Goal: Transaction & Acquisition: Obtain resource

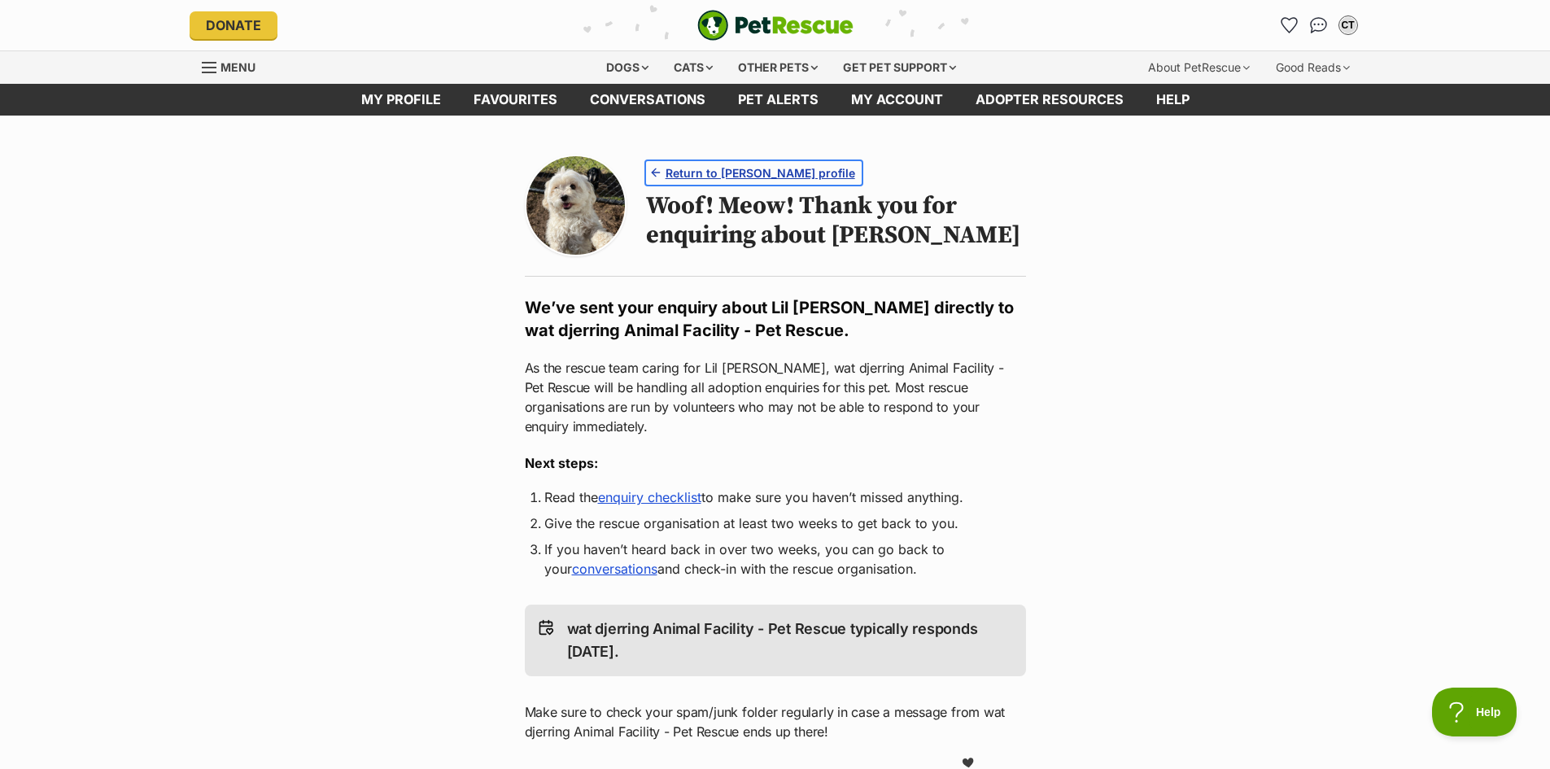
click at [758, 170] on span "Return to Lil Miss Ruby's profile" at bounding box center [761, 172] width 190 height 17
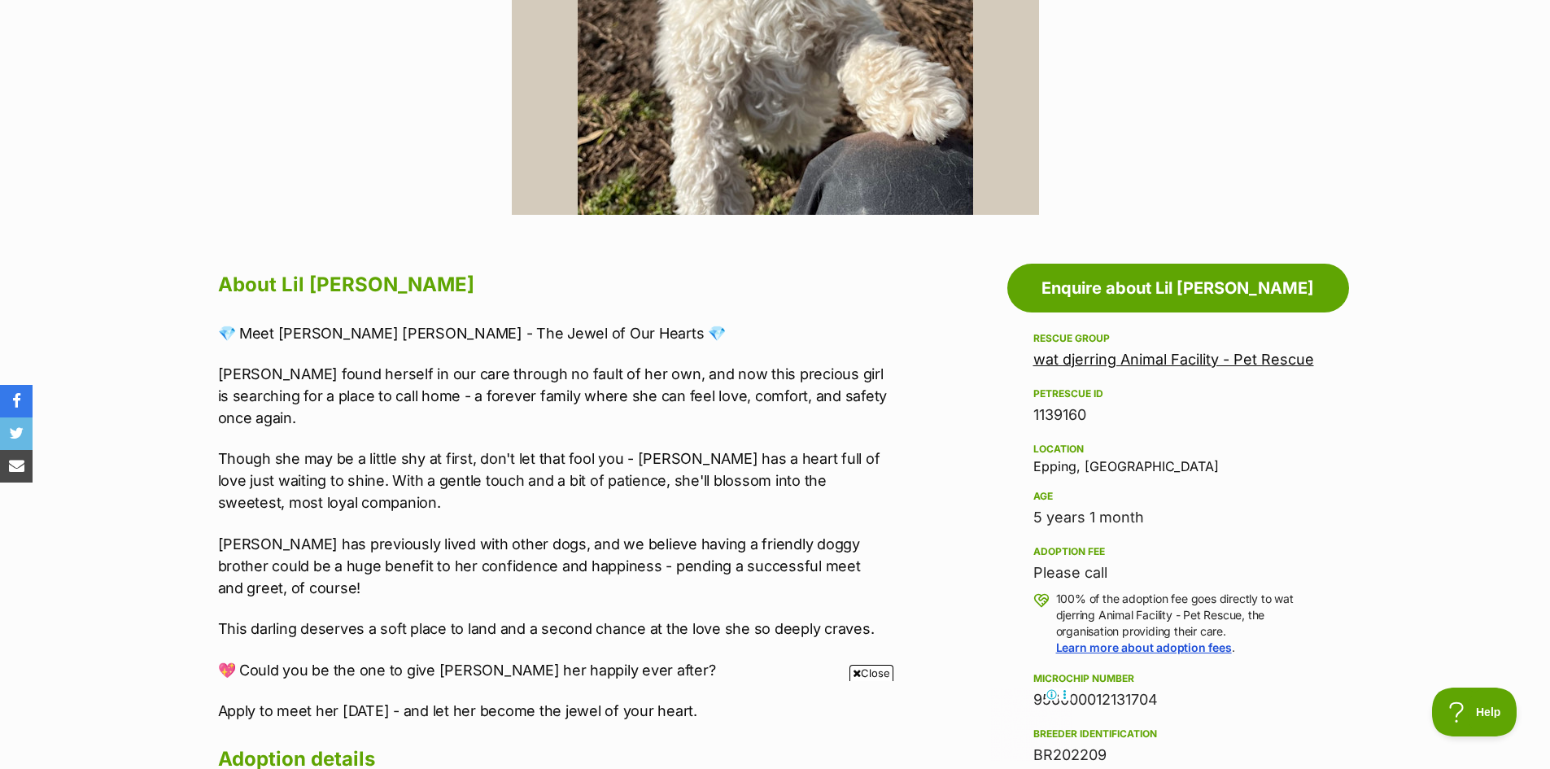
scroll to position [895, 0]
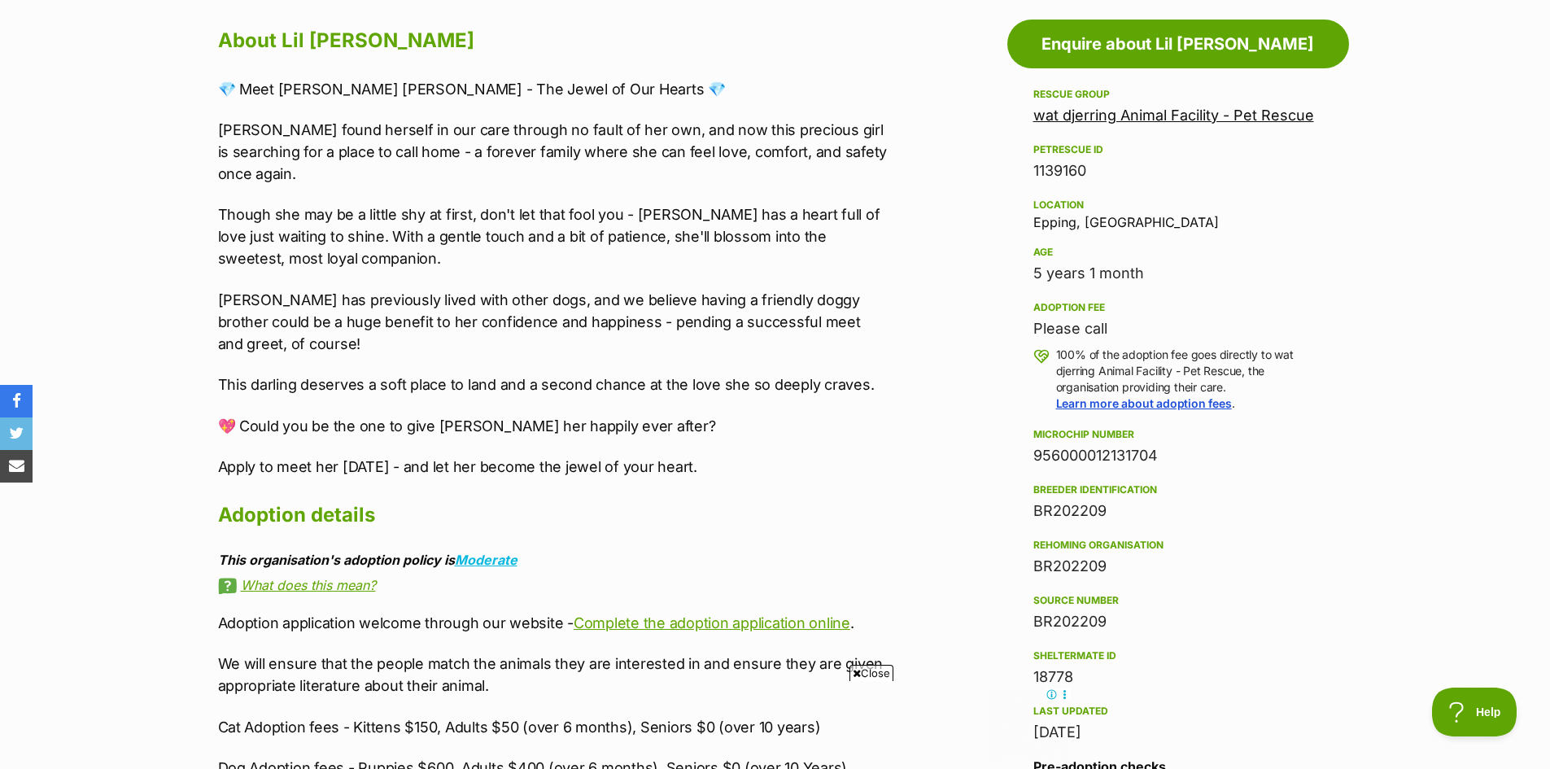
click at [1299, 113] on link "wat djerring Animal Facility - Pet Rescue" at bounding box center [1173, 115] width 281 height 17
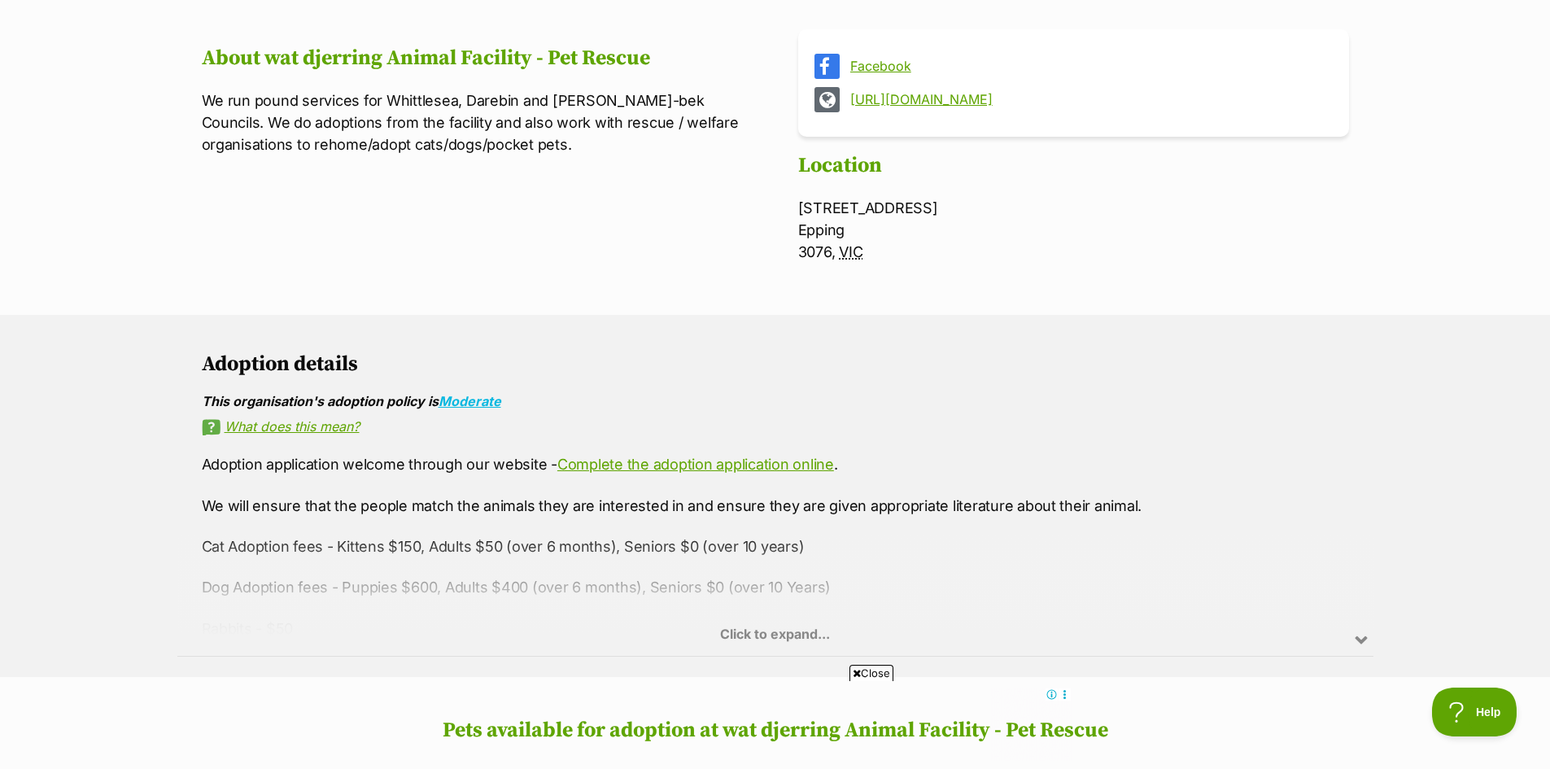
scroll to position [651, 0]
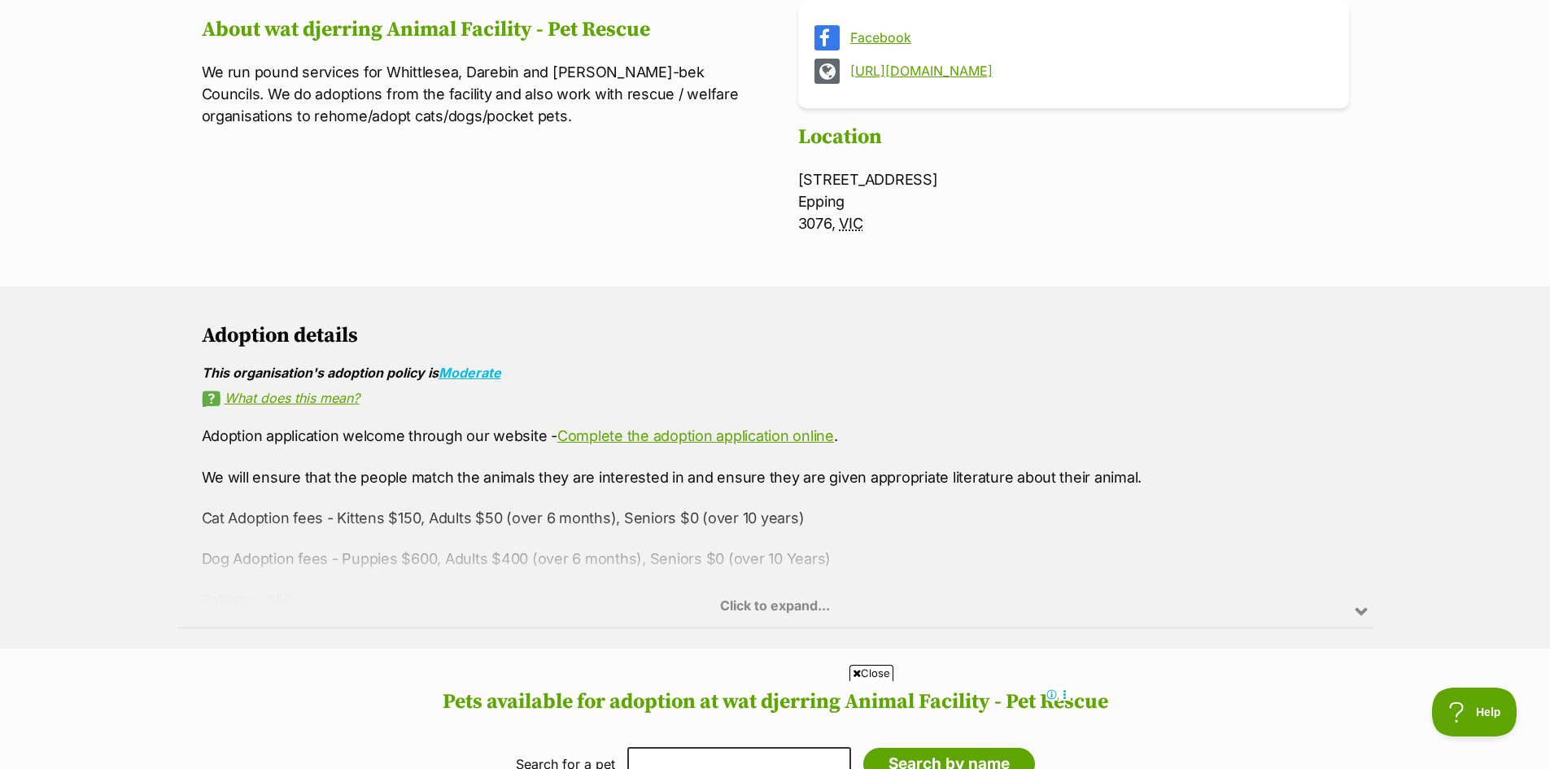
click at [818, 600] on div "Click to expand..." at bounding box center [775, 563] width 1196 height 127
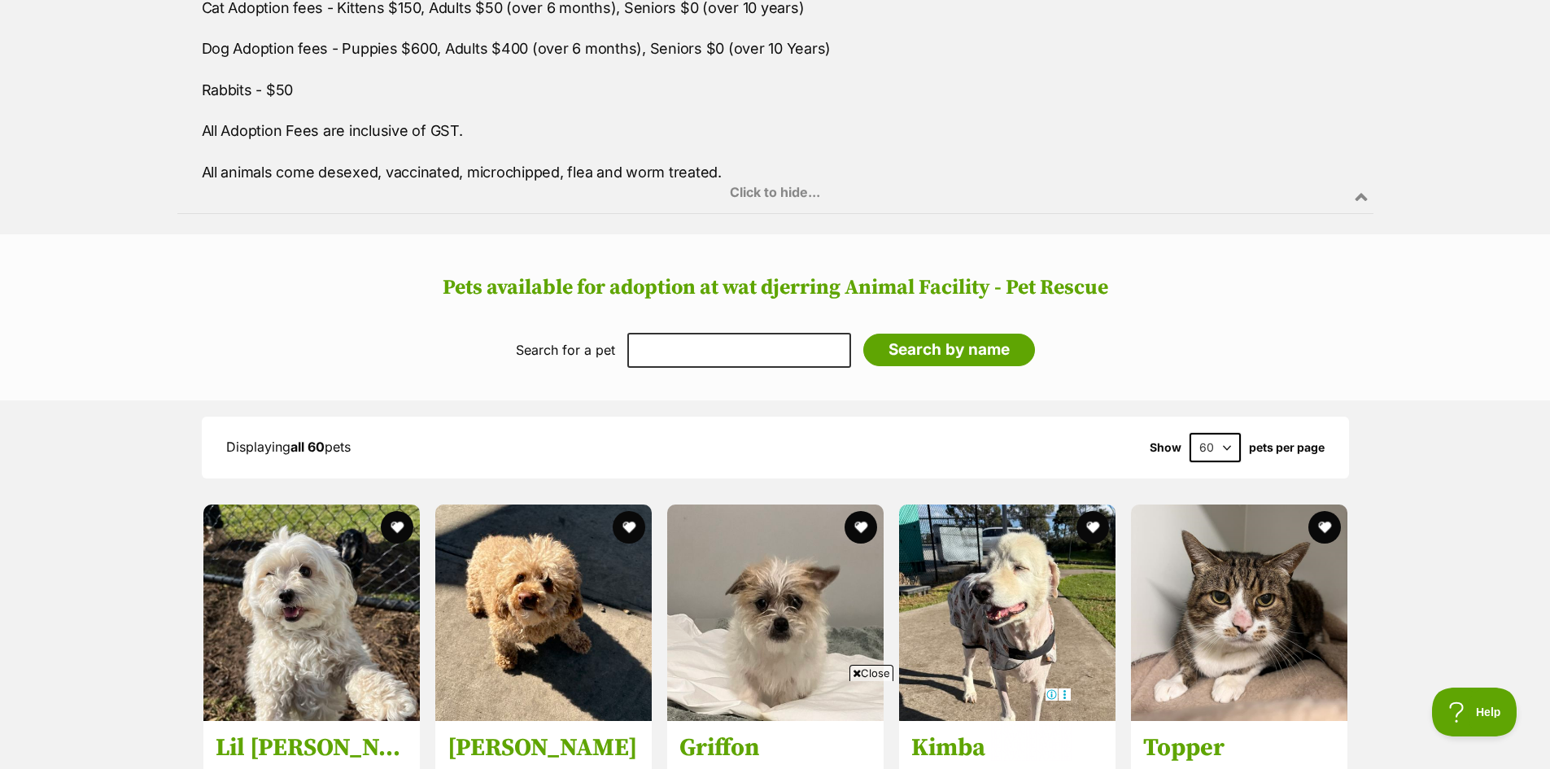
scroll to position [1220, 0]
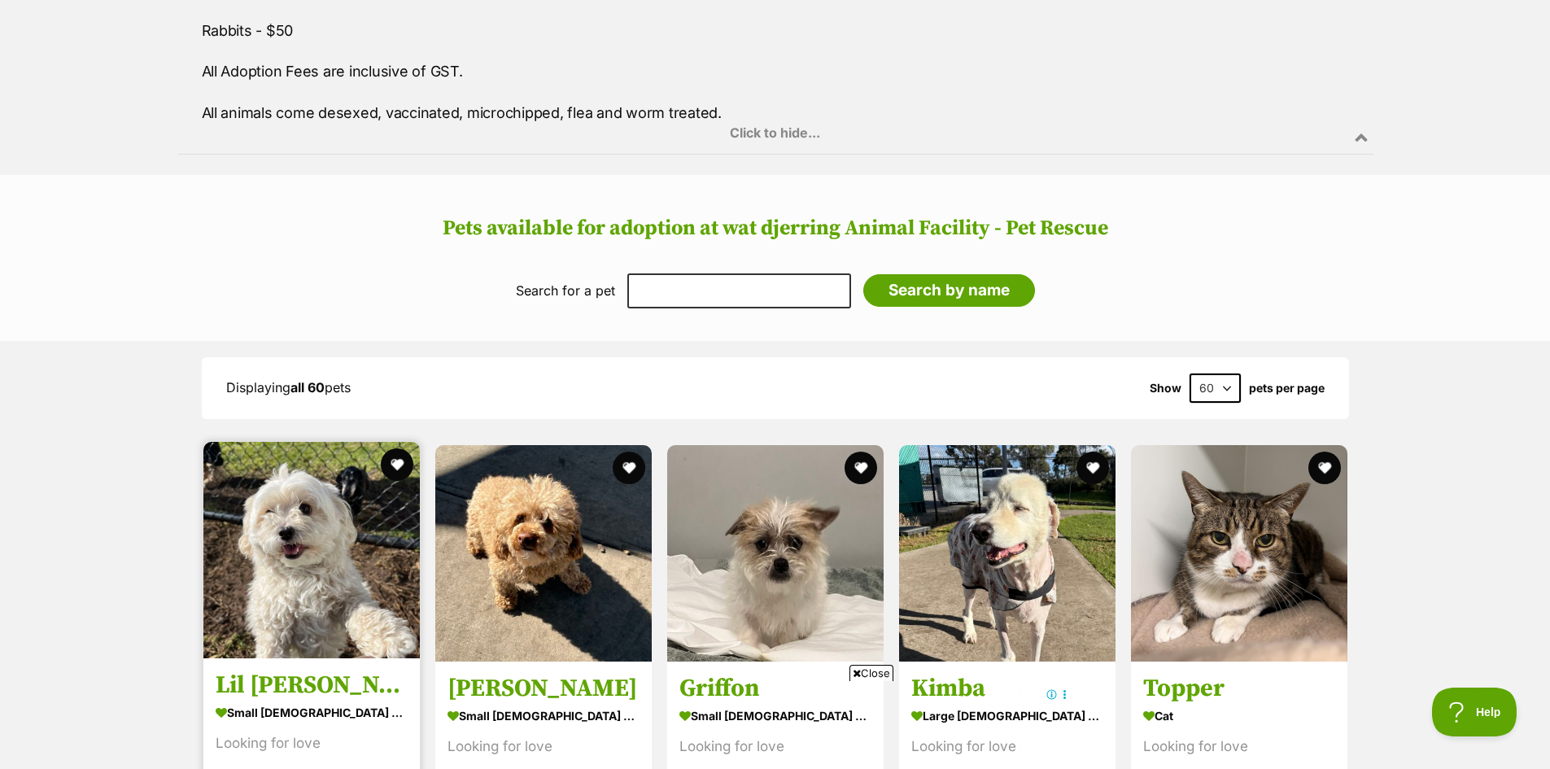
click at [282, 602] on img at bounding box center [311, 550] width 216 height 216
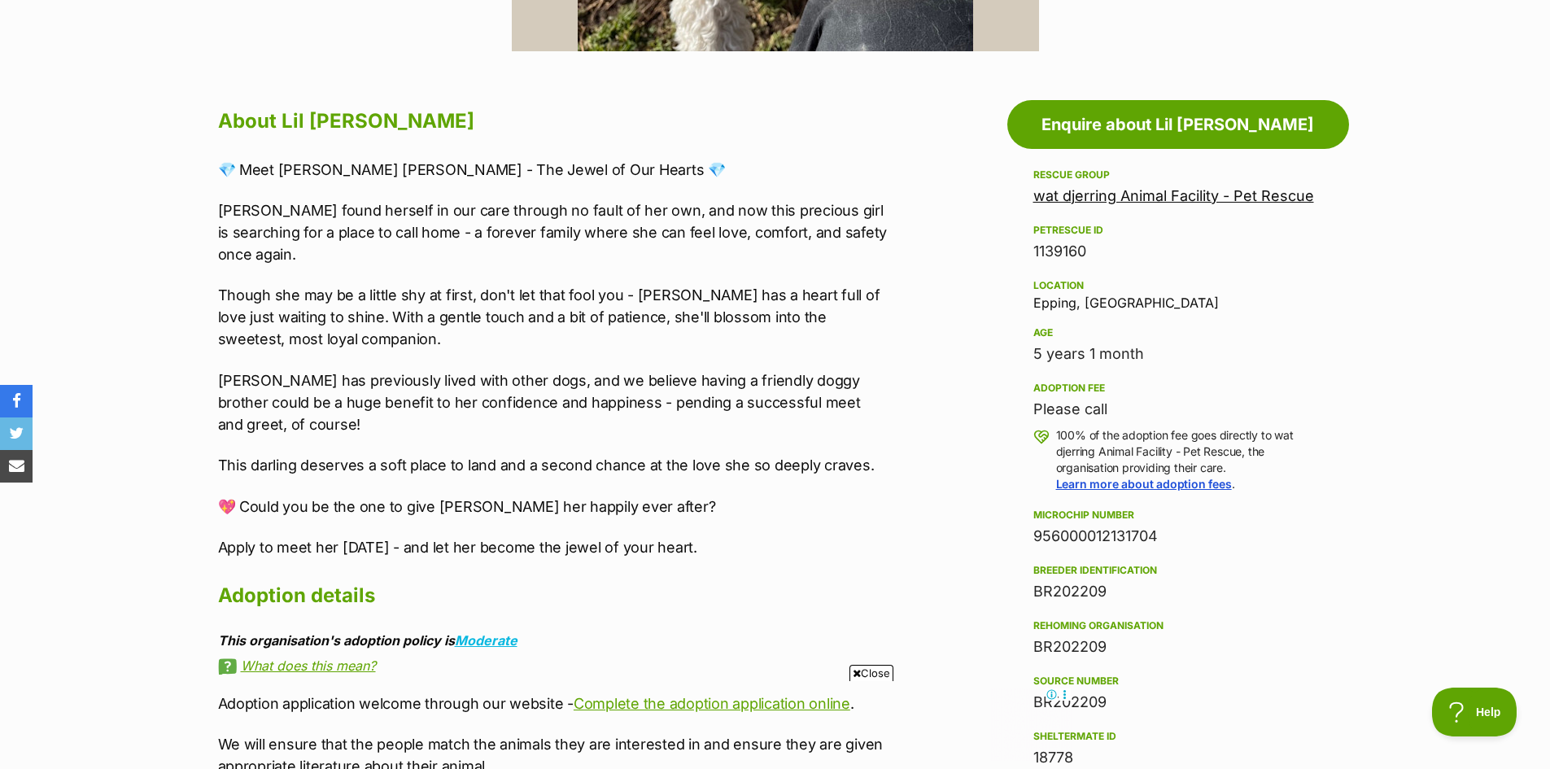
scroll to position [814, 0]
click at [1063, 411] on div "Please call" at bounding box center [1178, 410] width 290 height 23
click at [1513, 292] on section "Home > Rescue pet search > Adopt a dog > Dogs available for adoption Lil Miss R…" at bounding box center [775, 624] width 1550 height 2596
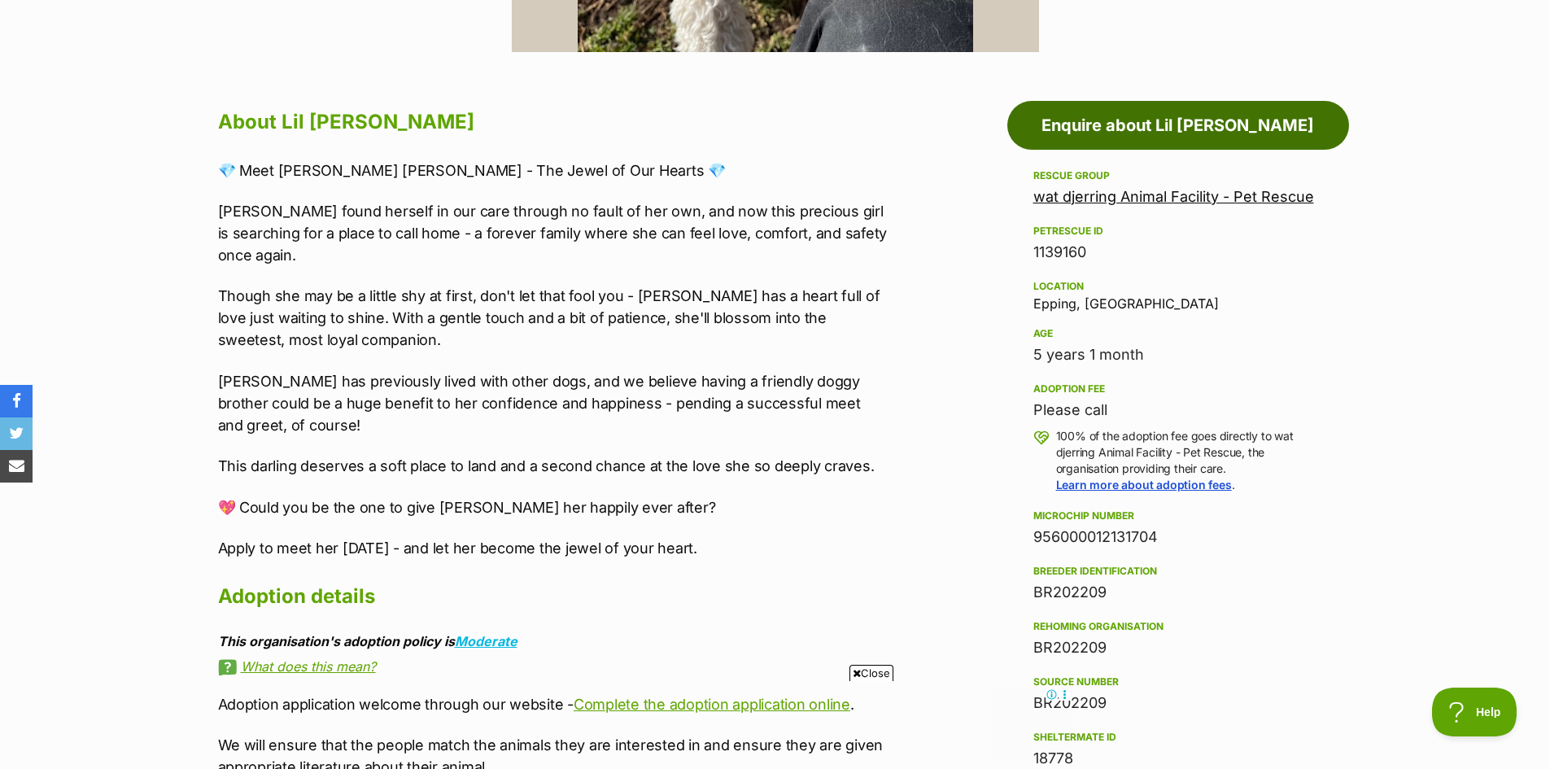
click at [1264, 133] on link "Enquire about Lil [PERSON_NAME]" at bounding box center [1178, 125] width 342 height 49
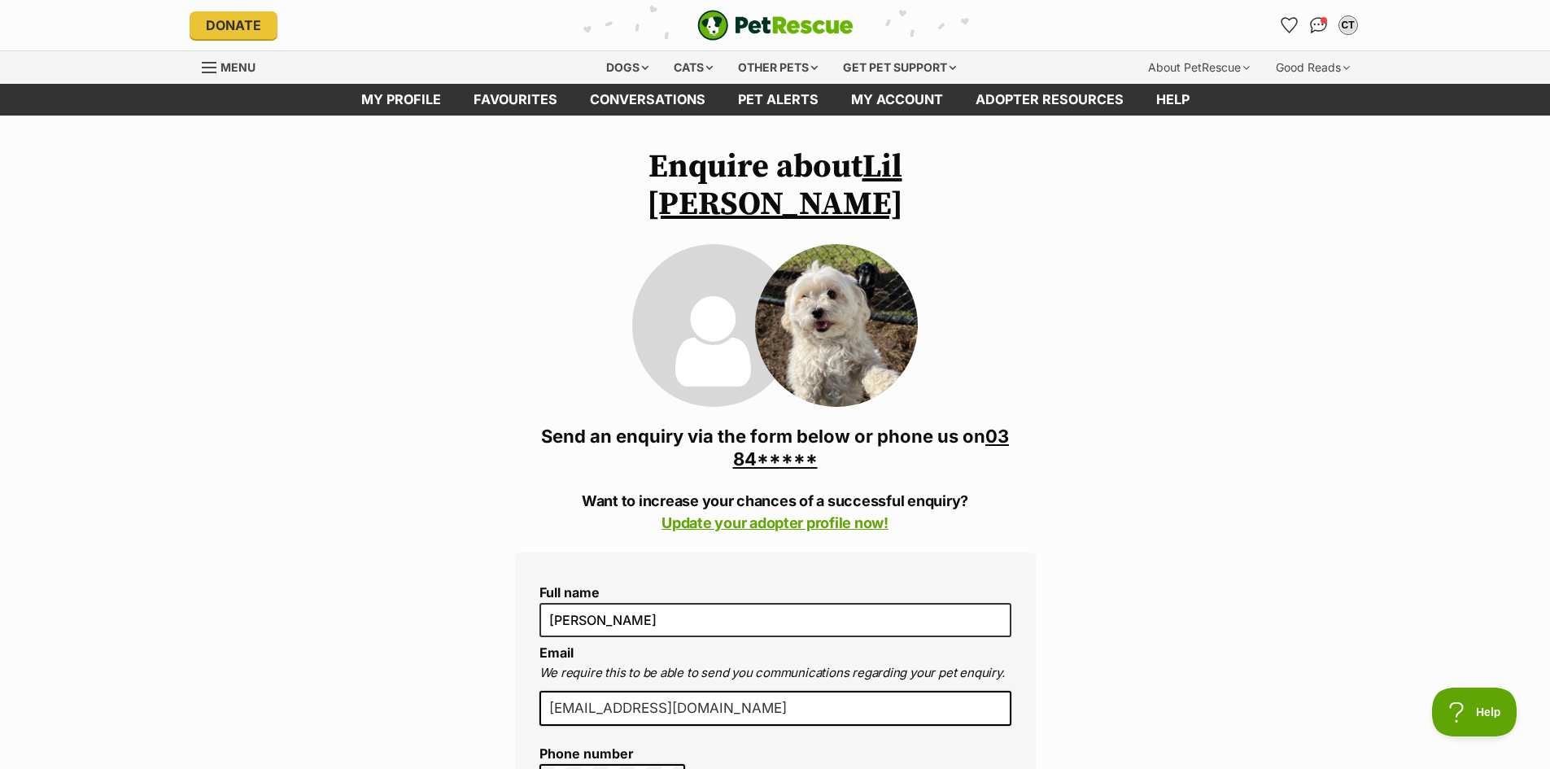
click at [1006, 426] on link "03 84*****" at bounding box center [871, 448] width 277 height 44
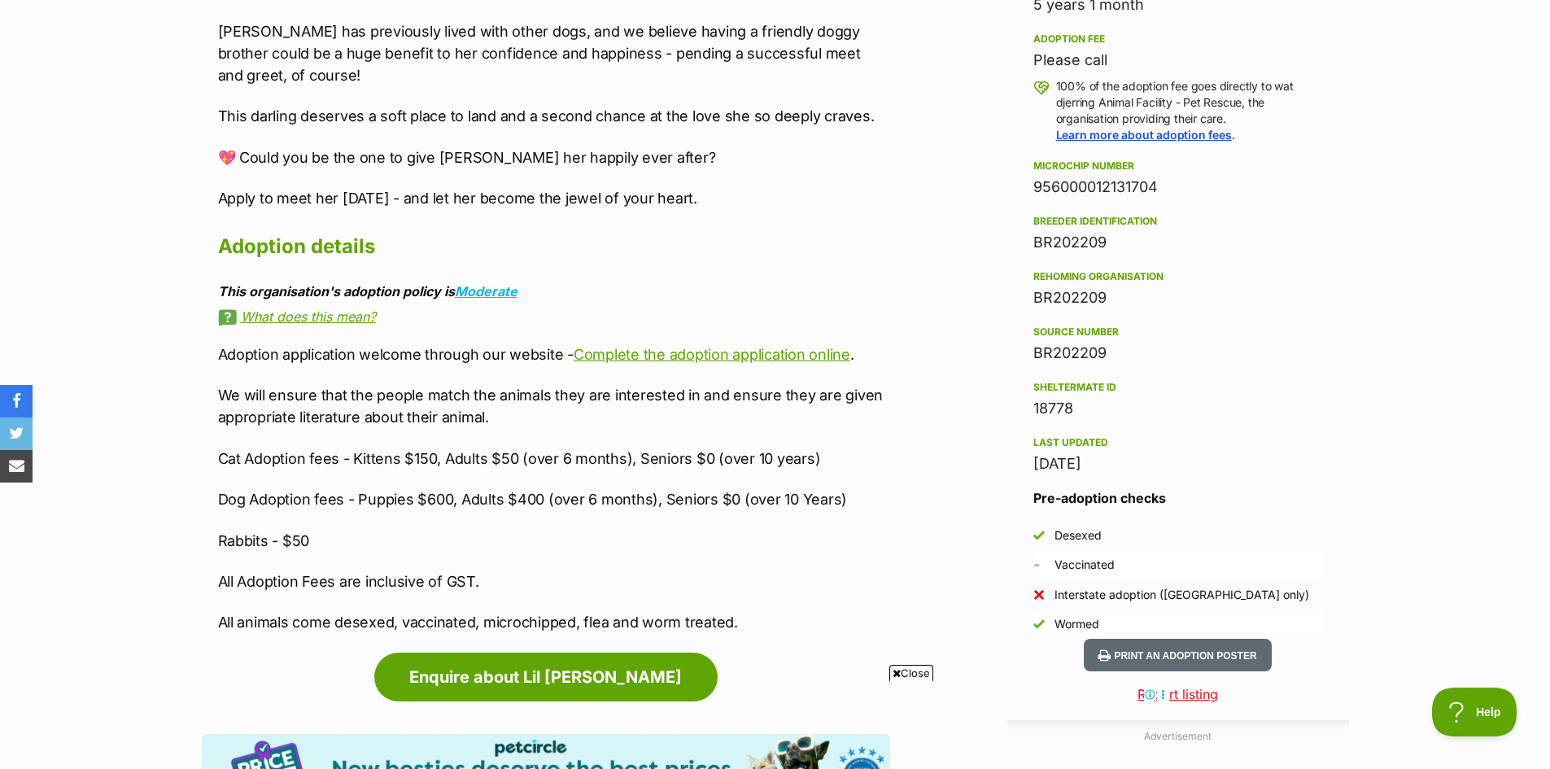
click at [109, 234] on section "Home > Rescue pet search > Adopt a dog > Dogs available for adoption Lil Miss R…" at bounding box center [775, 274] width 1550 height 2596
click at [833, 229] on h2 "Adoption details" at bounding box center [554, 247] width 672 height 36
click at [931, 43] on div "Advertisement Adoption information I've been adopted! This pet is no longer ava…" at bounding box center [775, 654] width 1147 height 1838
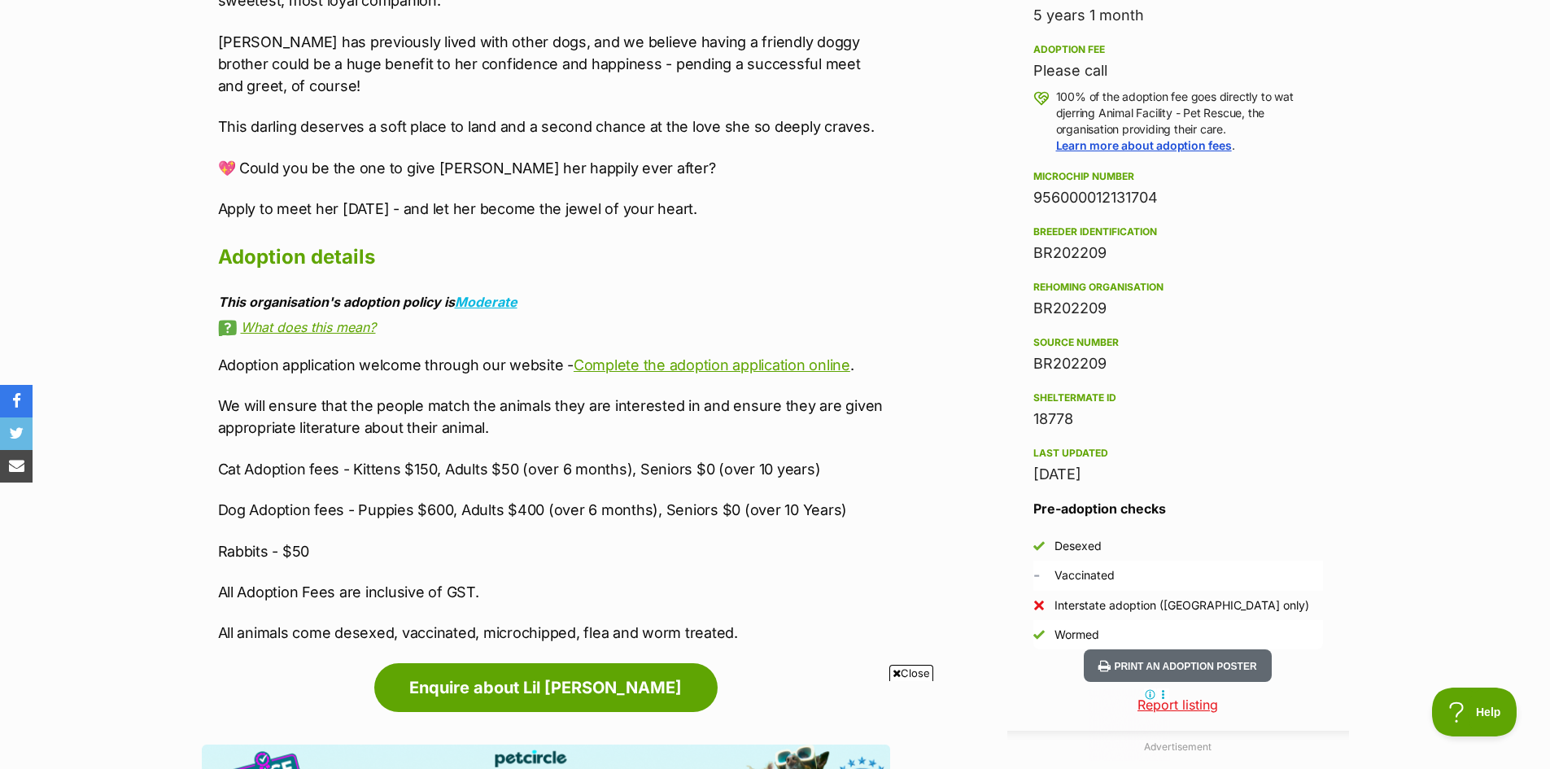
scroll to position [1326, 0]
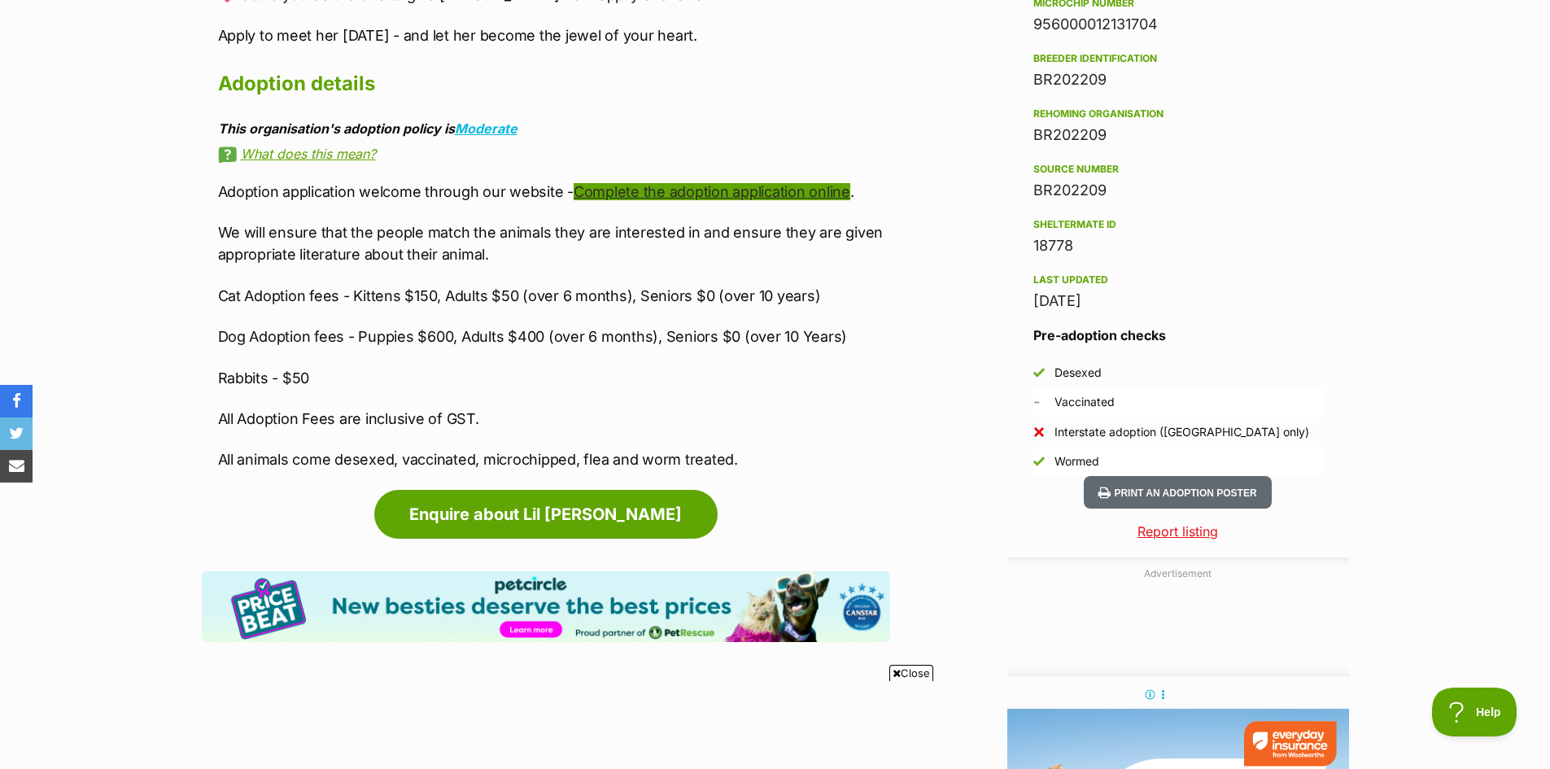
click at [763, 183] on link "Complete the adoption application online" at bounding box center [712, 191] width 277 height 17
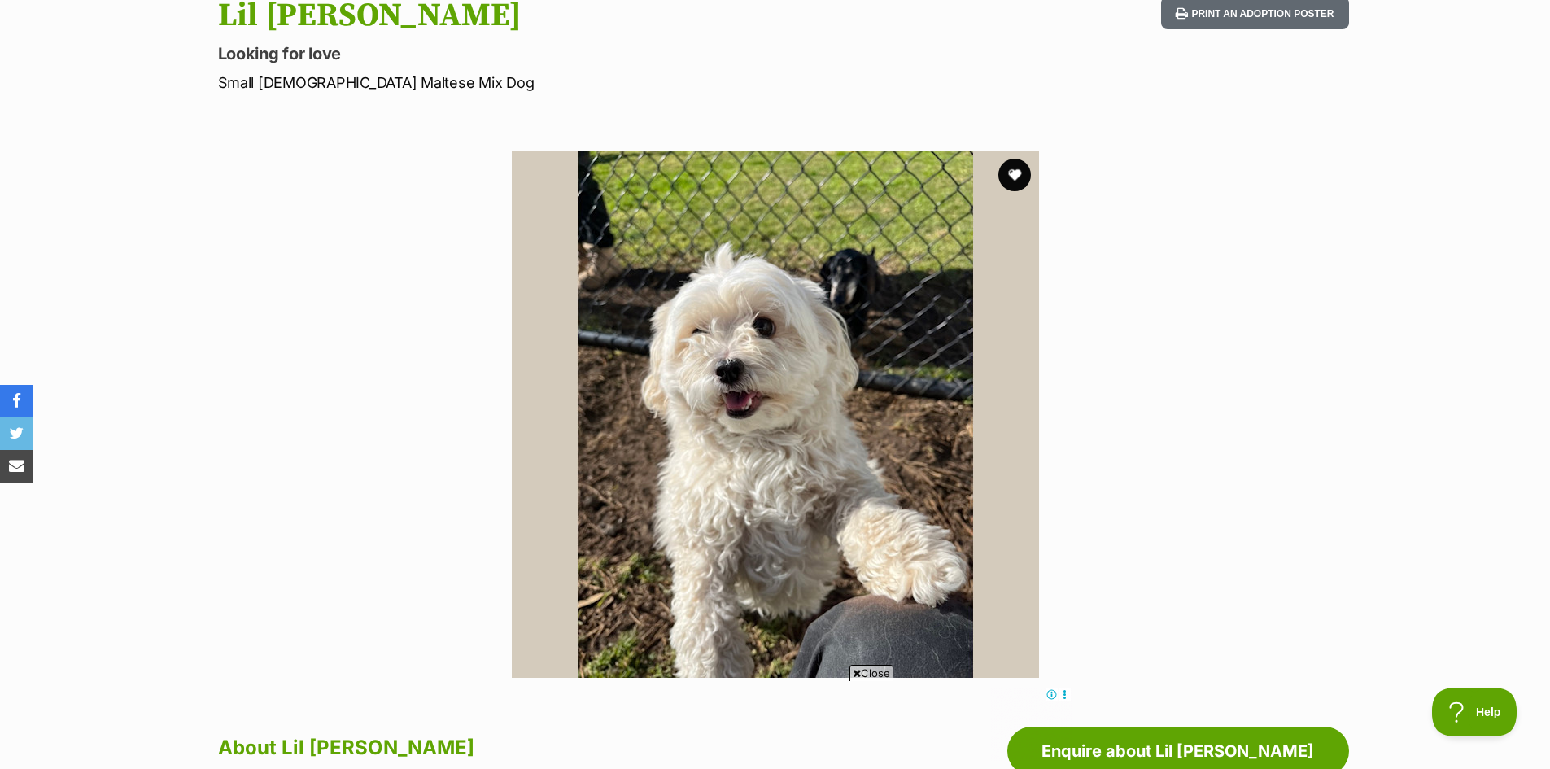
scroll to position [187, 0]
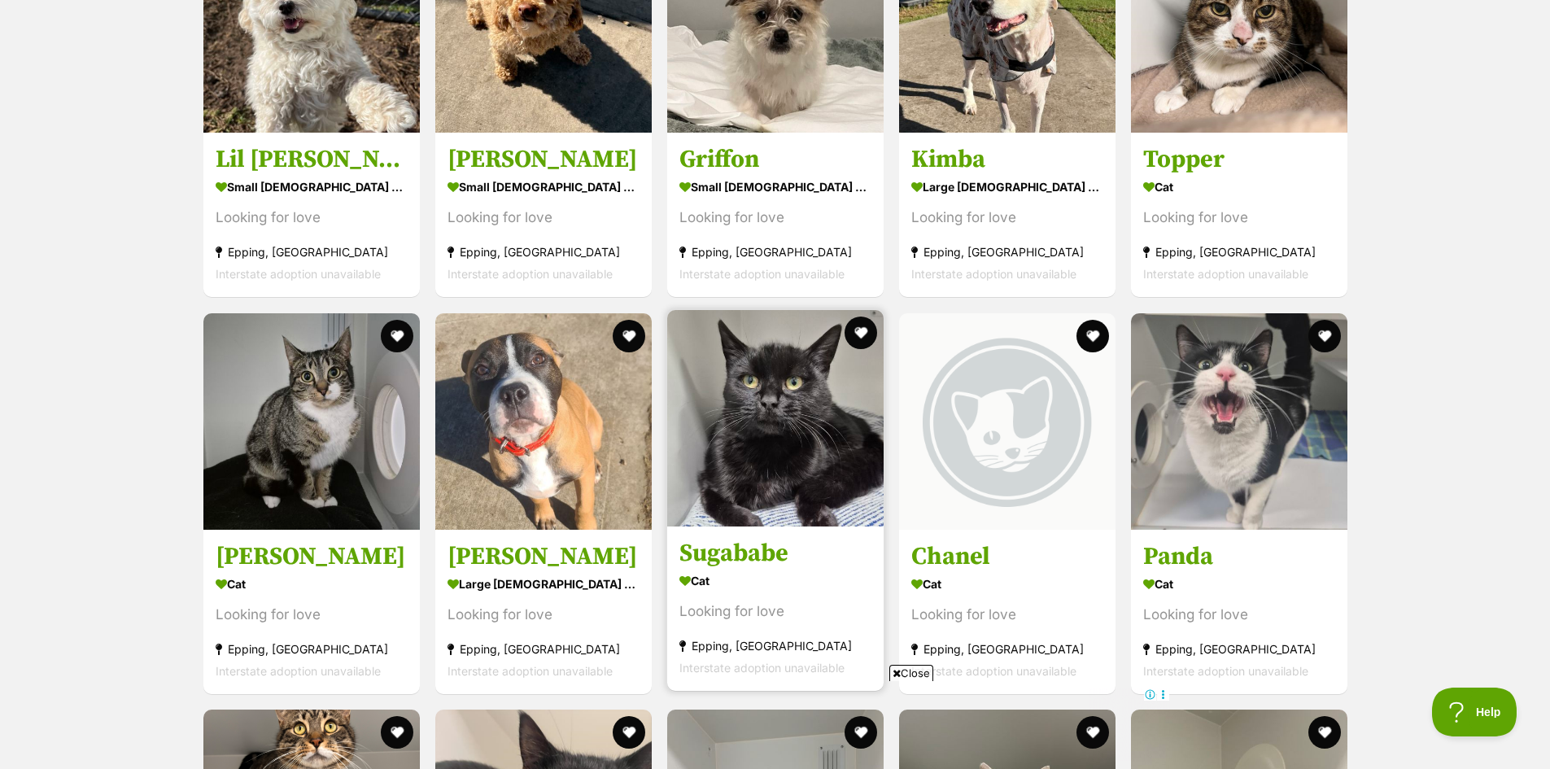
scroll to position [1465, 0]
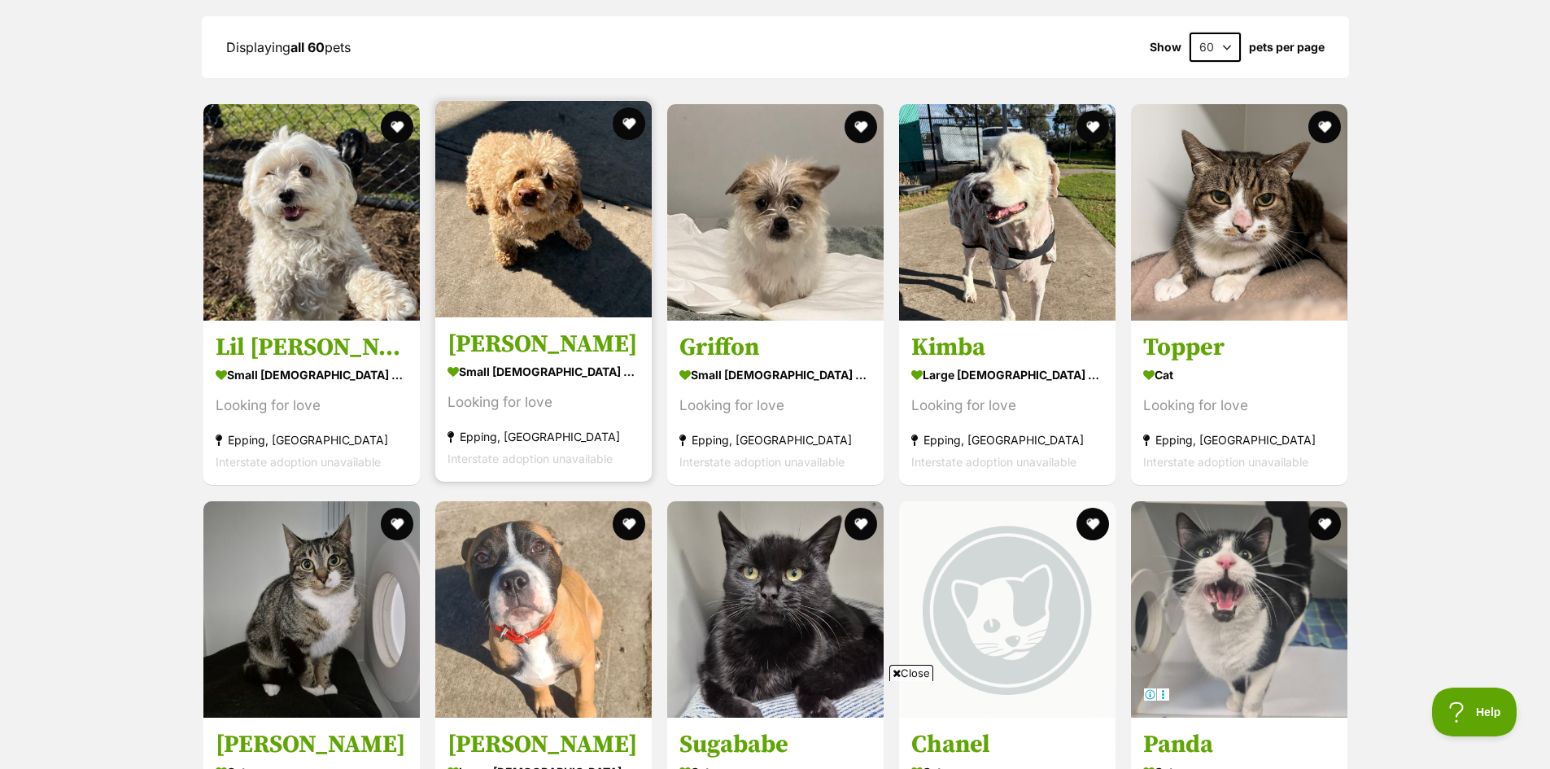
click at [576, 340] on h3 "[PERSON_NAME]" at bounding box center [544, 345] width 192 height 31
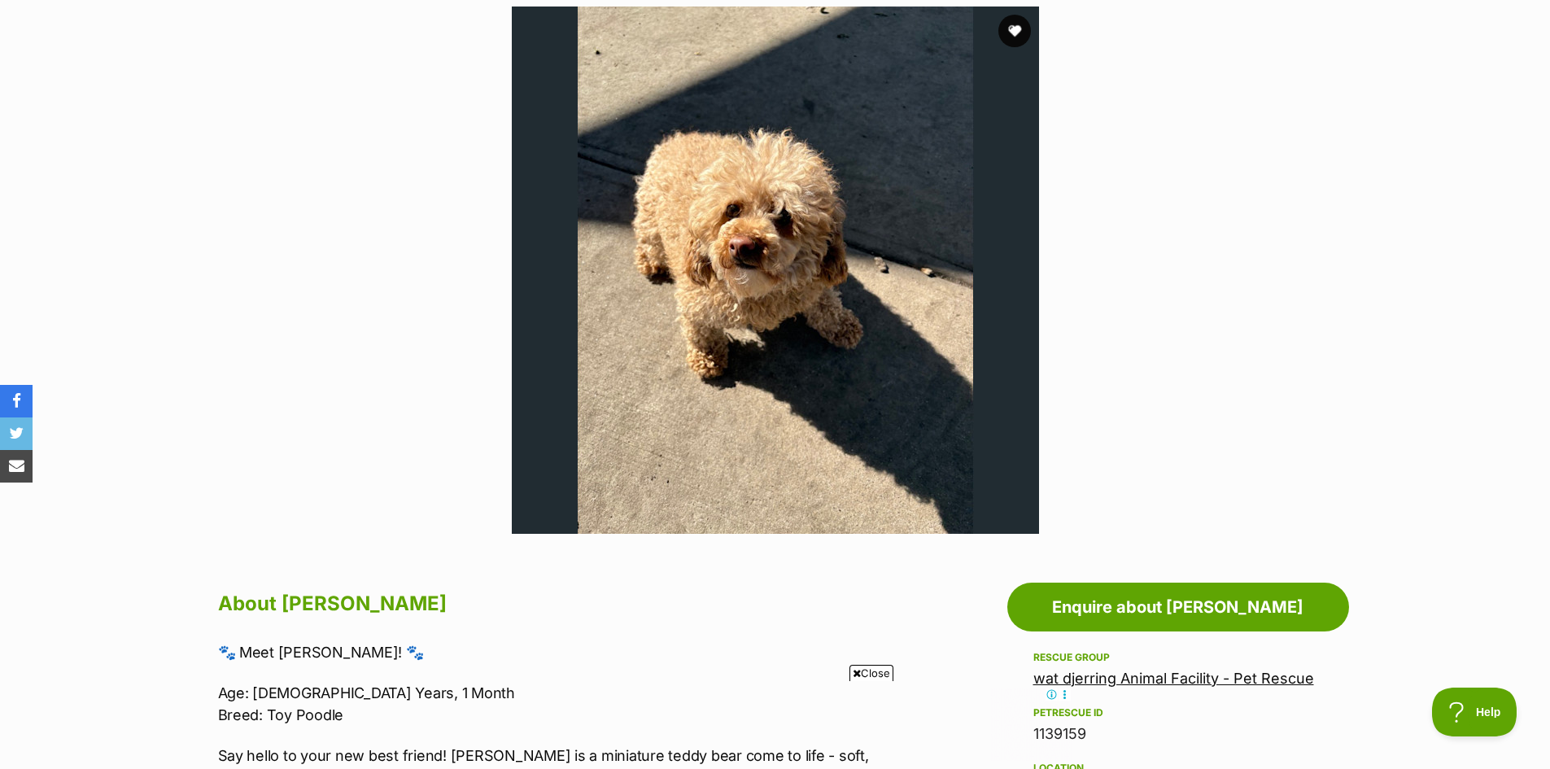
scroll to position [163, 0]
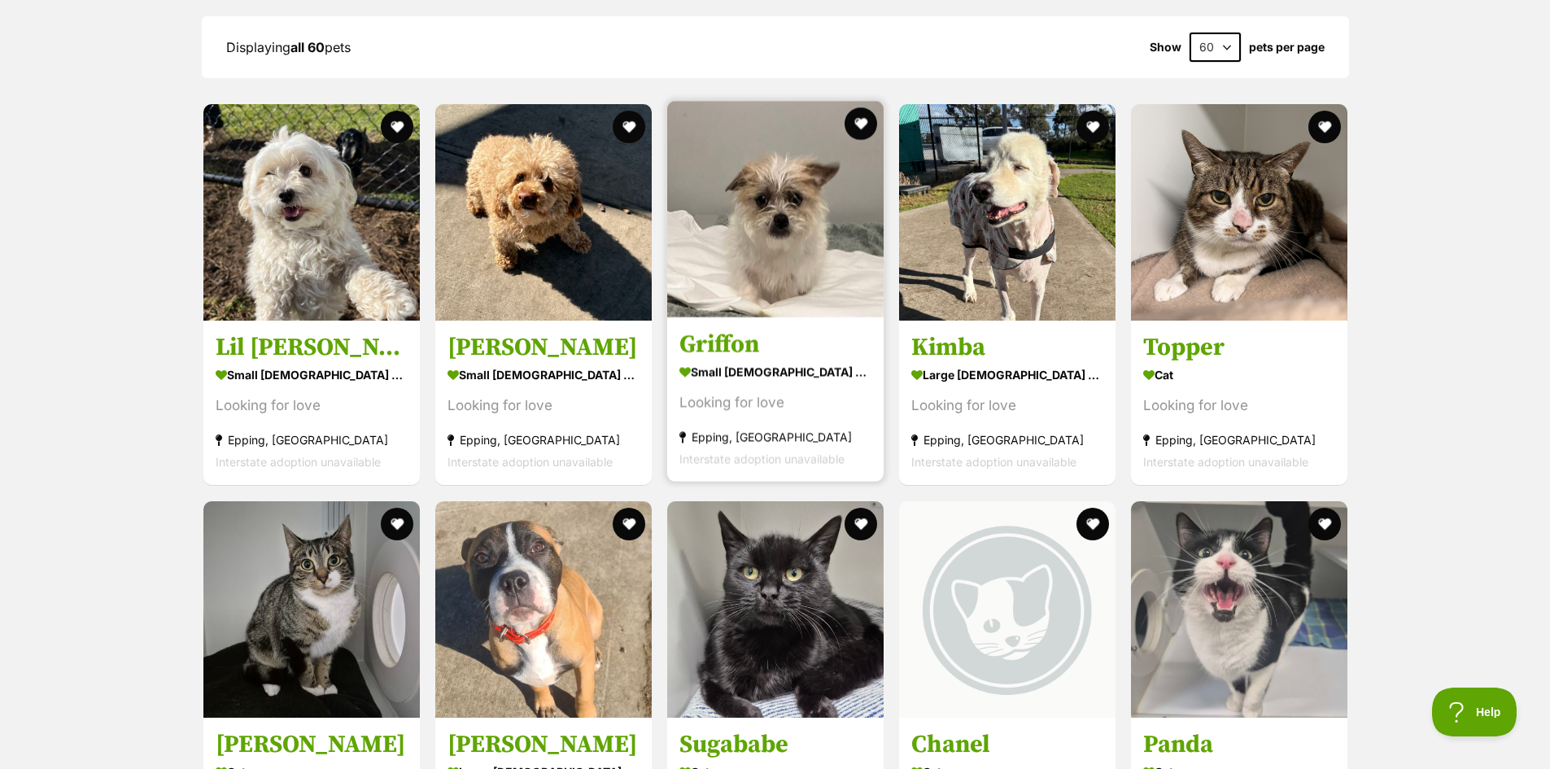
click at [796, 330] on h3 "Griffon" at bounding box center [775, 345] width 192 height 31
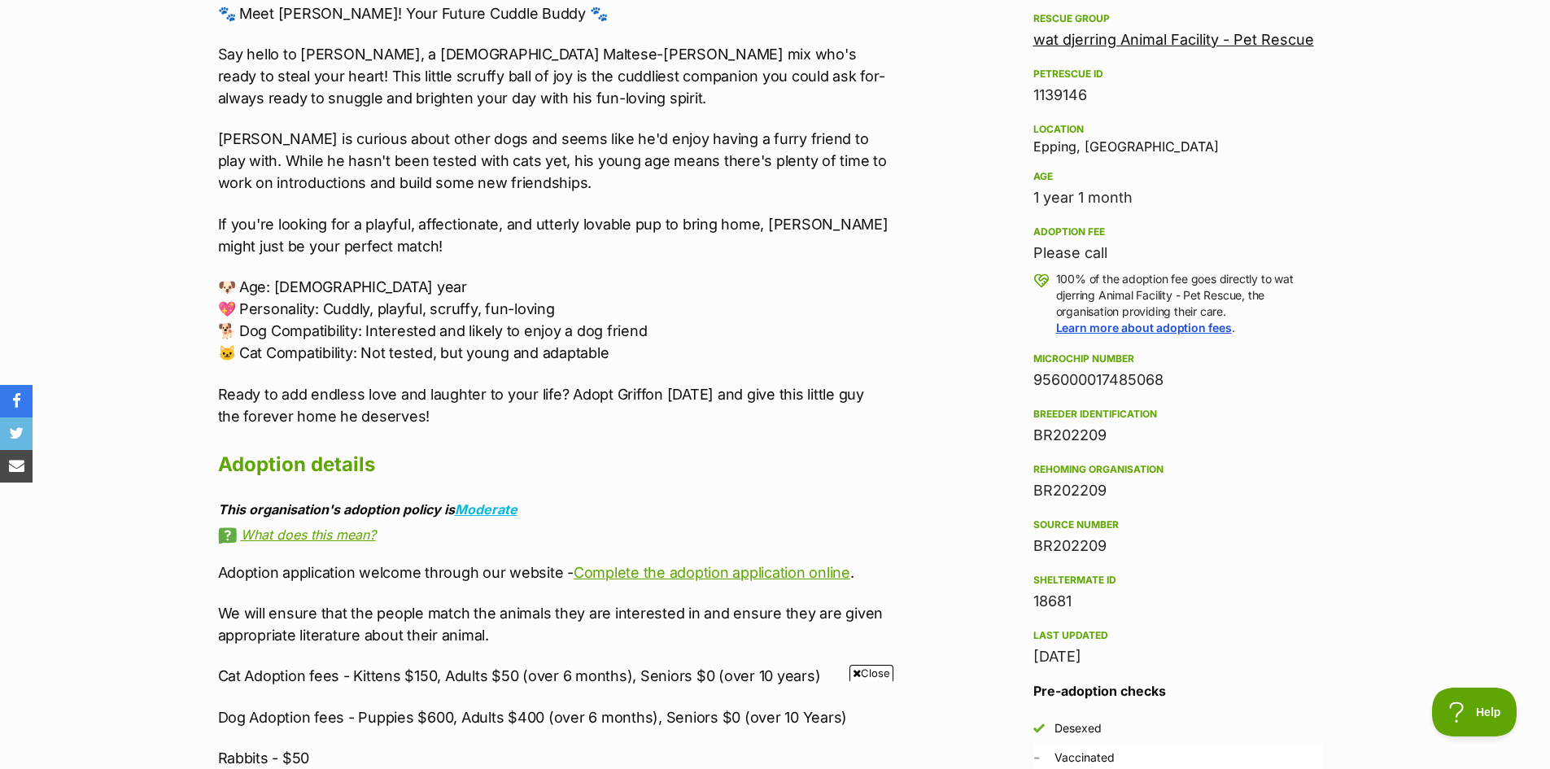
scroll to position [976, 0]
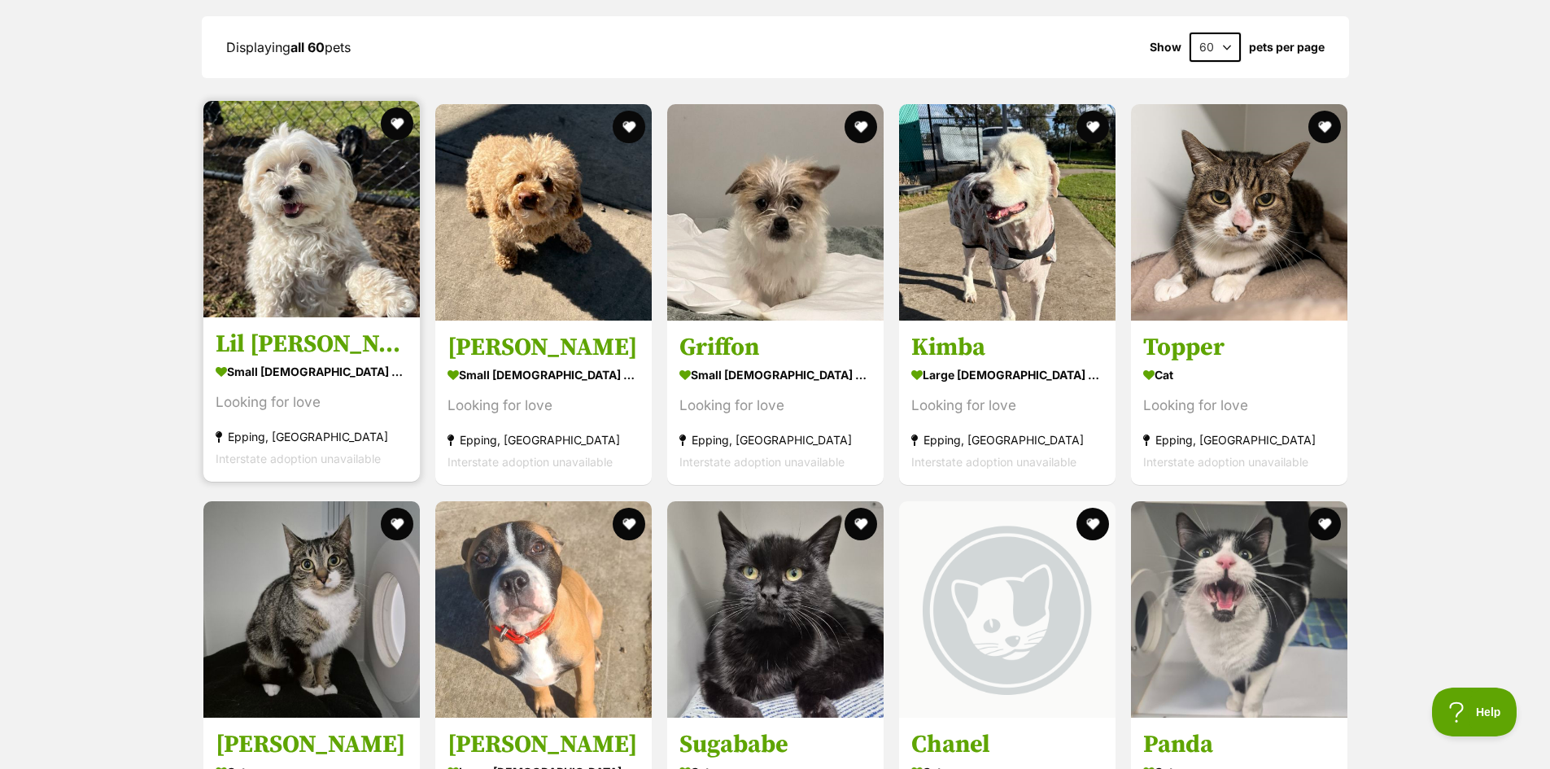
click at [324, 238] on img at bounding box center [311, 209] width 216 height 216
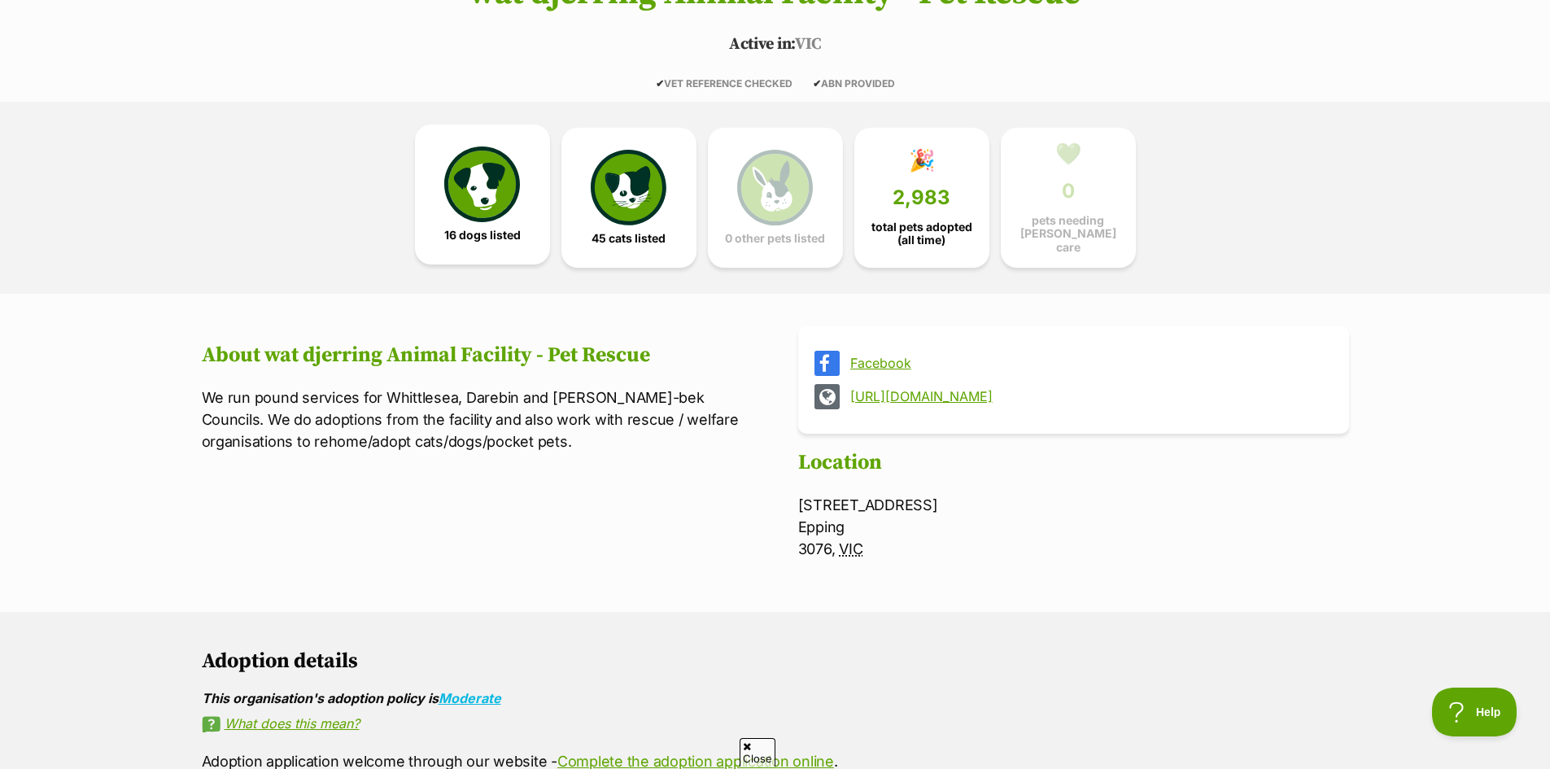
click at [470, 236] on span "16 dogs listed" at bounding box center [482, 235] width 76 height 13
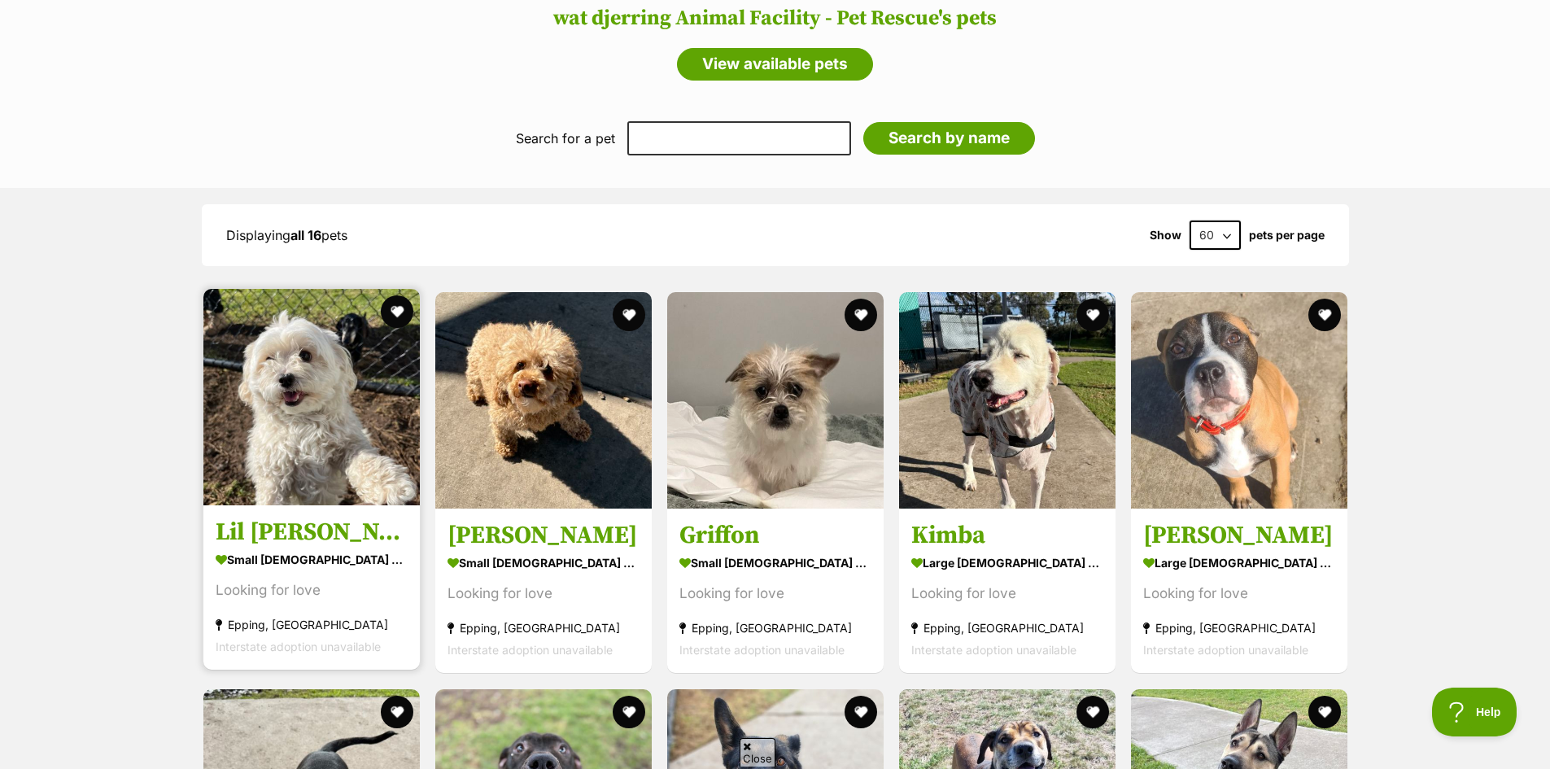
click at [343, 573] on section "small [DEMOGRAPHIC_DATA] Dog Looking for love [GEOGRAPHIC_DATA], [GEOGRAPHIC_DA…" at bounding box center [312, 603] width 192 height 110
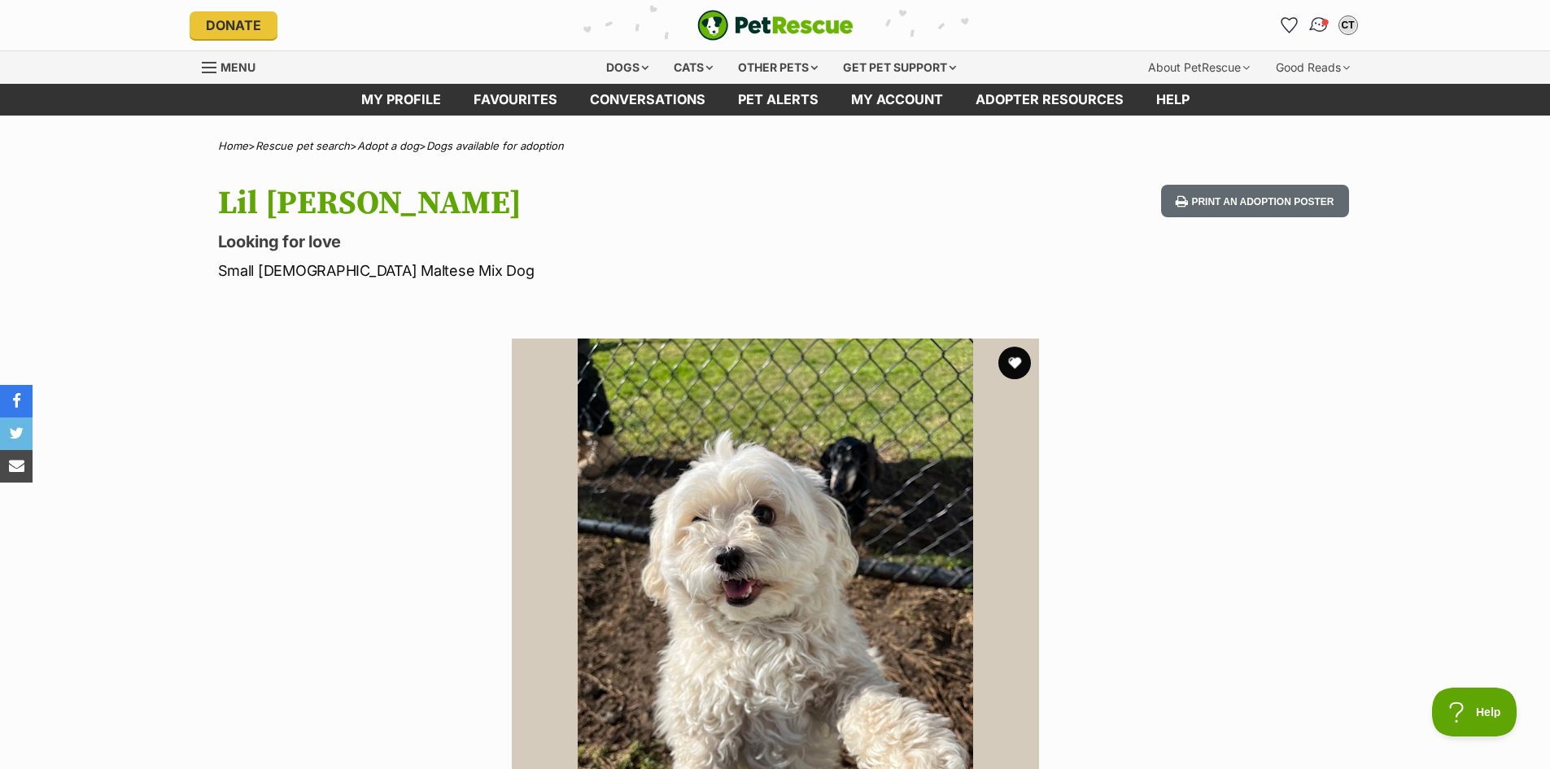
click at [1319, 29] on img "Conversations" at bounding box center [1319, 25] width 22 height 21
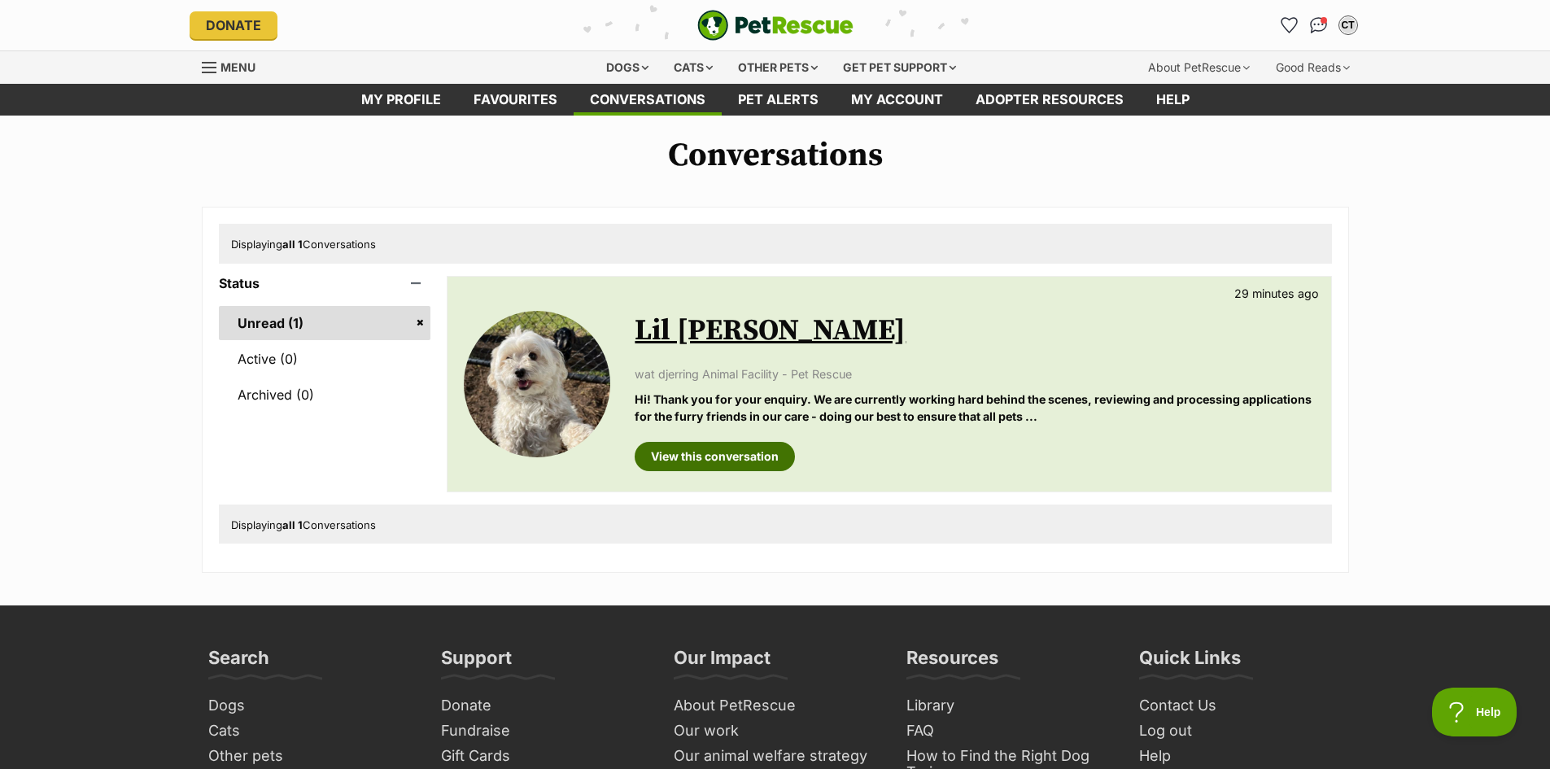
click at [757, 452] on link "View this conversation" at bounding box center [715, 456] width 160 height 29
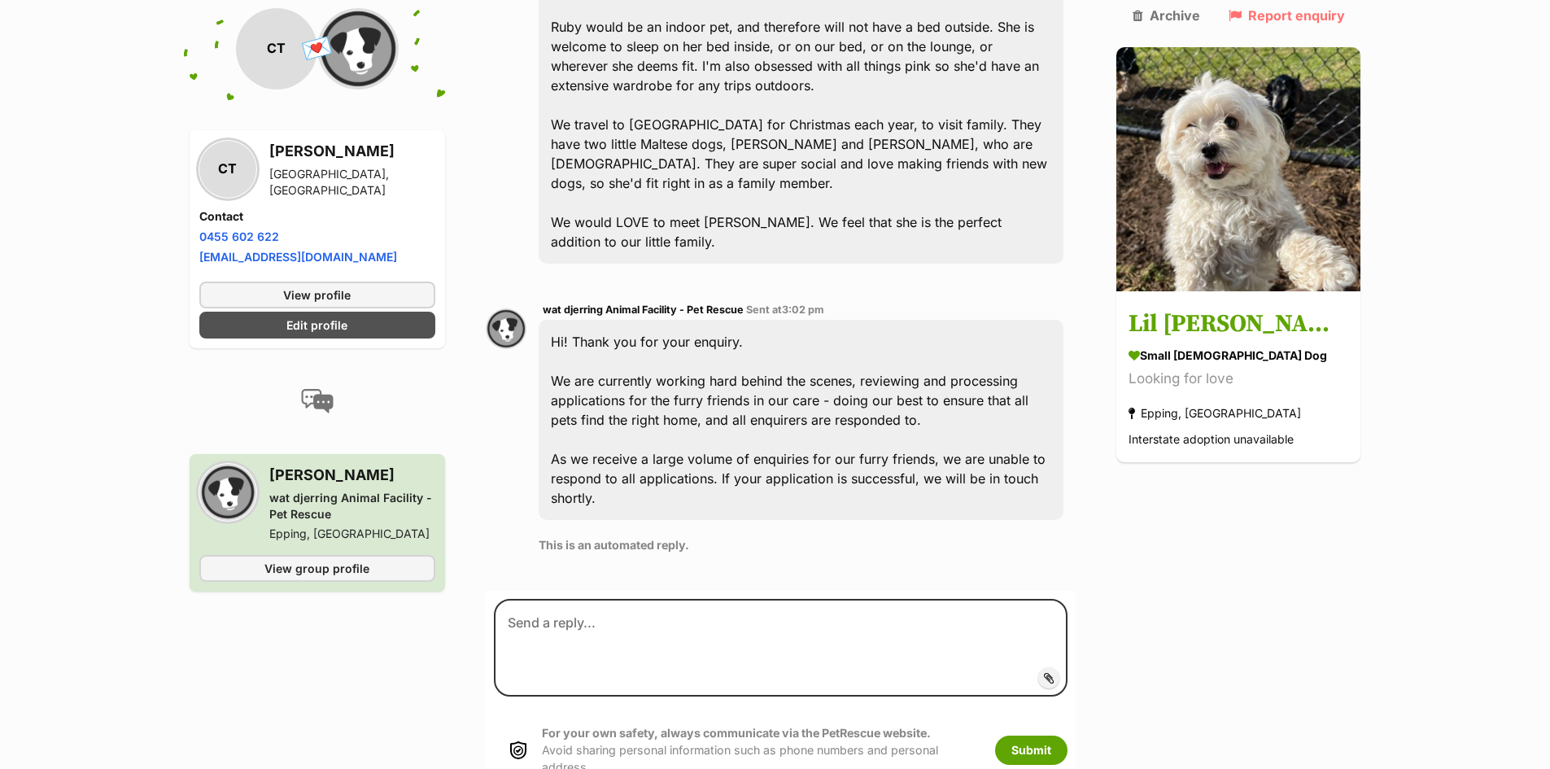
scroll to position [985, 0]
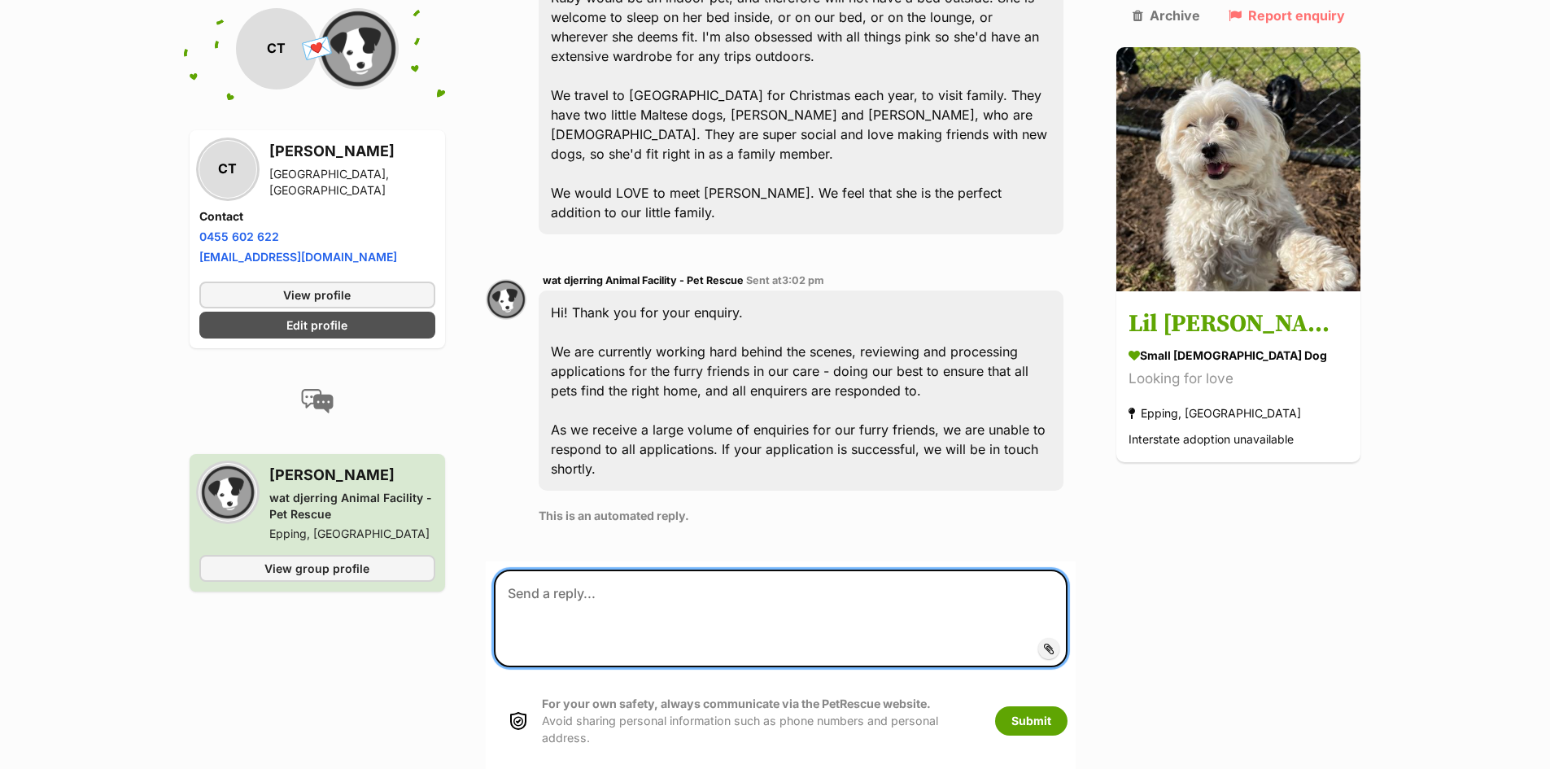
click at [670, 570] on textarea at bounding box center [781, 619] width 574 height 98
drag, startPoint x: 766, startPoint y: 496, endPoint x: 721, endPoint y: 499, distance: 45.6
click at [721, 570] on textarea "Hi! I just spoke with one of your workers over the phone" at bounding box center [781, 619] width 574 height 98
click at [855, 570] on textarea "Hi! I just spoke with one of your staff over the phone" at bounding box center [781, 619] width 574 height 98
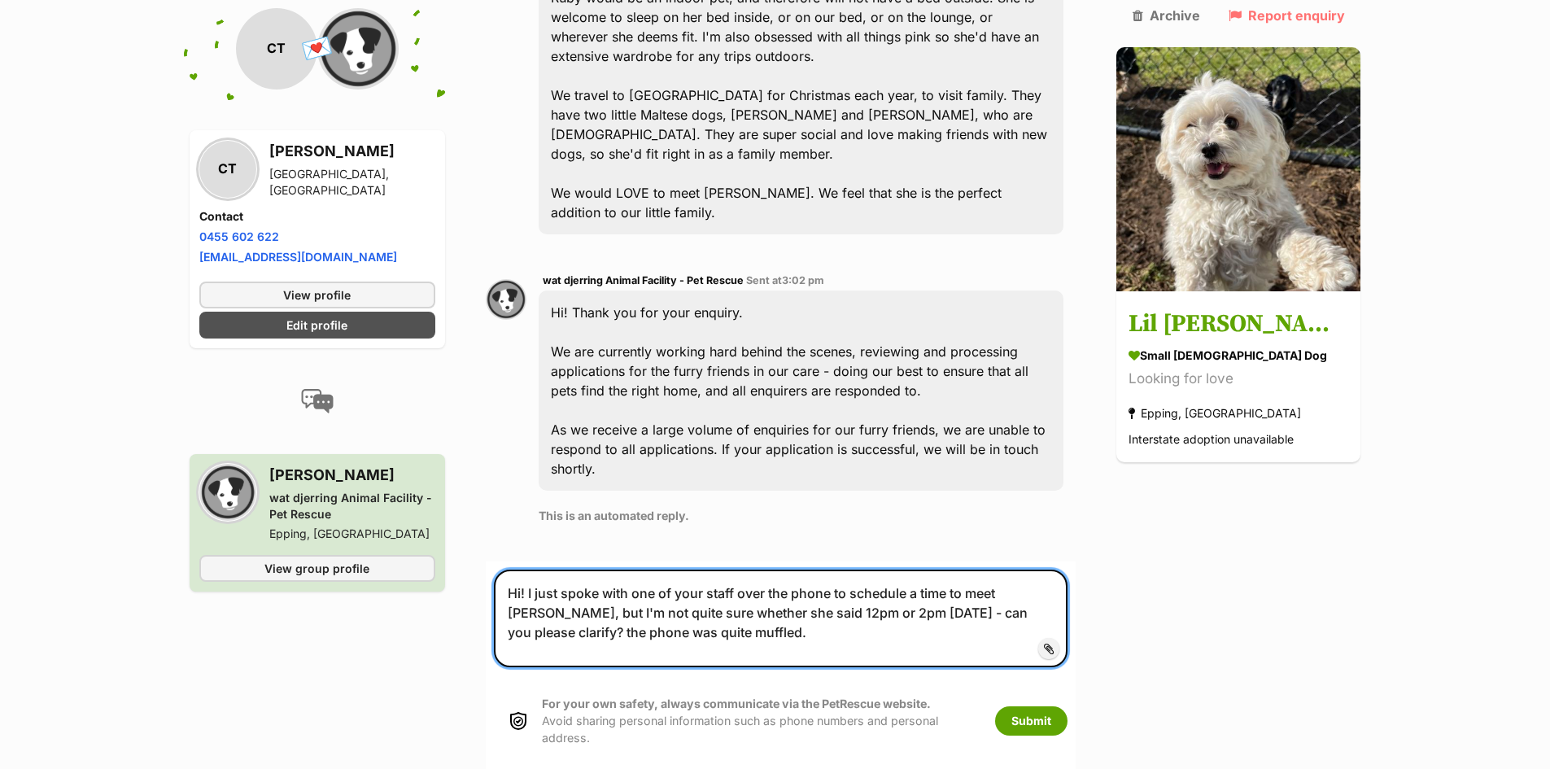
click at [1050, 570] on textarea "Hi! I just spoke with one of your staff over the phone to schedule a time to me…" at bounding box center [781, 619] width 574 height 98
click at [689, 570] on textarea "Hi! I just spoke with one of your staff over the phone to schedule a time to me…" at bounding box center [781, 619] width 574 height 98
type textarea "Hi! I just spoke with one of your staff over the phone to schedule a time to me…"
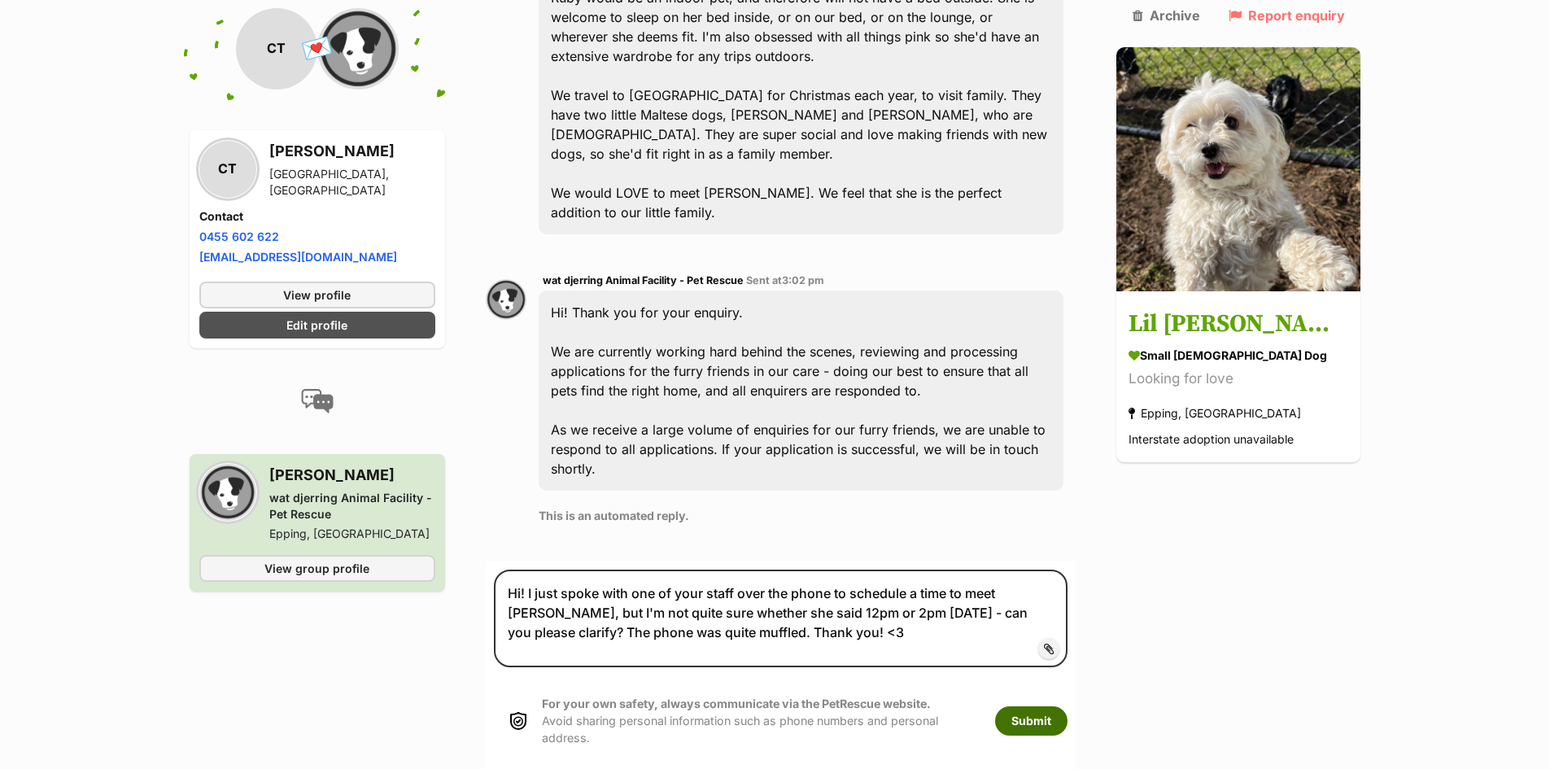
click at [1068, 706] on button "Submit" at bounding box center [1031, 720] width 72 height 29
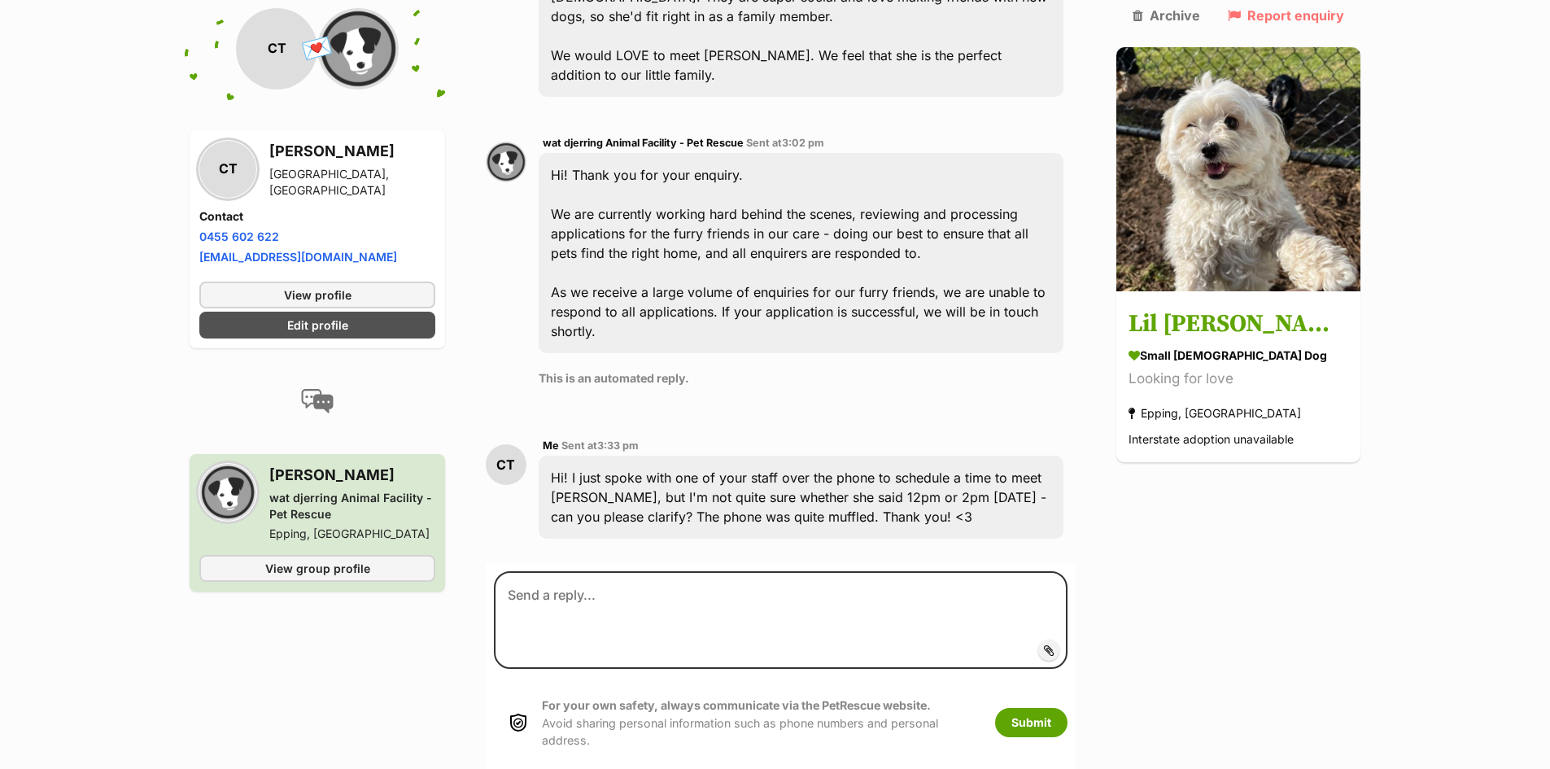
scroll to position [1125, 0]
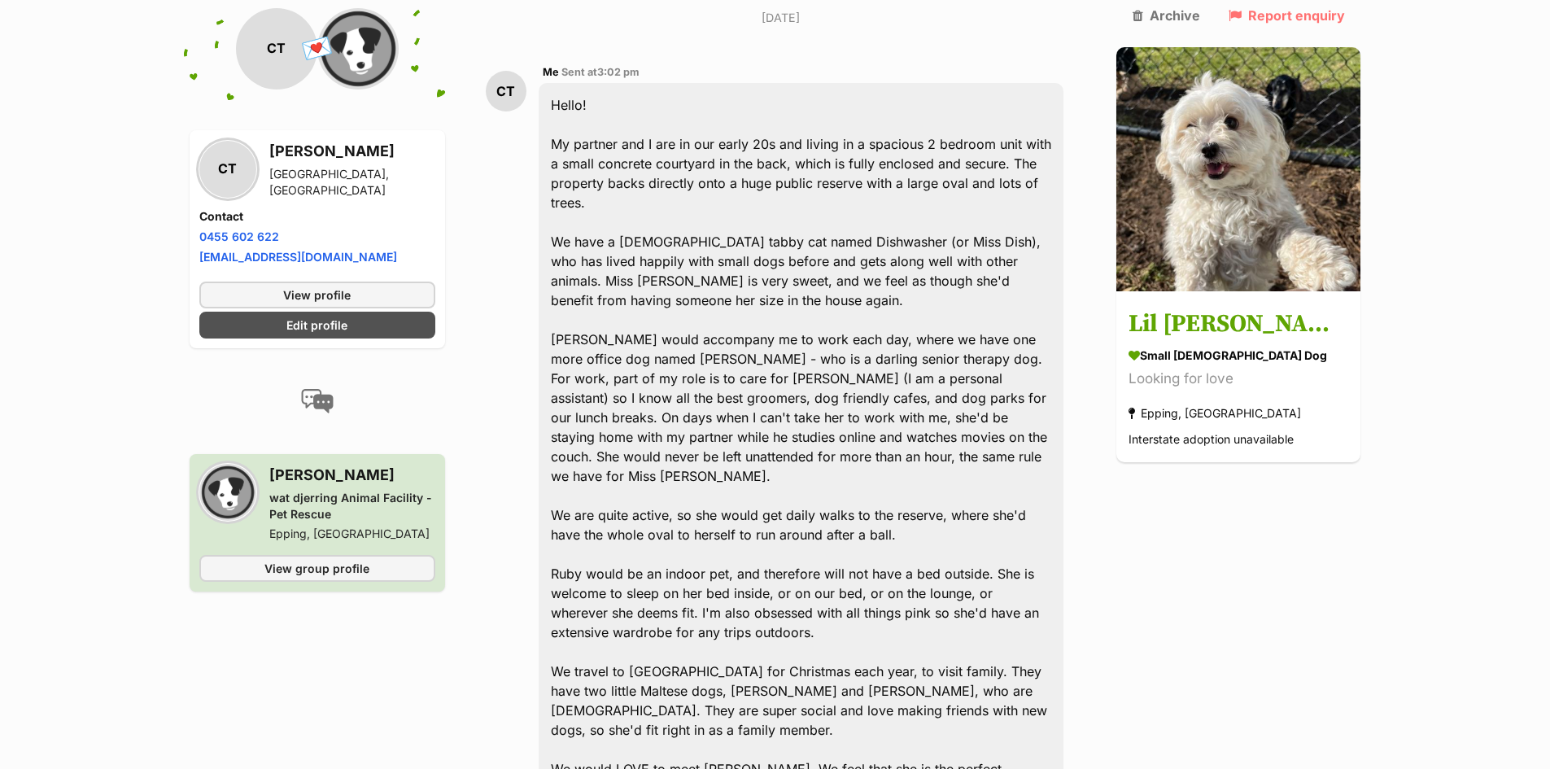
scroll to position [407, 0]
click at [369, 298] on link "View profile" at bounding box center [317, 295] width 236 height 27
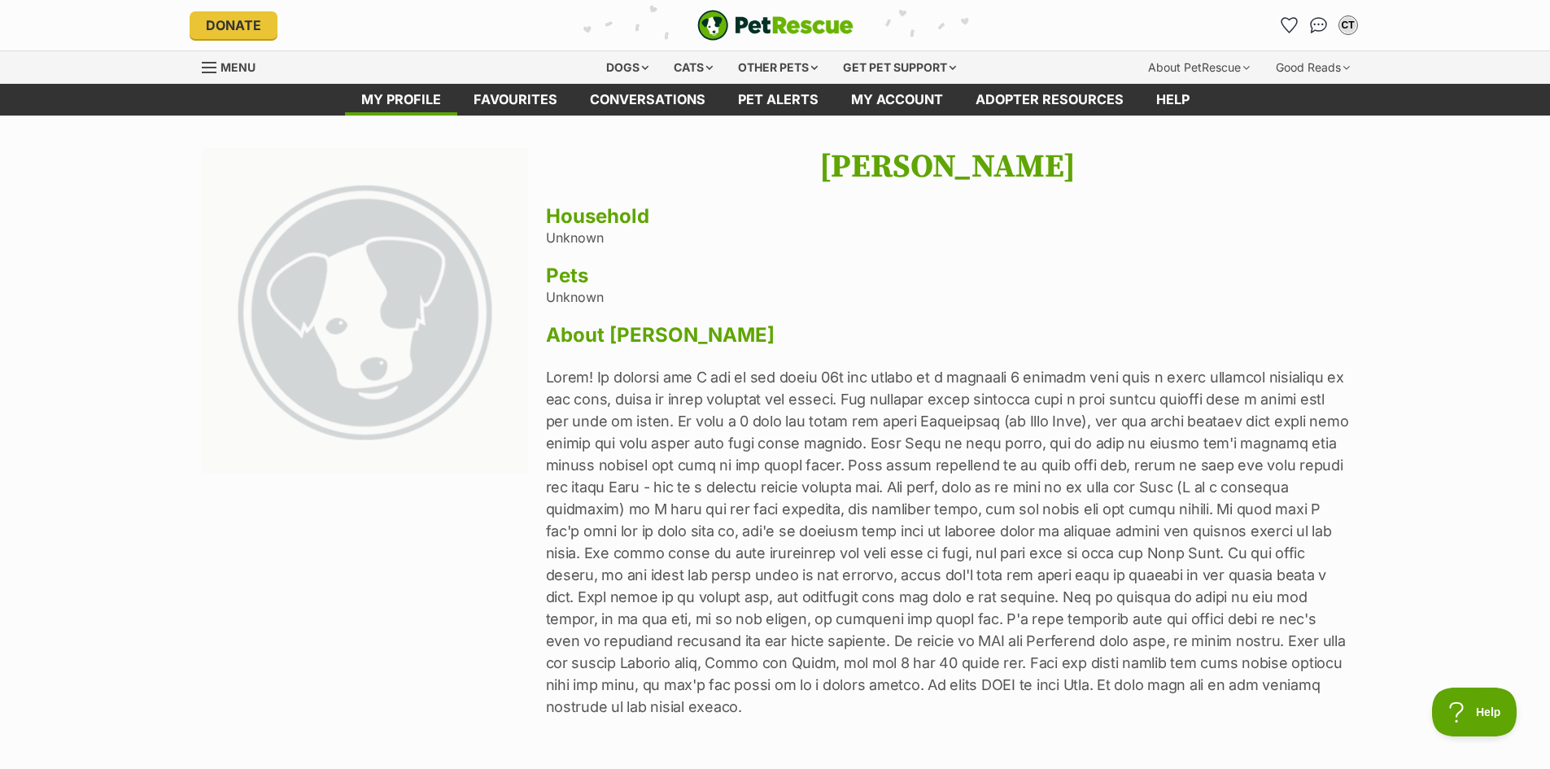
click at [356, 291] on img at bounding box center [365, 311] width 327 height 327
click at [580, 282] on h3 "Pets" at bounding box center [947, 275] width 803 height 23
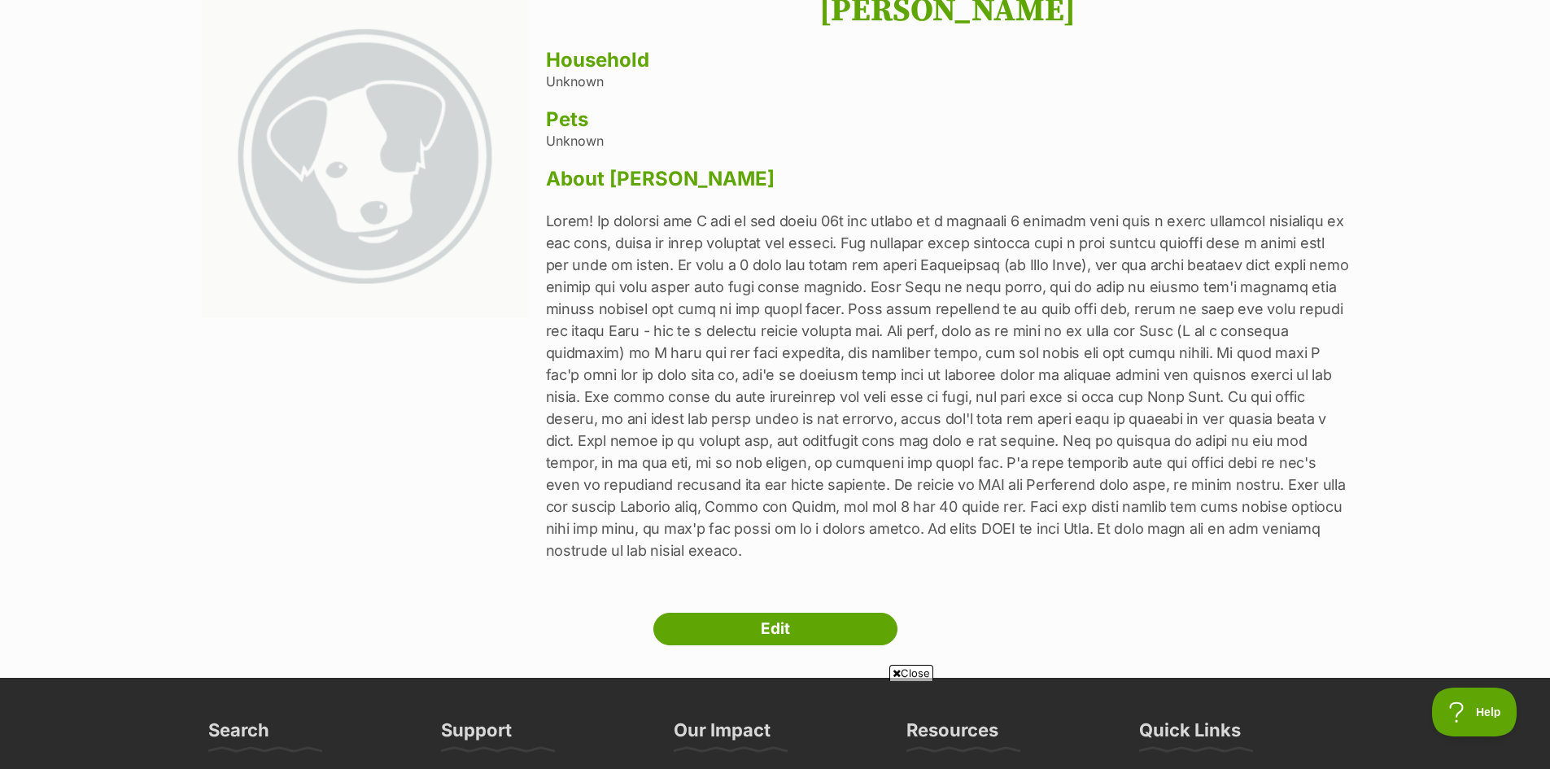
scroll to position [163, 0]
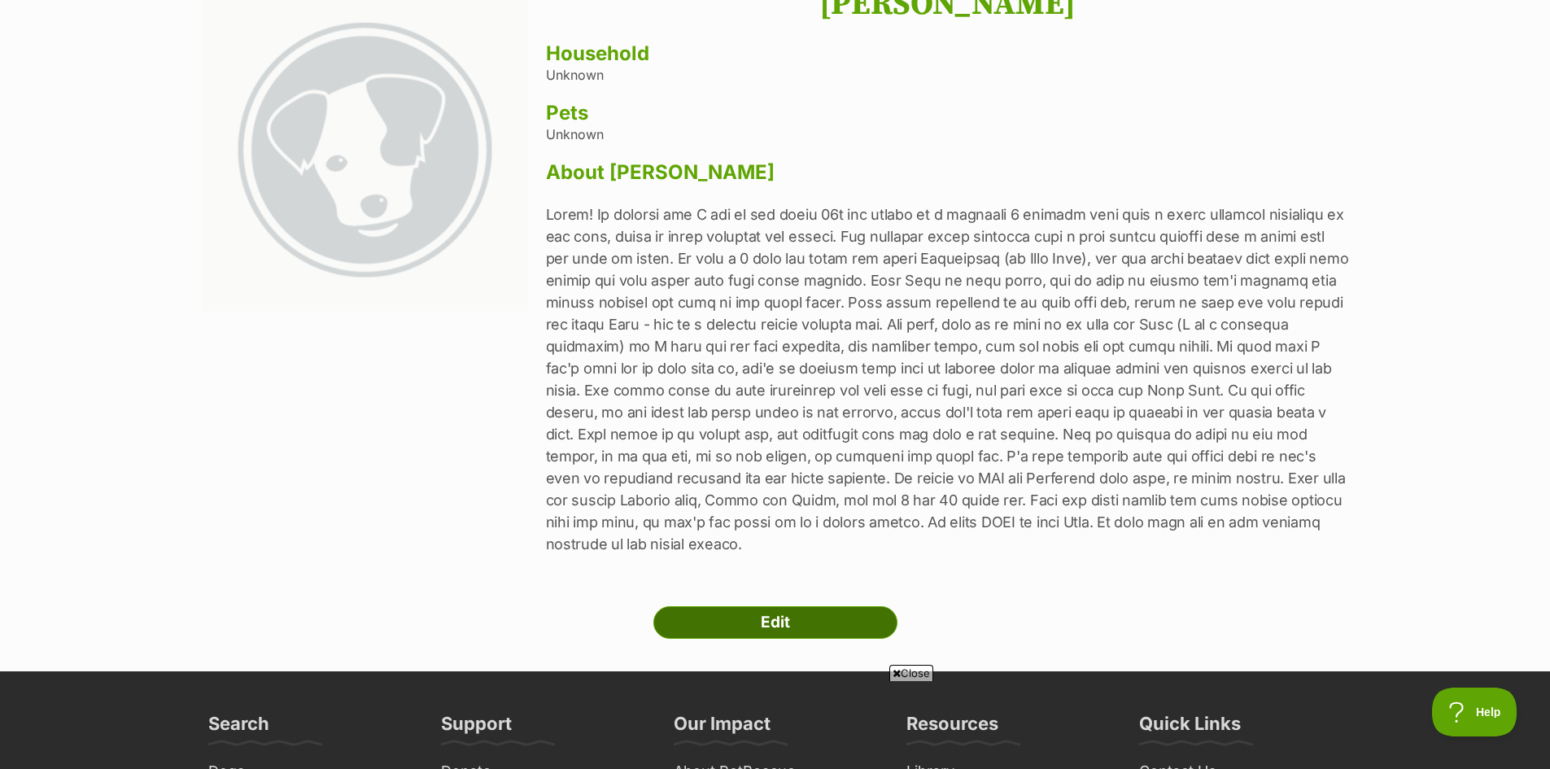
click at [762, 622] on link "Edit" at bounding box center [775, 622] width 244 height 33
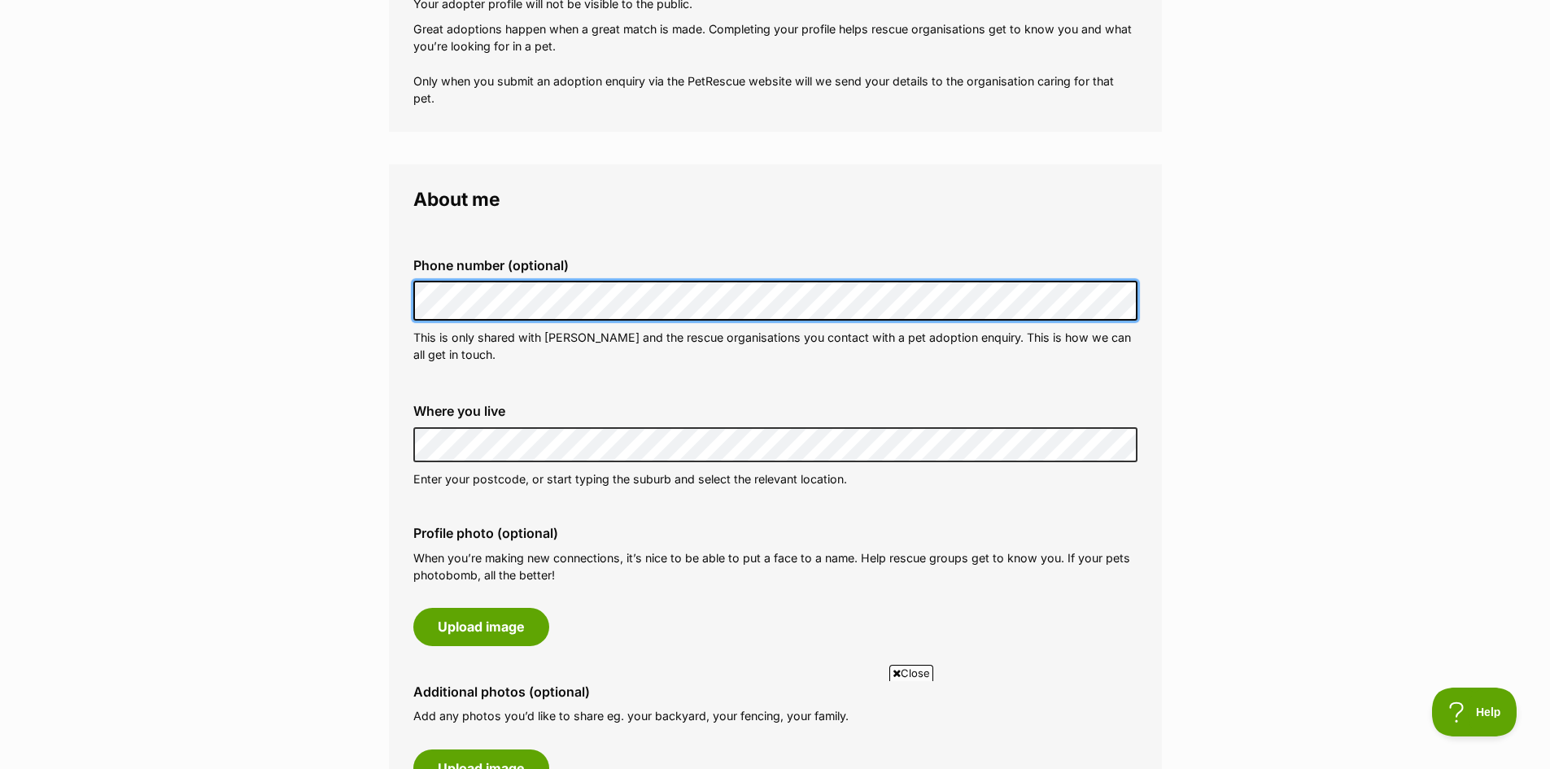
scroll to position [488, 0]
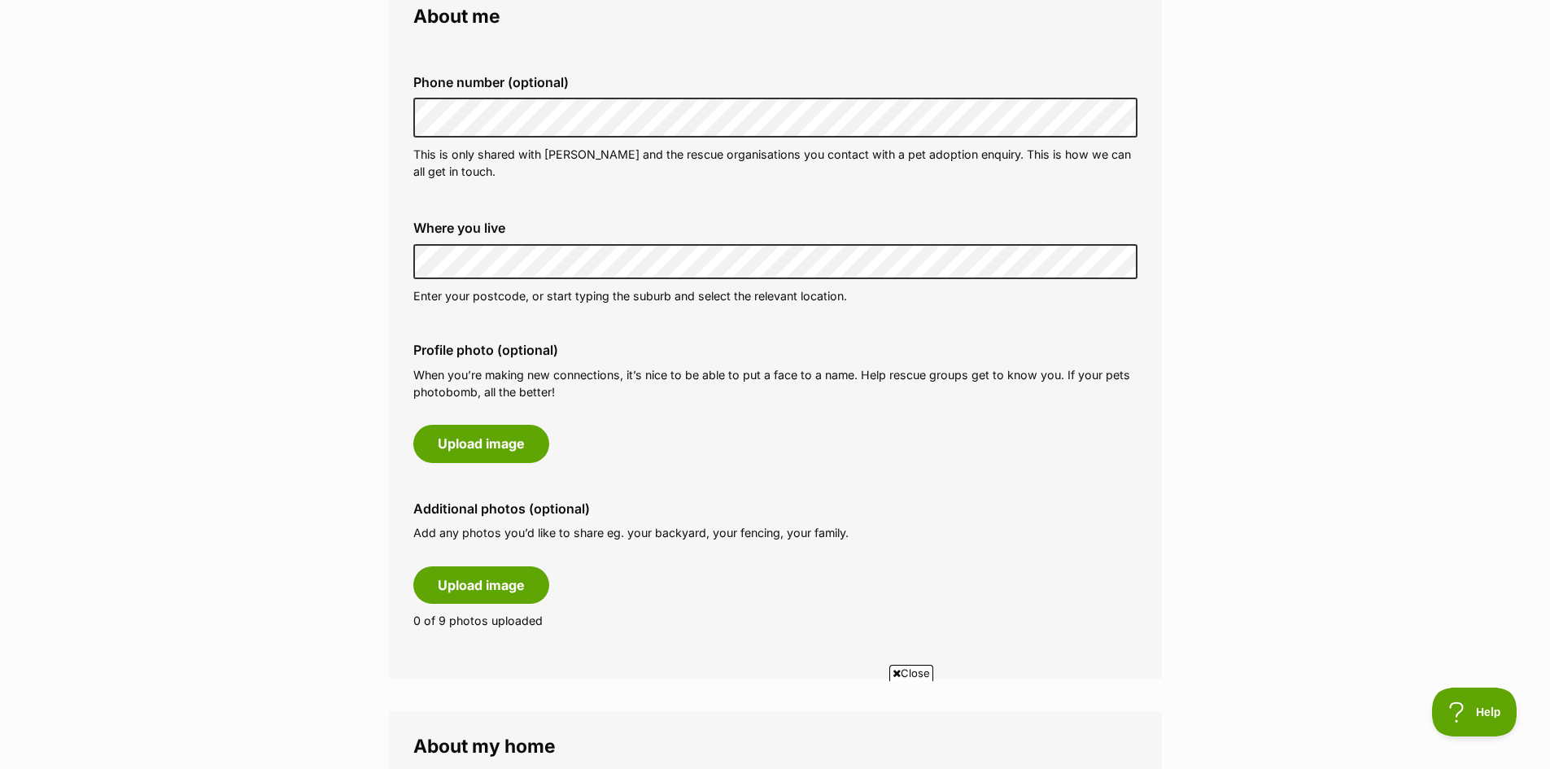
click at [332, 274] on main "My adopter profile Why do I need an adopter profile? Your adopter profile will …" at bounding box center [775, 770] width 1550 height 2286
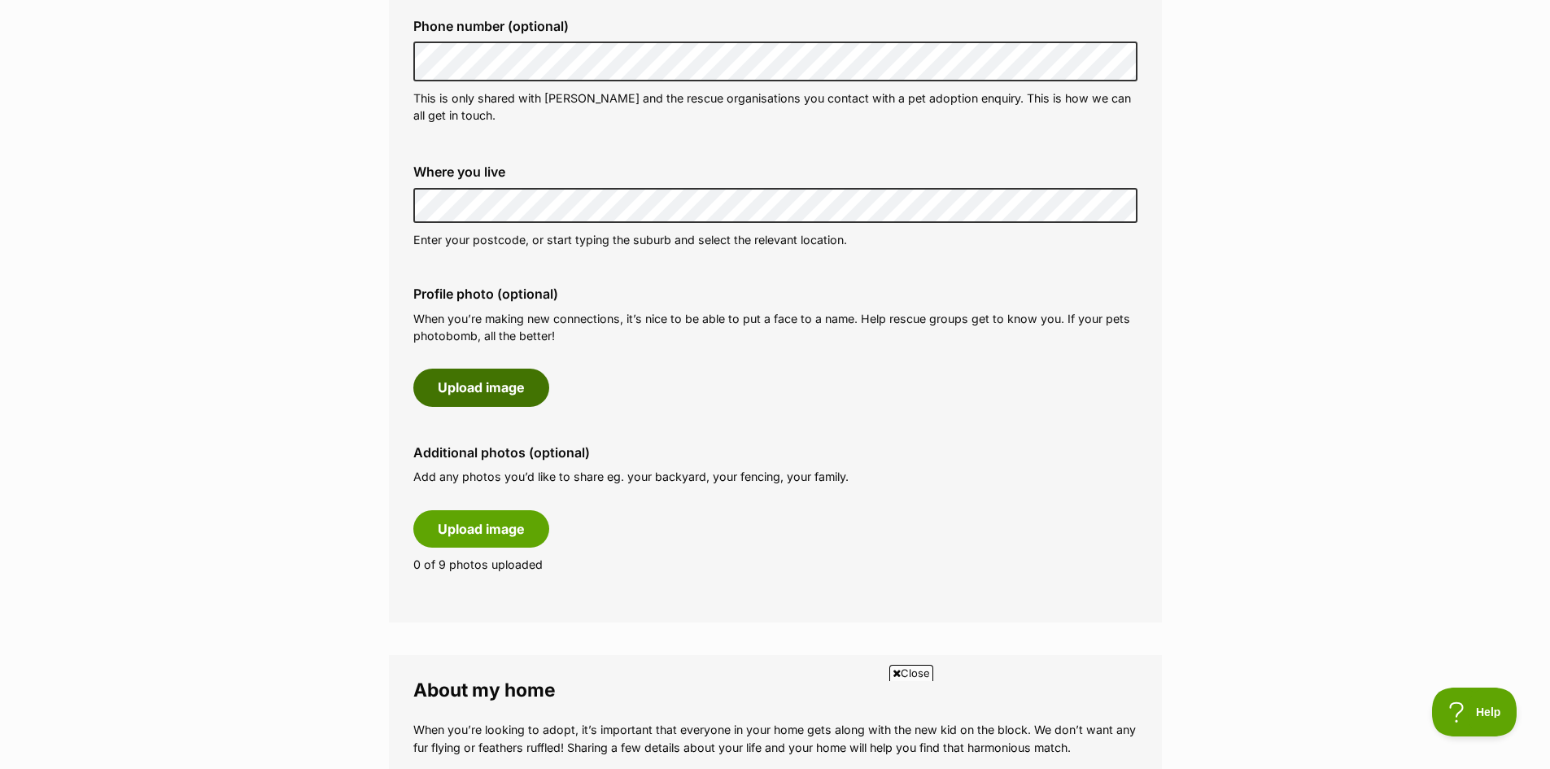
scroll to position [570, 0]
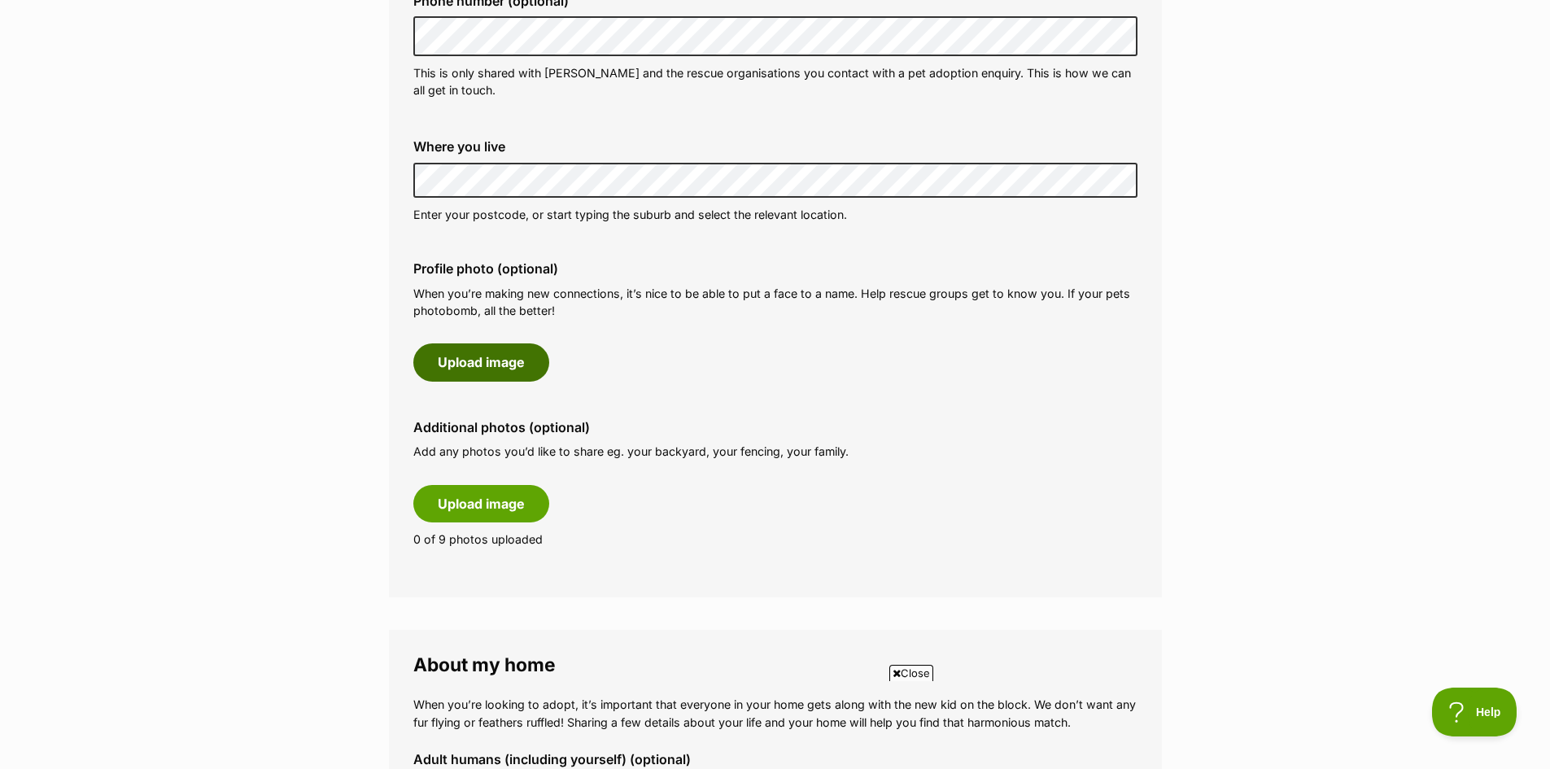
click at [512, 360] on button "Upload image" at bounding box center [481, 361] width 136 height 37
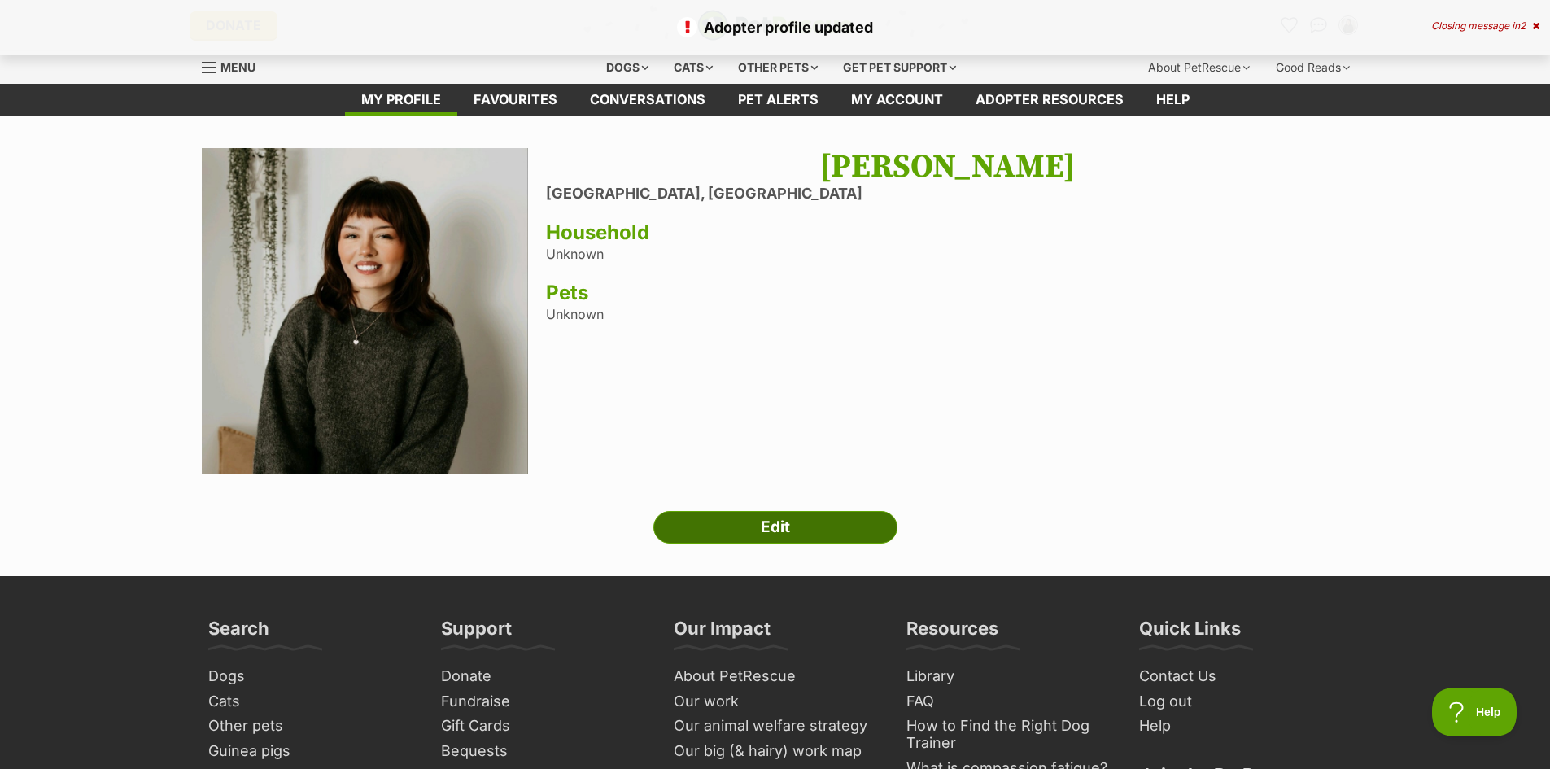
click at [771, 530] on link "Edit" at bounding box center [775, 527] width 244 height 33
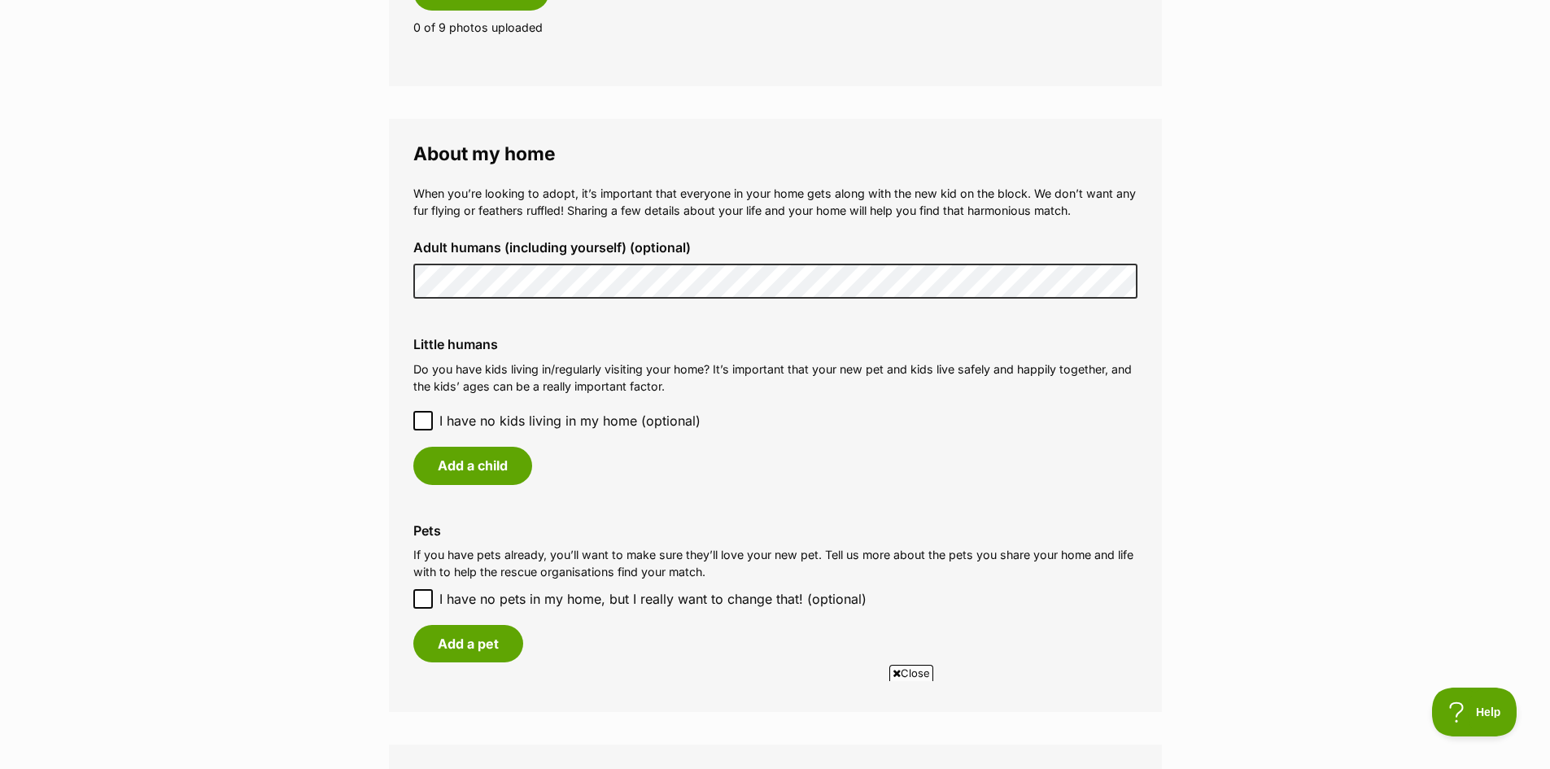
scroll to position [1302, 0]
click at [409, 416] on div "Little humans Do you have kids living in/regularly visiting your home? It’s imp…" at bounding box center [775, 408] width 750 height 173
click at [419, 416] on icon at bounding box center [422, 418] width 11 height 11
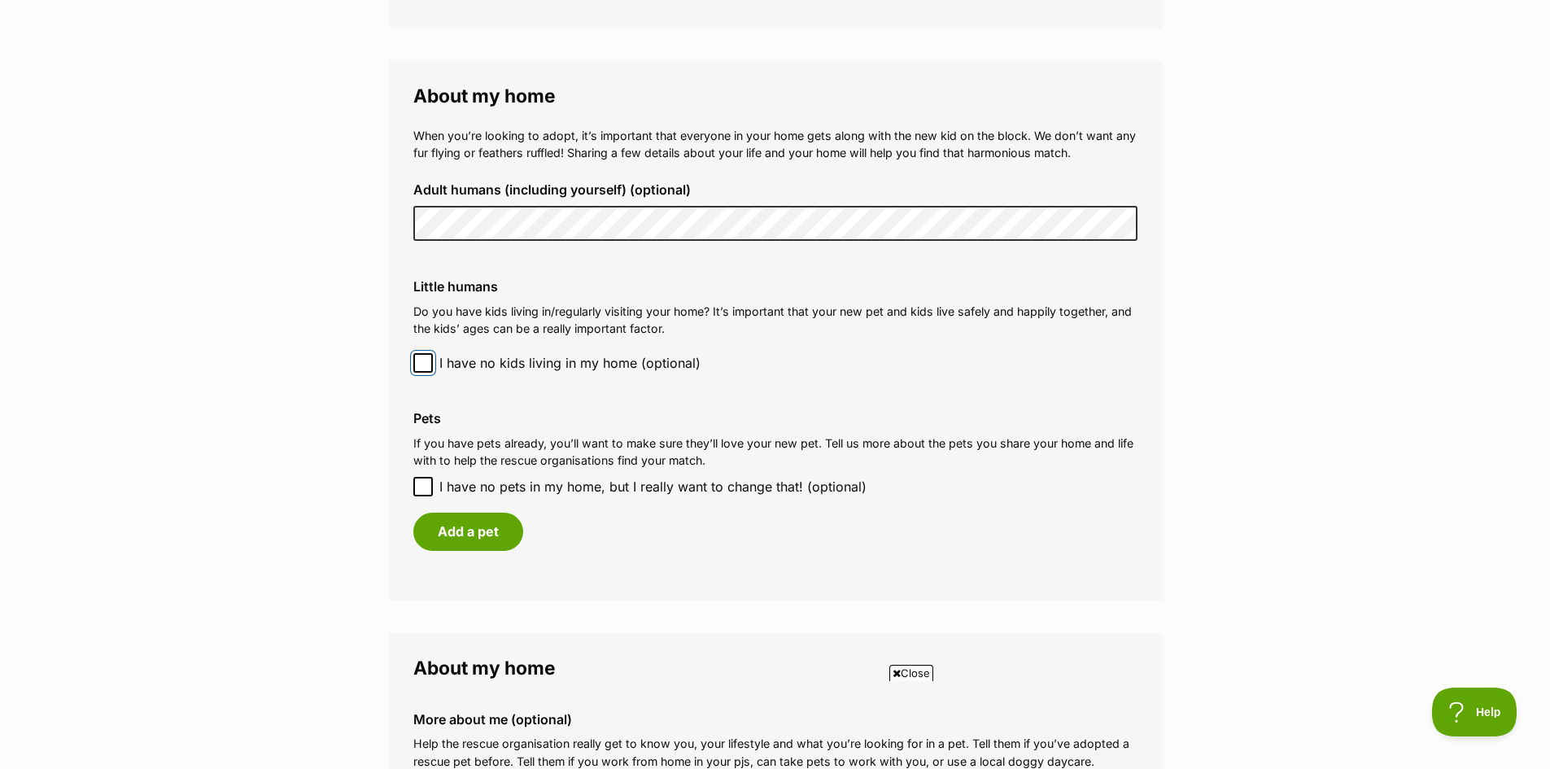
scroll to position [1383, 0]
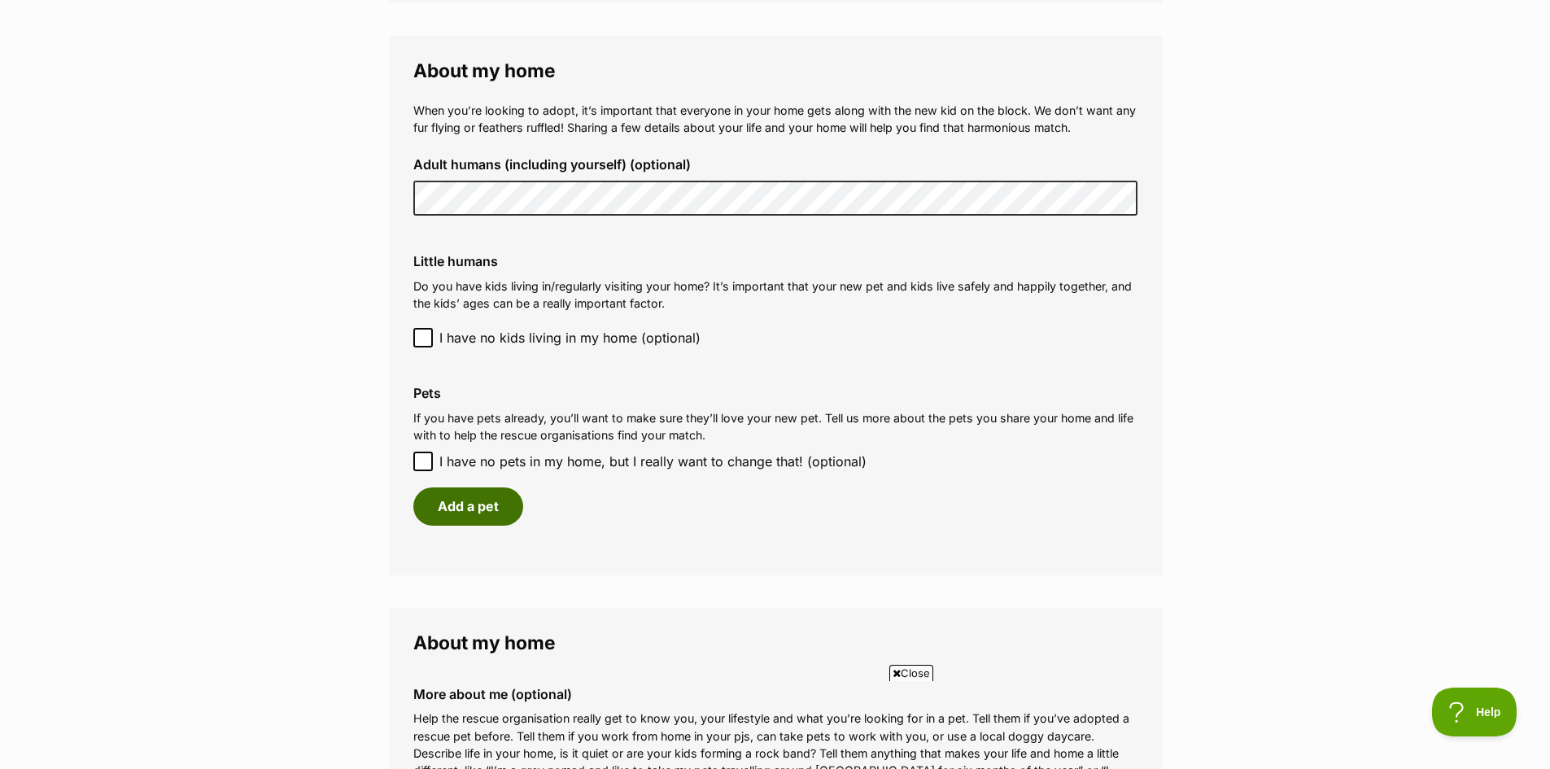
click at [458, 509] on button "Add a pet" at bounding box center [468, 505] width 110 height 37
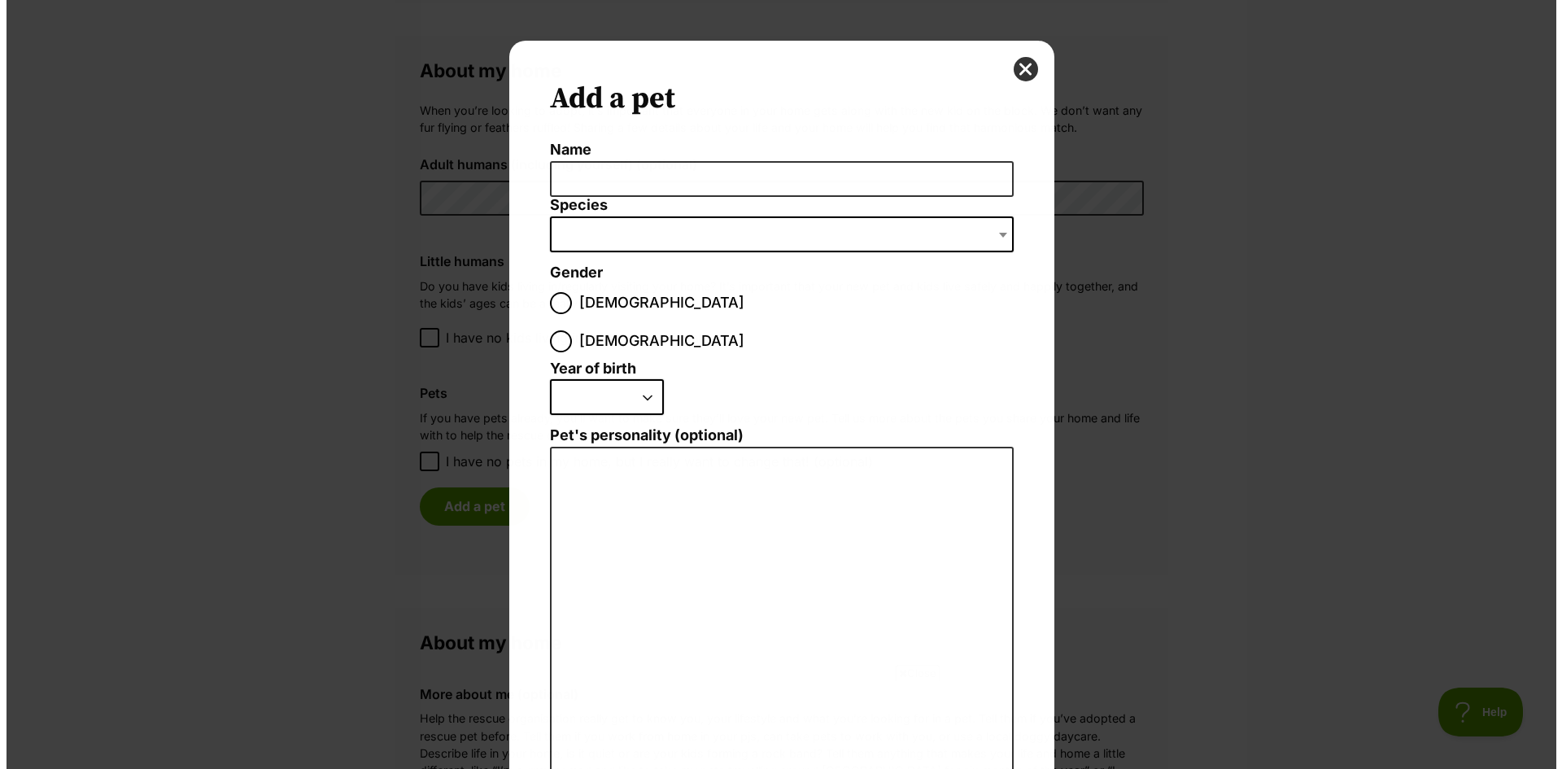
scroll to position [0, 0]
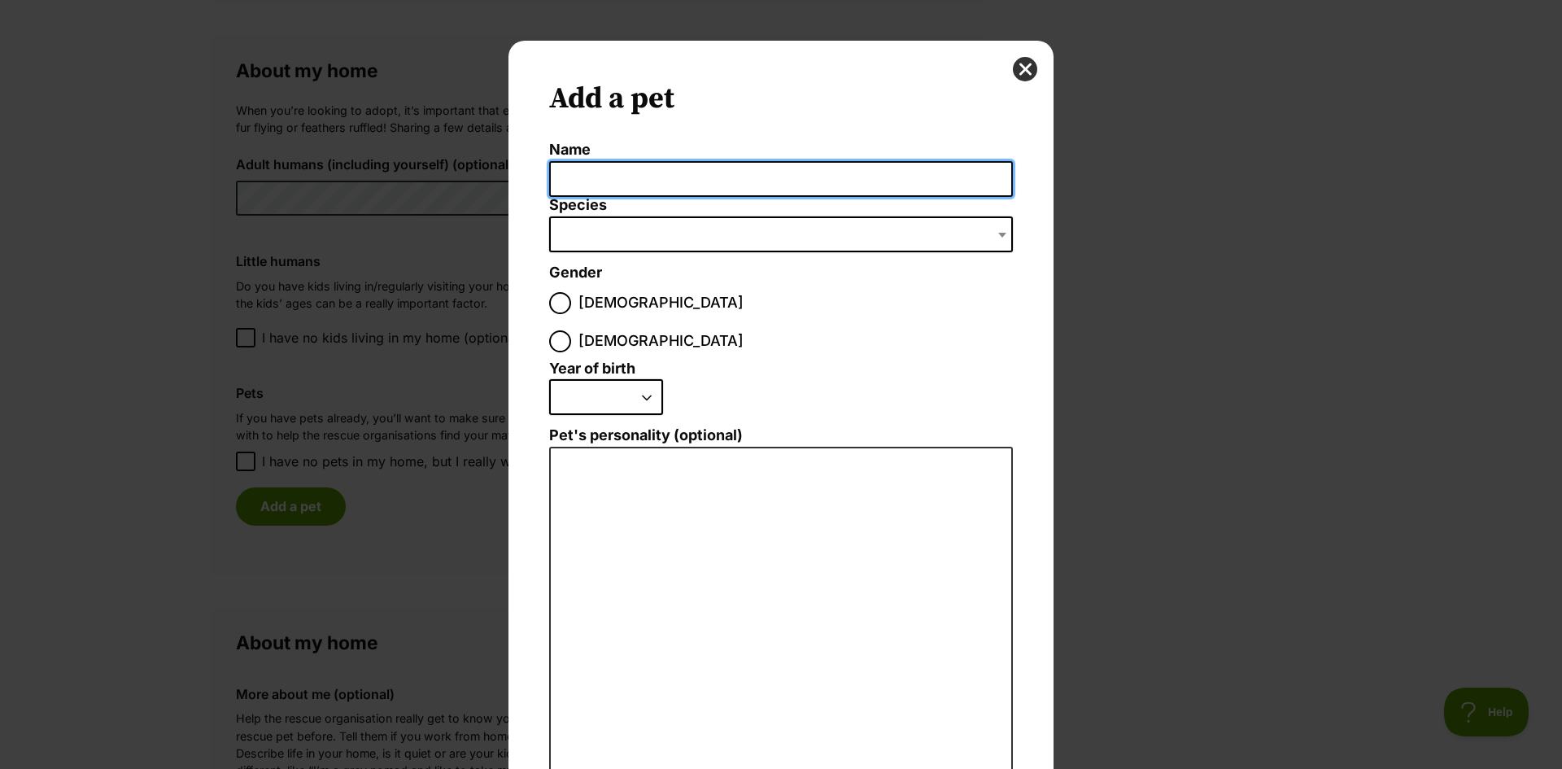
click at [615, 188] on input "Name" at bounding box center [781, 179] width 464 height 37
type input "Dishwasher"
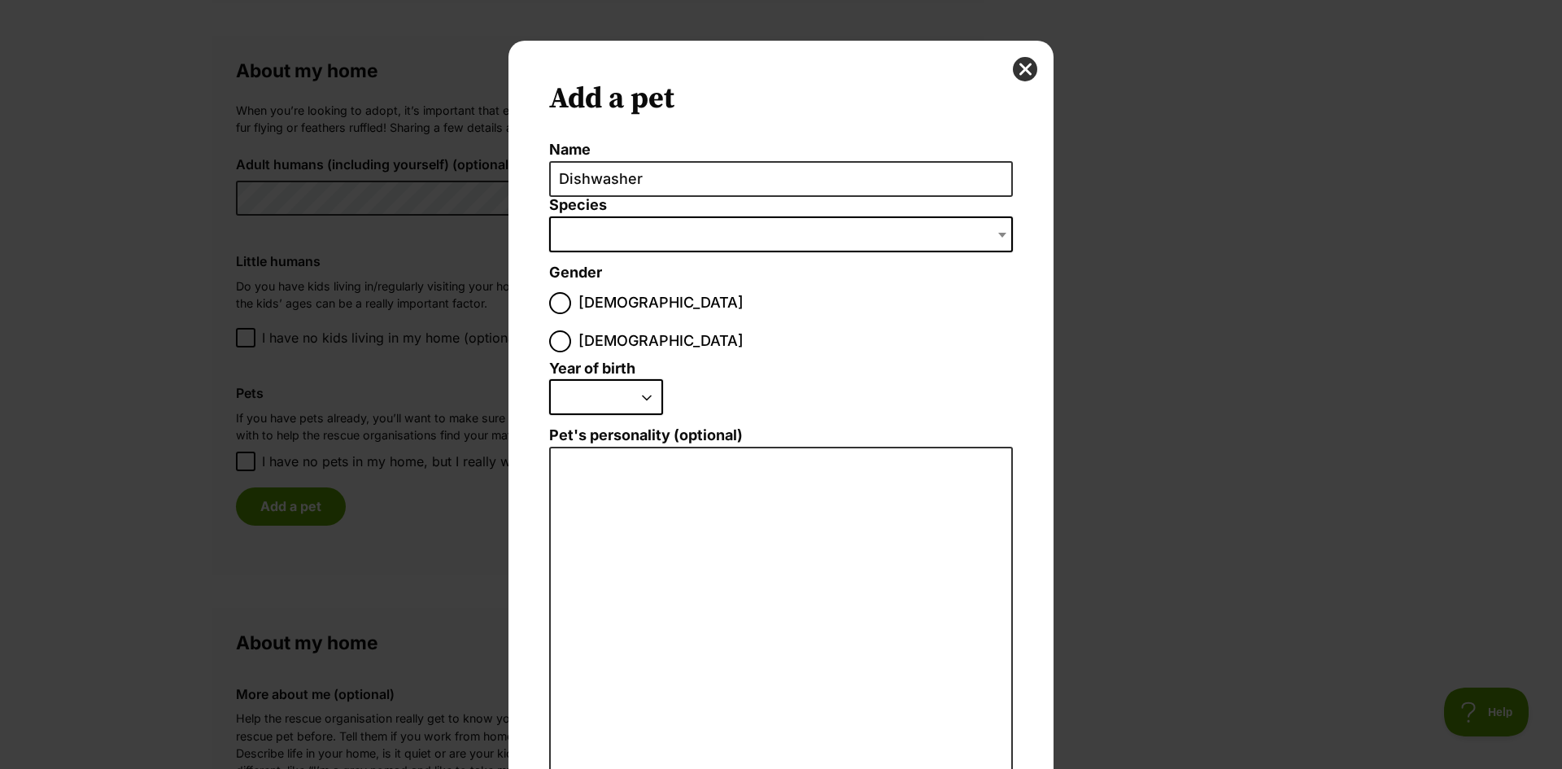
click at [627, 238] on span "Dialog Window - Close (Press escape to close)" at bounding box center [781, 234] width 464 height 36
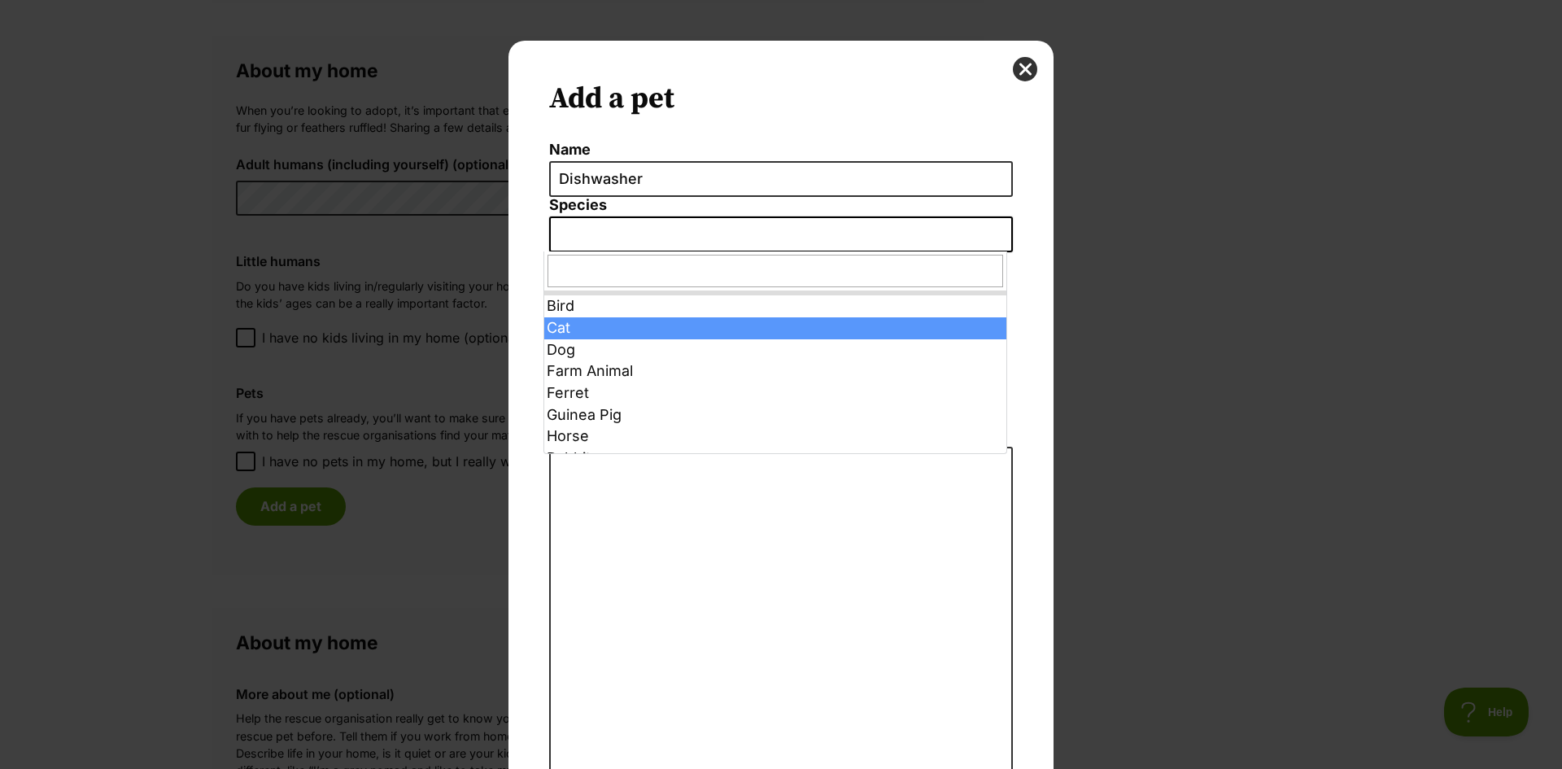
select select "2"
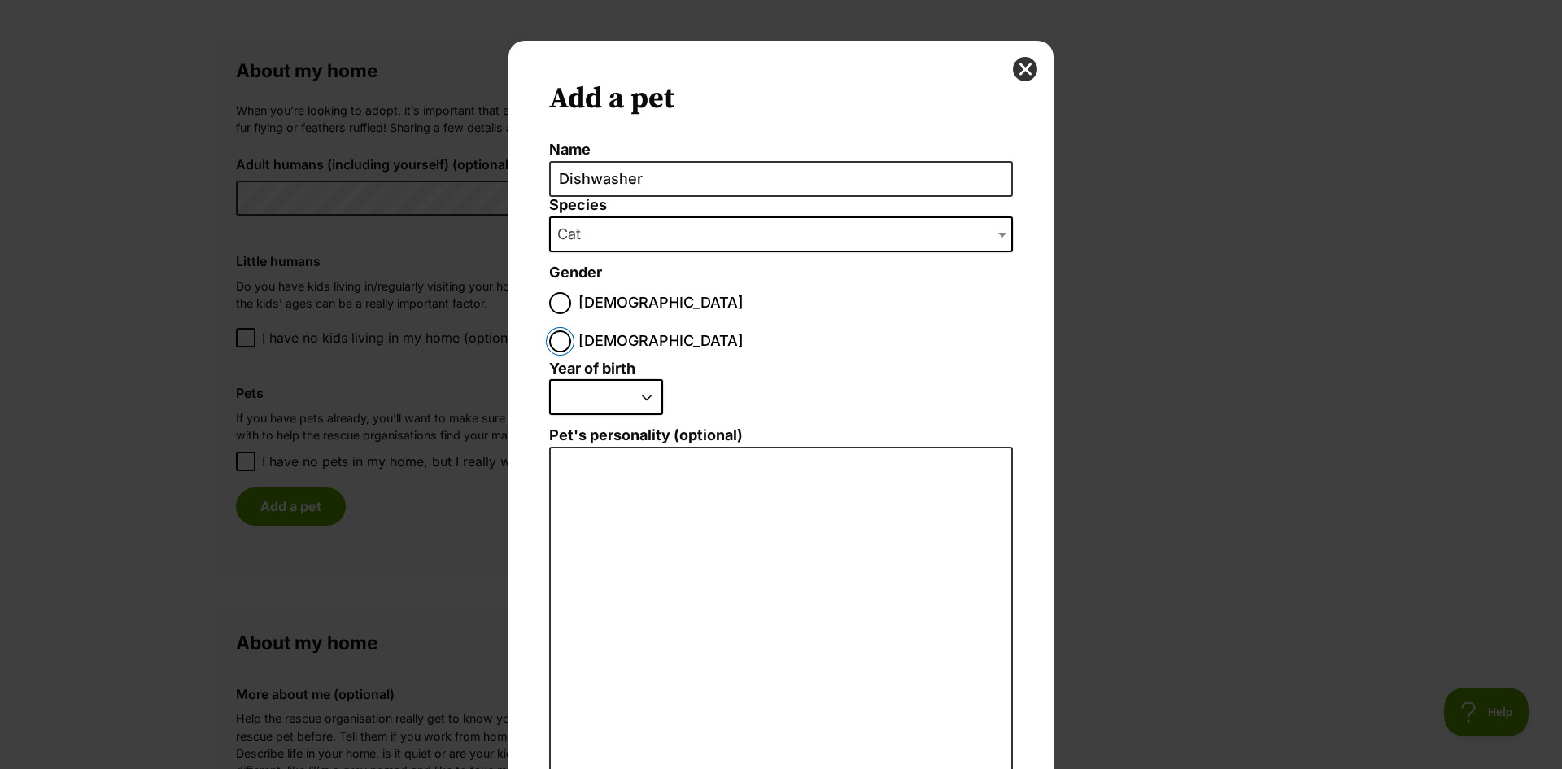
click at [571, 330] on input "Female" at bounding box center [560, 341] width 22 height 22
radio input "true"
click at [635, 379] on select "2025 2024 2023 2022 2021 2020 2019 2018 2017 2016 2015 2014 2013 2012 2011 2010…" at bounding box center [606, 397] width 114 height 36
select select "2022"
click at [549, 379] on select "2025 2024 2023 2022 2021 2020 2019 2018 2017 2016 2015 2014 2013 2012 2011 2010…" at bounding box center [606, 397] width 114 height 36
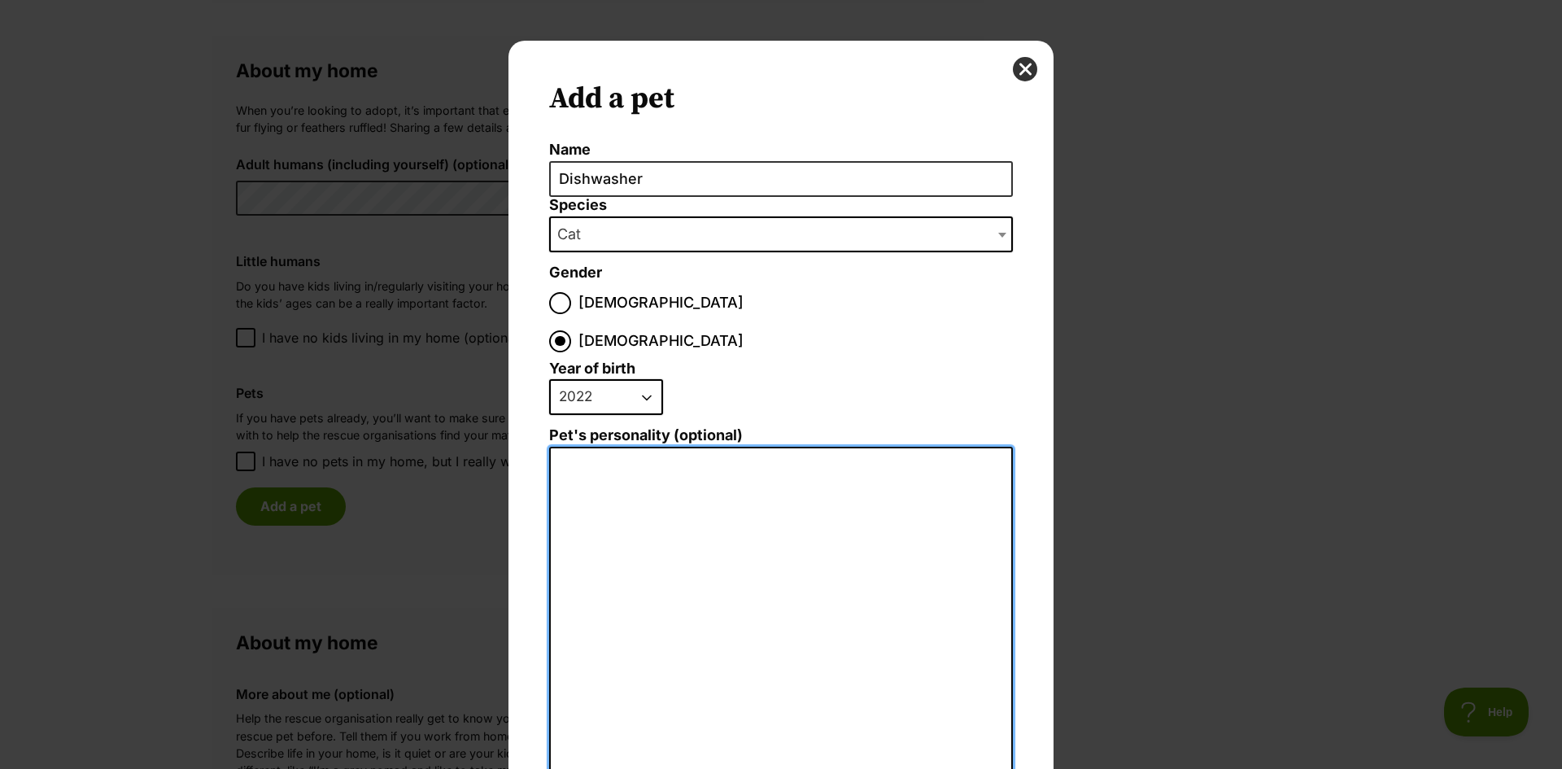
click at [689, 447] on textarea "Pet's personality (optional)" at bounding box center [781, 625] width 464 height 356
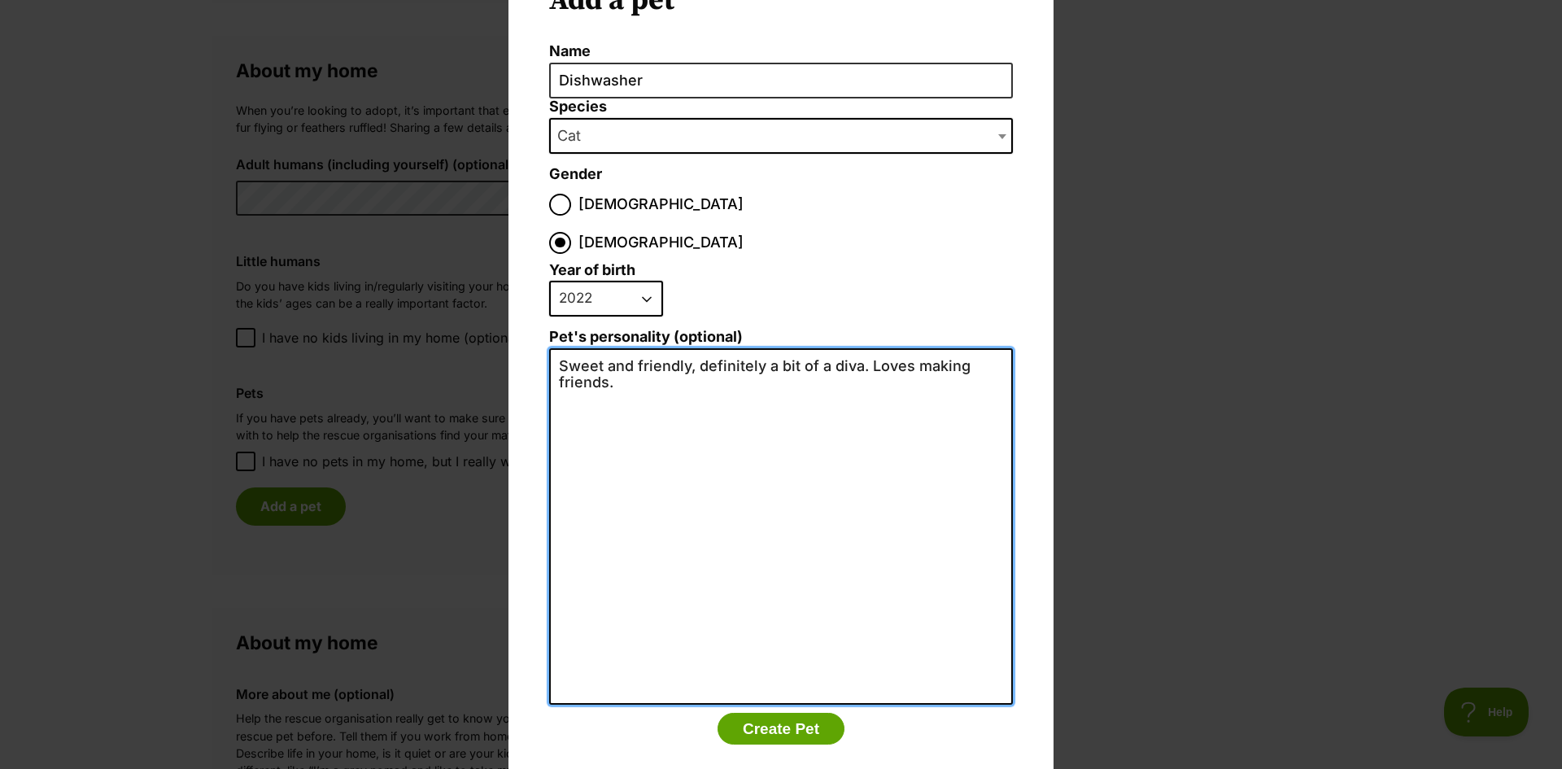
scroll to position [101, 0]
type textarea "Sweet and friendly, definitely a bit of a diva. Loves making friends."
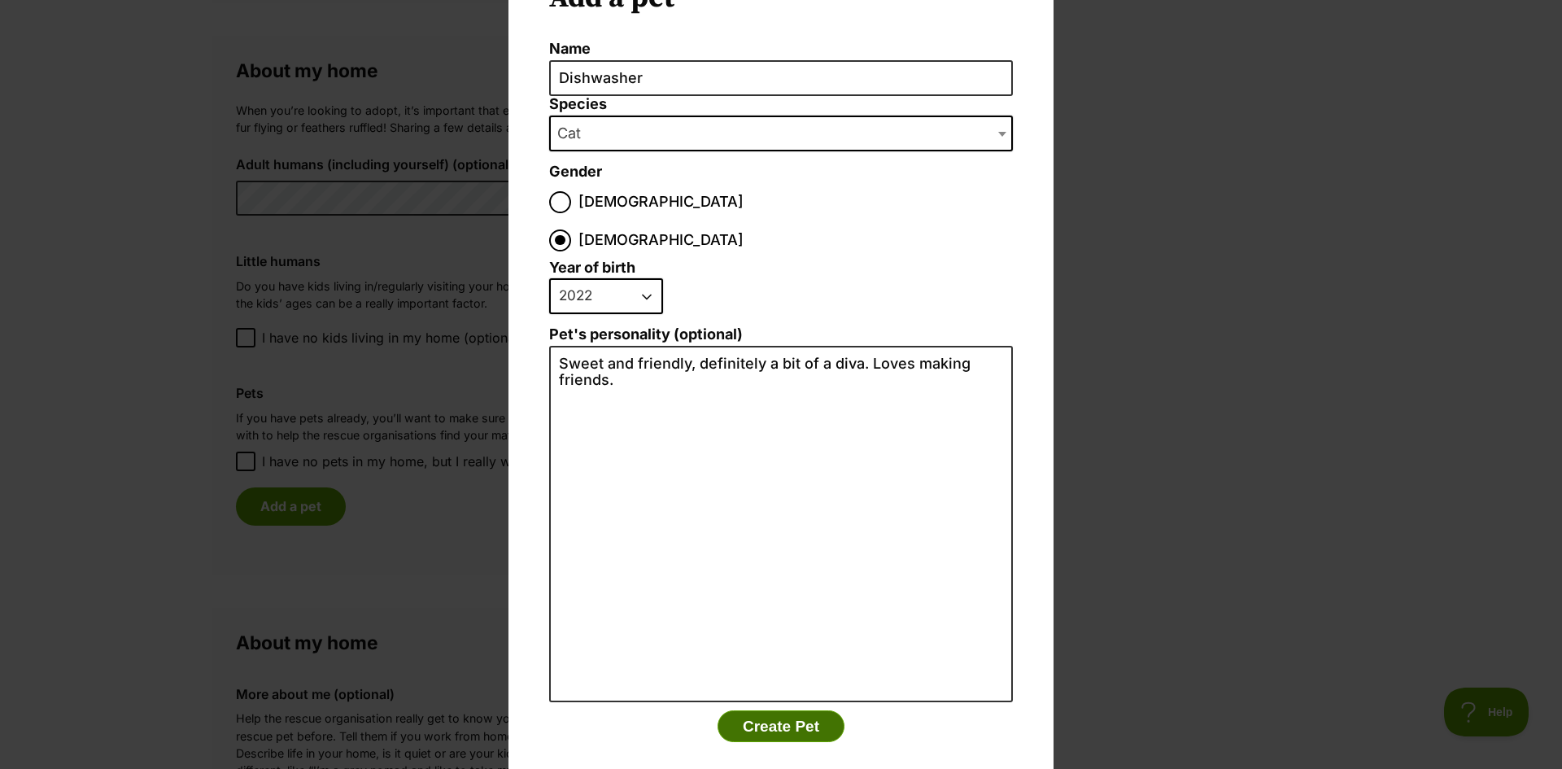
click at [801, 710] on button "Create Pet" at bounding box center [781, 726] width 127 height 33
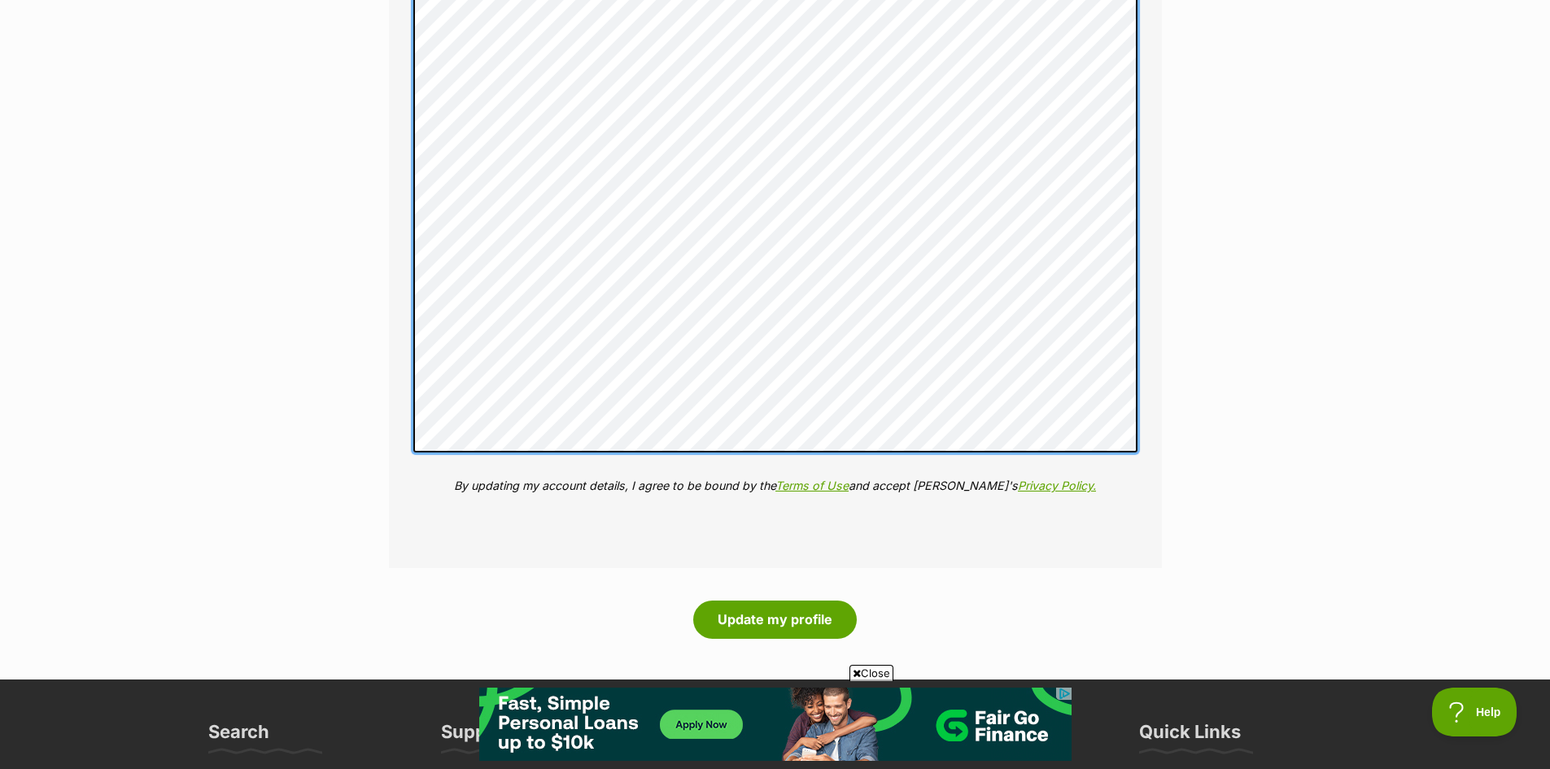
scroll to position [0, 0]
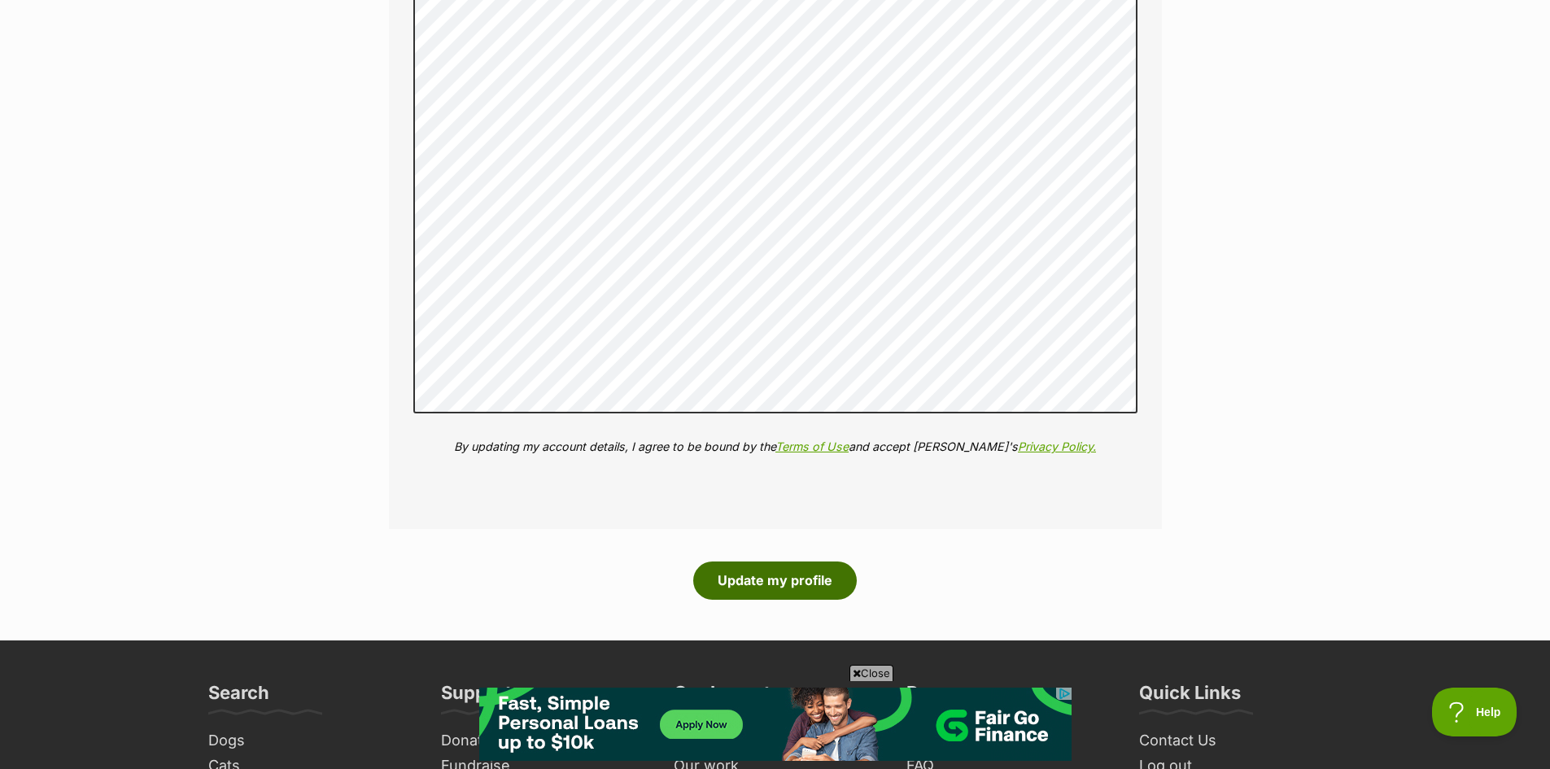
click at [814, 587] on button "Update my profile" at bounding box center [775, 579] width 164 height 37
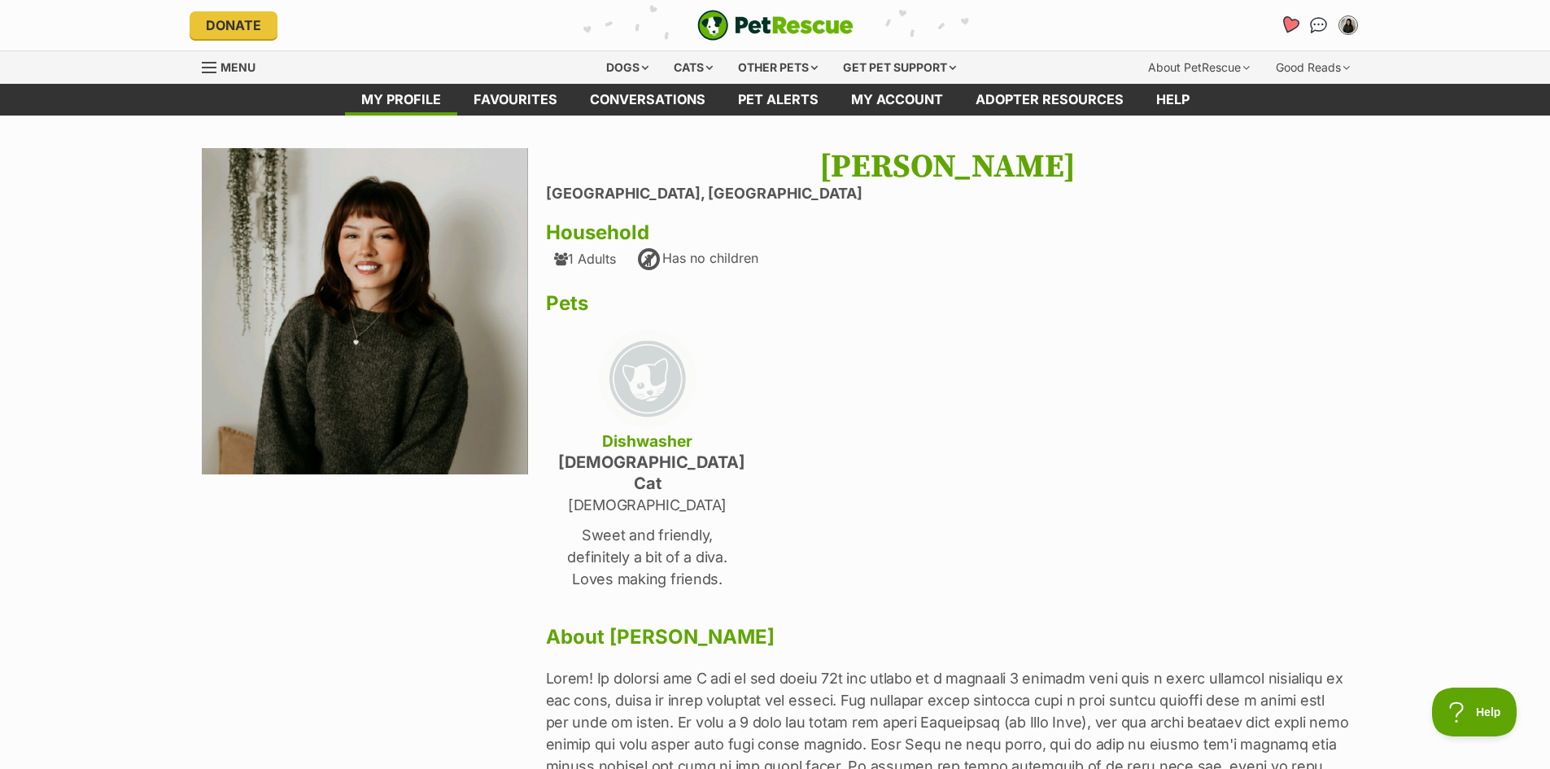
click at [1290, 20] on icon "Favourites" at bounding box center [1289, 24] width 20 height 19
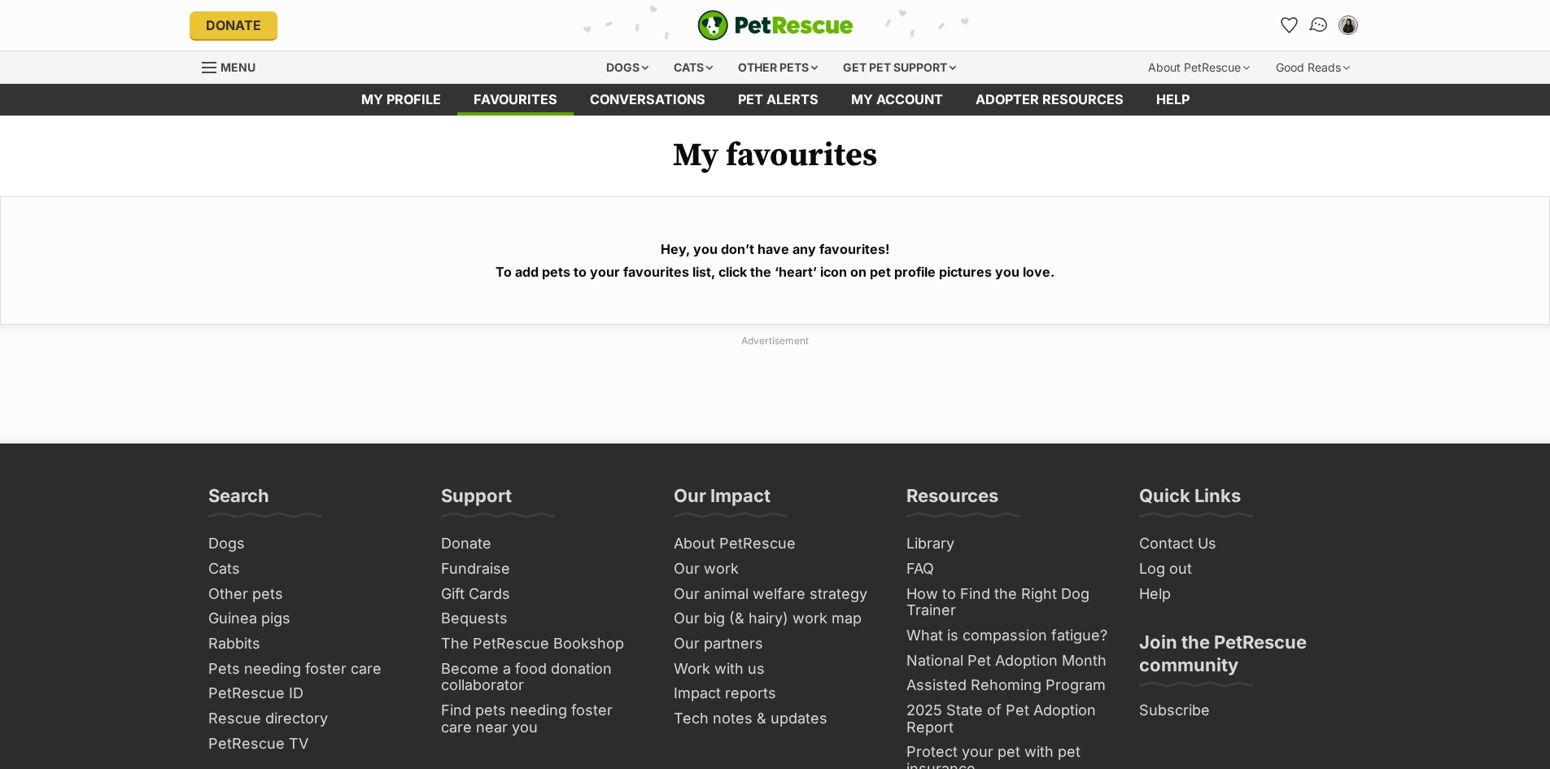
click at [1310, 28] on img "Conversations" at bounding box center [1319, 25] width 22 height 21
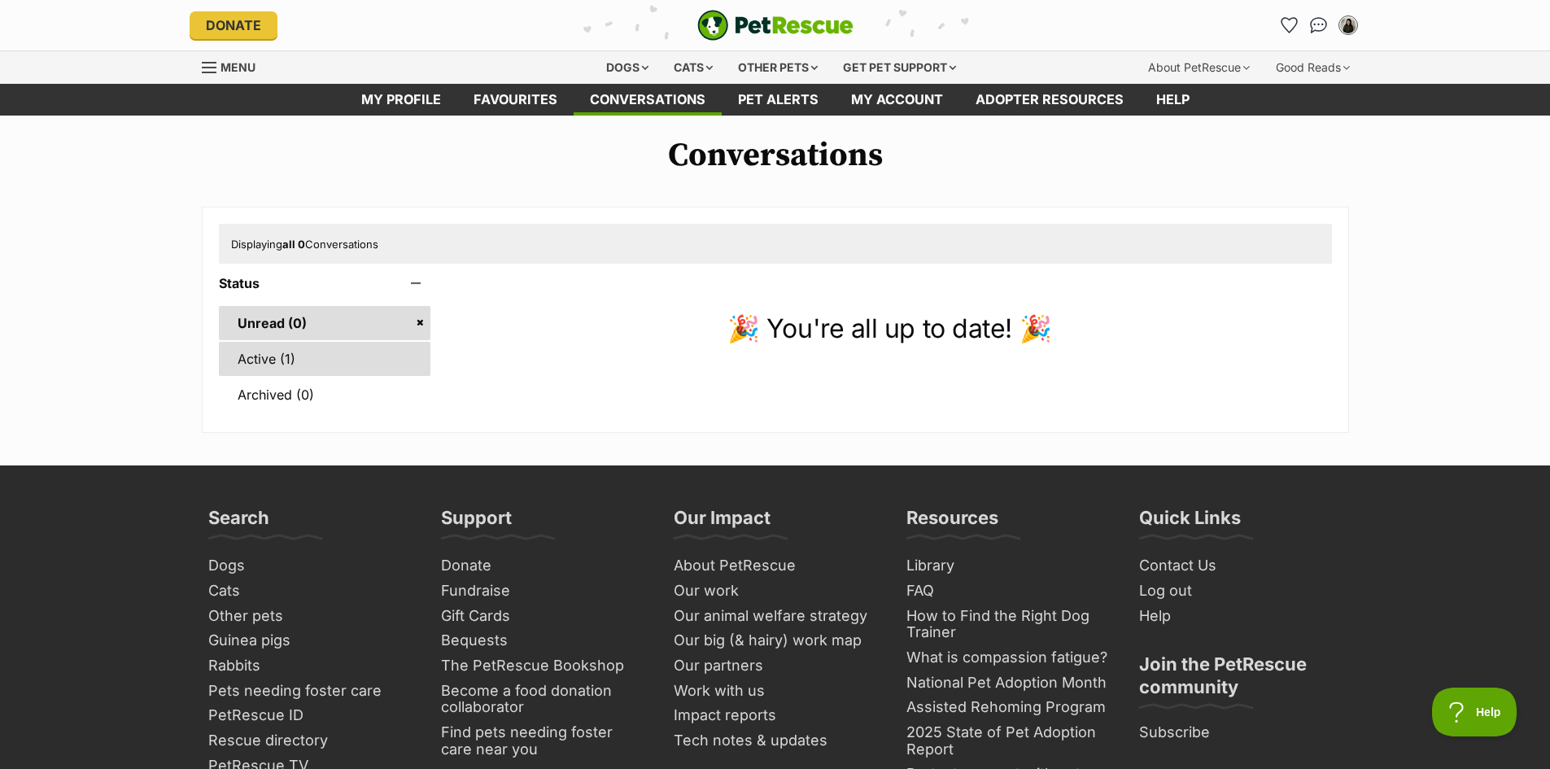
click at [295, 354] on link "Active (1)" at bounding box center [325, 359] width 212 height 34
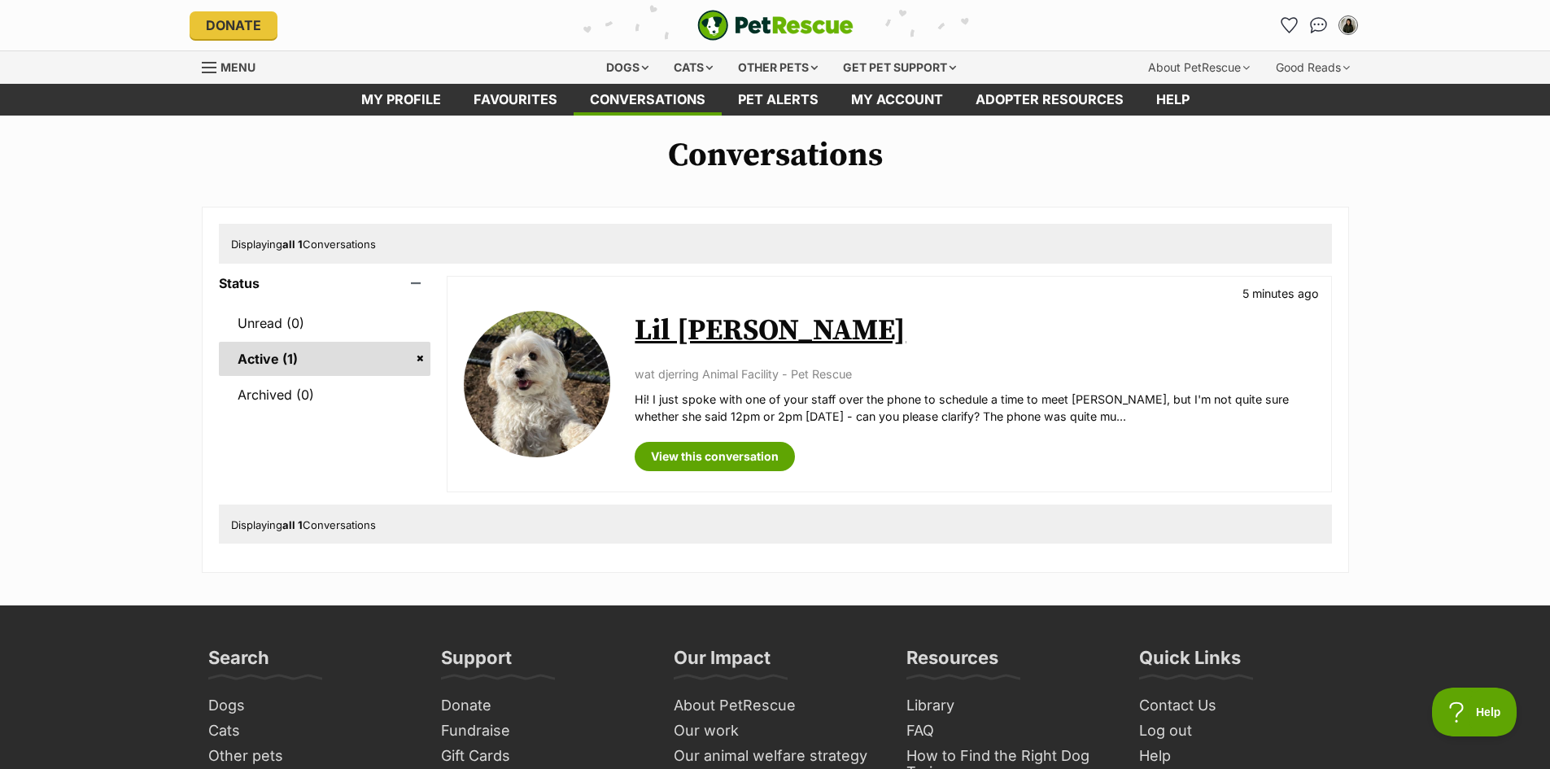
click at [1459, 326] on div "Conversations Displaying all 1 Conversations Status Unread (0) Active (1) Archi…" at bounding box center [775, 355] width 1550 height 436
click at [1355, 18] on div "My account" at bounding box center [1347, 25] width 25 height 25
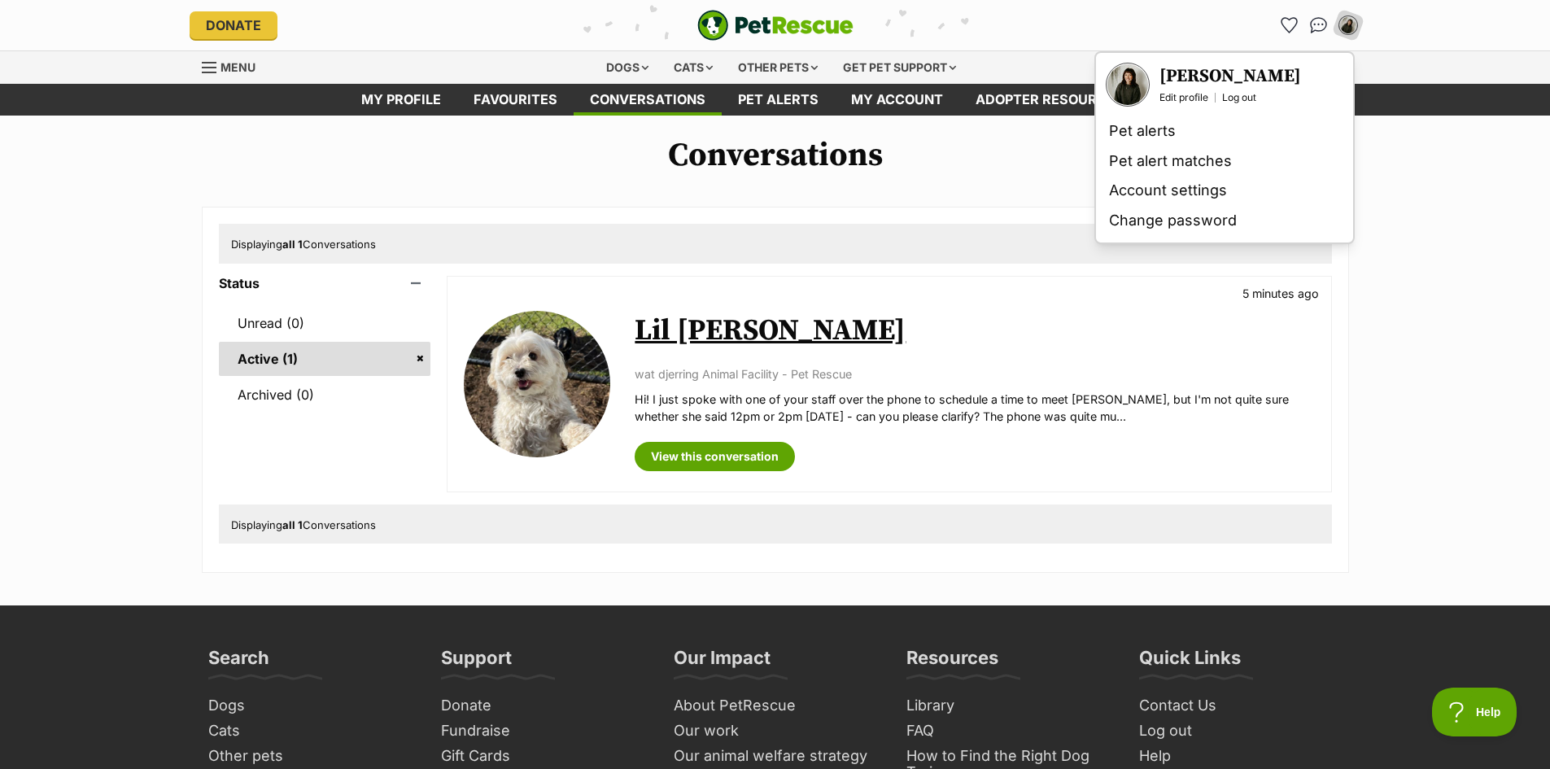
click at [1209, 77] on h3 "[PERSON_NAME]" at bounding box center [1230, 76] width 142 height 23
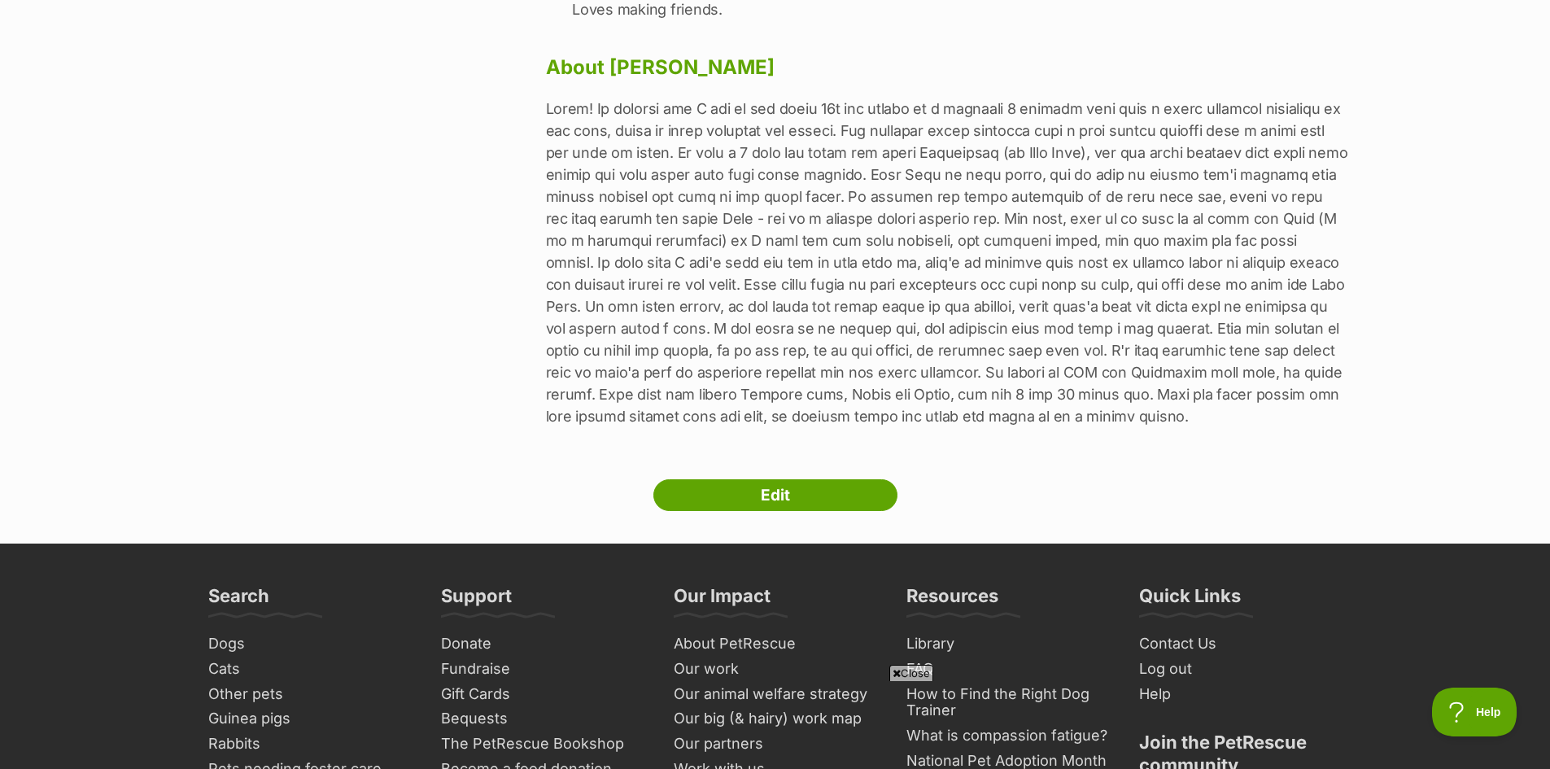
click at [1451, 235] on main "Next Prev 1 Cloe Taylor Heidelberg, Victoria Household 1 Adults Has no children…" at bounding box center [775, 45] width 1550 height 998
click at [350, 252] on div "Next Prev 1" at bounding box center [374, 13] width 344 height 868
click at [1433, 219] on main "Next Prev 1 Cloe Taylor Heidelberg, Victoria Household 1 Adults Has no children…" at bounding box center [775, 45] width 1550 height 998
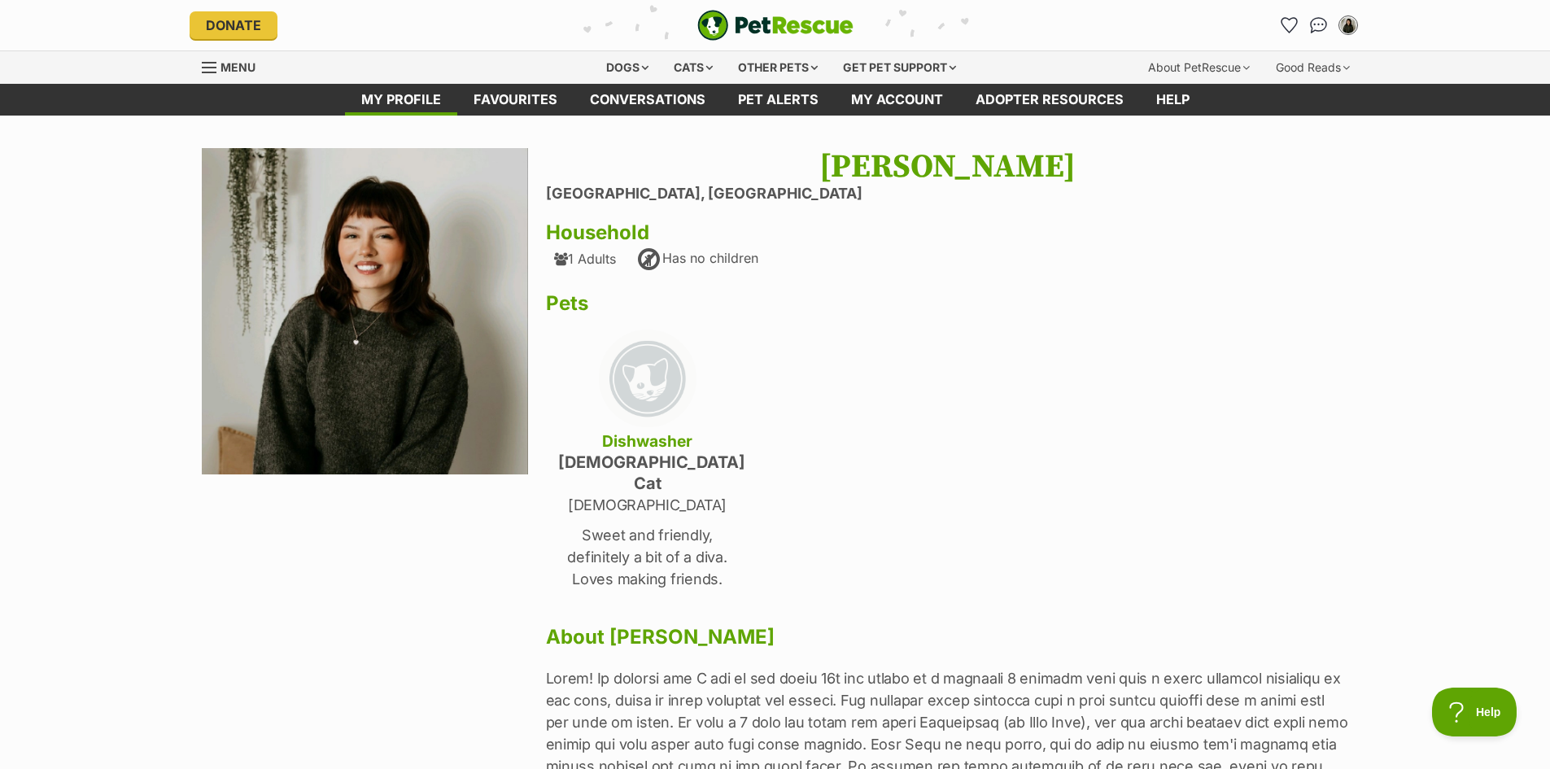
click at [1040, 498] on div "Cloe Taylor Heidelberg, Victoria Household 1 Adults Has no children Pets Dishwa…" at bounding box center [947, 582] width 803 height 868
click at [909, 382] on div "Cloe Taylor Heidelberg, Victoria Household 1 Adults Has no children Pets Dishwa…" at bounding box center [947, 582] width 803 height 868
click at [1471, 402] on main "Next Prev 1 Cloe Taylor Heidelberg, Victoria Household 1 Adults Has no children…" at bounding box center [775, 615] width 1550 height 998
click at [951, 398] on div "Cloe Taylor Heidelberg, Victoria Household 1 Adults Has no children Pets Dishwa…" at bounding box center [947, 582] width 803 height 868
click at [354, 560] on div "Next Prev 1" at bounding box center [374, 582] width 344 height 868
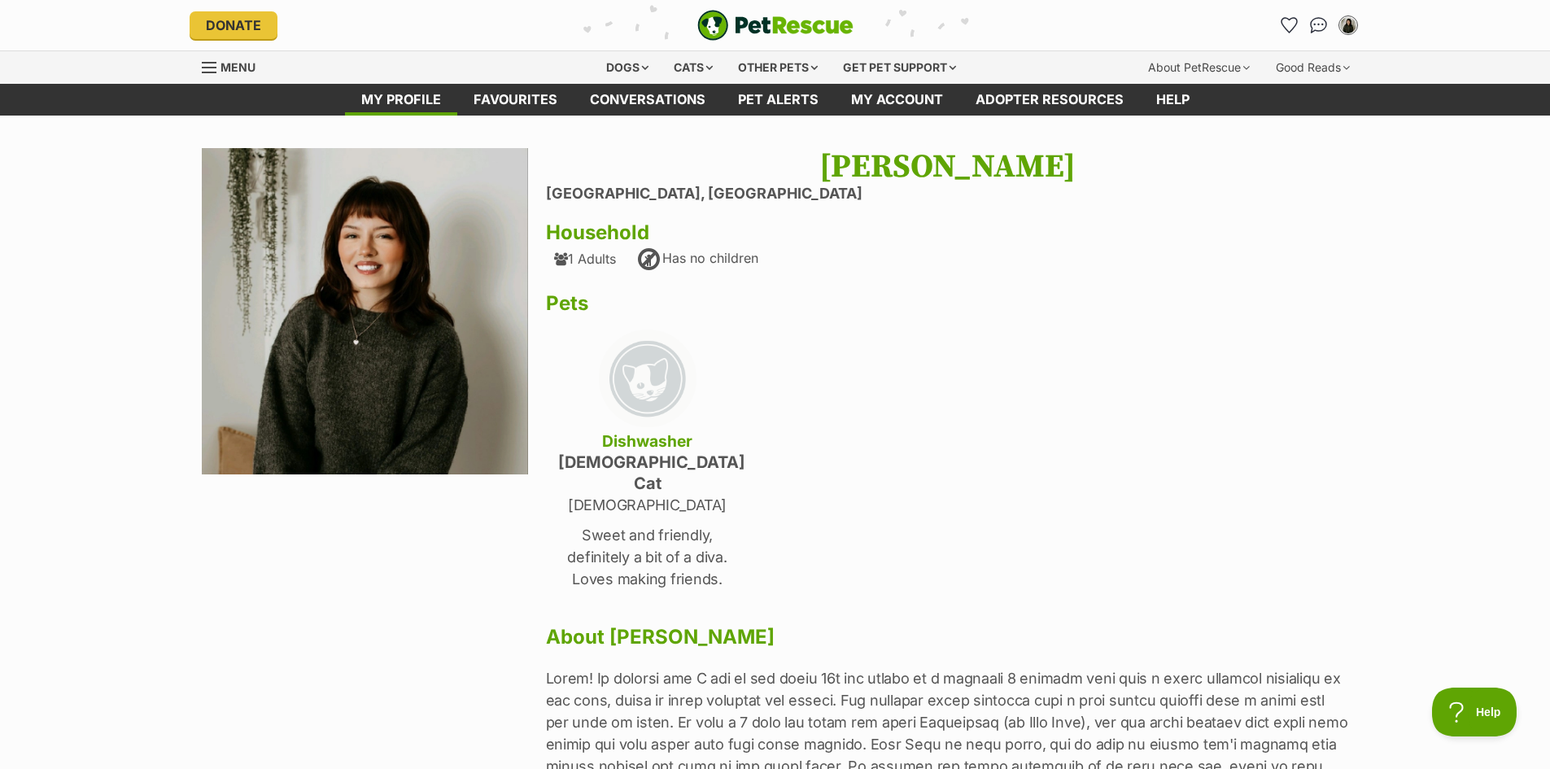
click at [954, 381] on div "Cloe Taylor Heidelberg, Victoria Household 1 Adults Has no children Pets Dishwa…" at bounding box center [947, 582] width 803 height 868
click at [1377, 496] on main "Next Prev 1 Cloe Taylor Heidelberg, Victoria Household 1 Adults Has no children…" at bounding box center [775, 615] width 1550 height 998
drag, startPoint x: 967, startPoint y: 435, endPoint x: 803, endPoint y: 552, distance: 201.2
click at [967, 434] on div "Cloe Taylor Heidelberg, Victoria Household 1 Adults Has no children Pets Dishwa…" at bounding box center [947, 582] width 803 height 868
click at [417, 609] on div "Next Prev 1" at bounding box center [374, 582] width 344 height 868
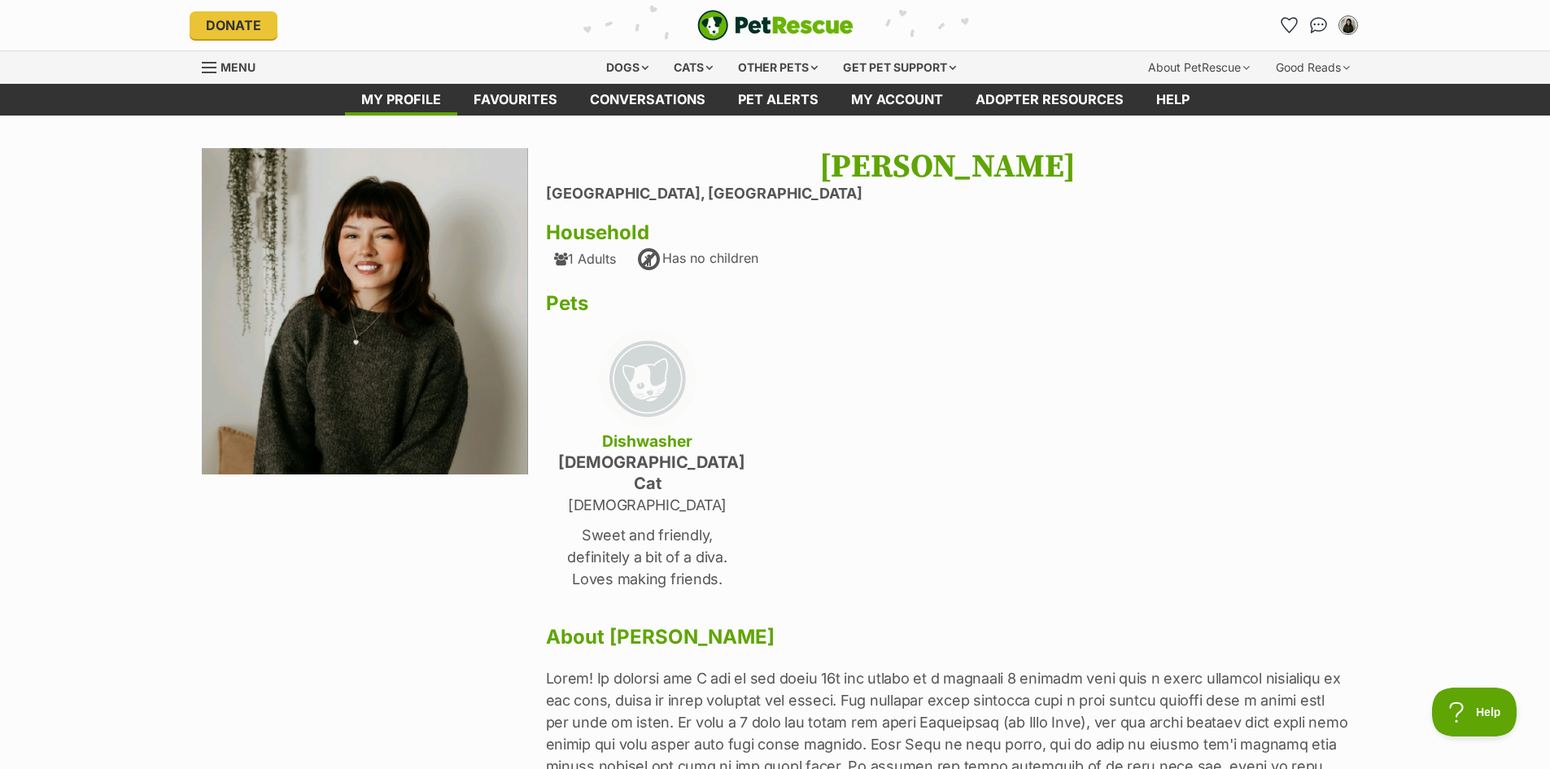
click at [921, 483] on div "Cloe Taylor Heidelberg, Victoria Household 1 Adults Has no children Pets Dishwa…" at bounding box center [947, 582] width 803 height 868
click at [1468, 538] on main "Next Prev 1 Cloe Taylor Heidelberg, Victoria Household 1 Adults Has no children…" at bounding box center [775, 615] width 1550 height 998
click at [951, 498] on div "Cloe Taylor Heidelberg, Victoria Household 1 Adults Has no children Pets Dishwa…" at bounding box center [947, 582] width 803 height 868
click at [485, 592] on div "Next Prev 1" at bounding box center [374, 582] width 344 height 868
click at [338, 618] on div "Next Prev 1" at bounding box center [374, 582] width 344 height 868
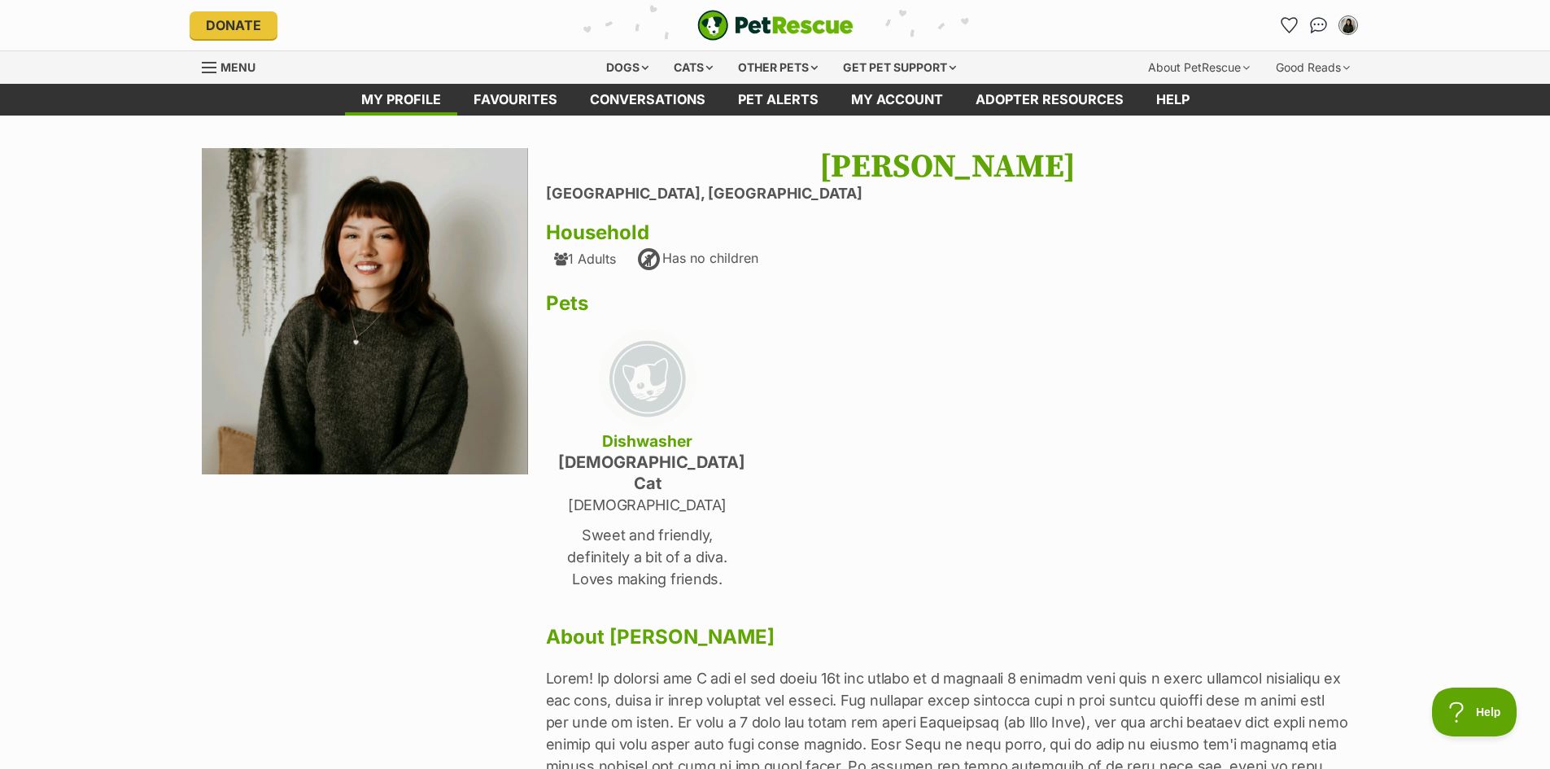
click at [1129, 368] on div "Cloe Taylor Heidelberg, Victoria Household 1 Adults Has no children Pets Dishwa…" at bounding box center [947, 582] width 803 height 868
click at [1512, 528] on main "Next Prev 1 Cloe Taylor Heidelberg, Victoria Household 1 Adults Has no children…" at bounding box center [775, 615] width 1550 height 998
click at [430, 570] on div "Next Prev 1" at bounding box center [374, 582] width 344 height 868
click at [1006, 428] on div "Cloe Taylor Heidelberg, Victoria Household 1 Adults Has no children Pets Dishwa…" at bounding box center [947, 582] width 803 height 868
drag, startPoint x: 287, startPoint y: 605, endPoint x: 535, endPoint y: 568, distance: 251.0
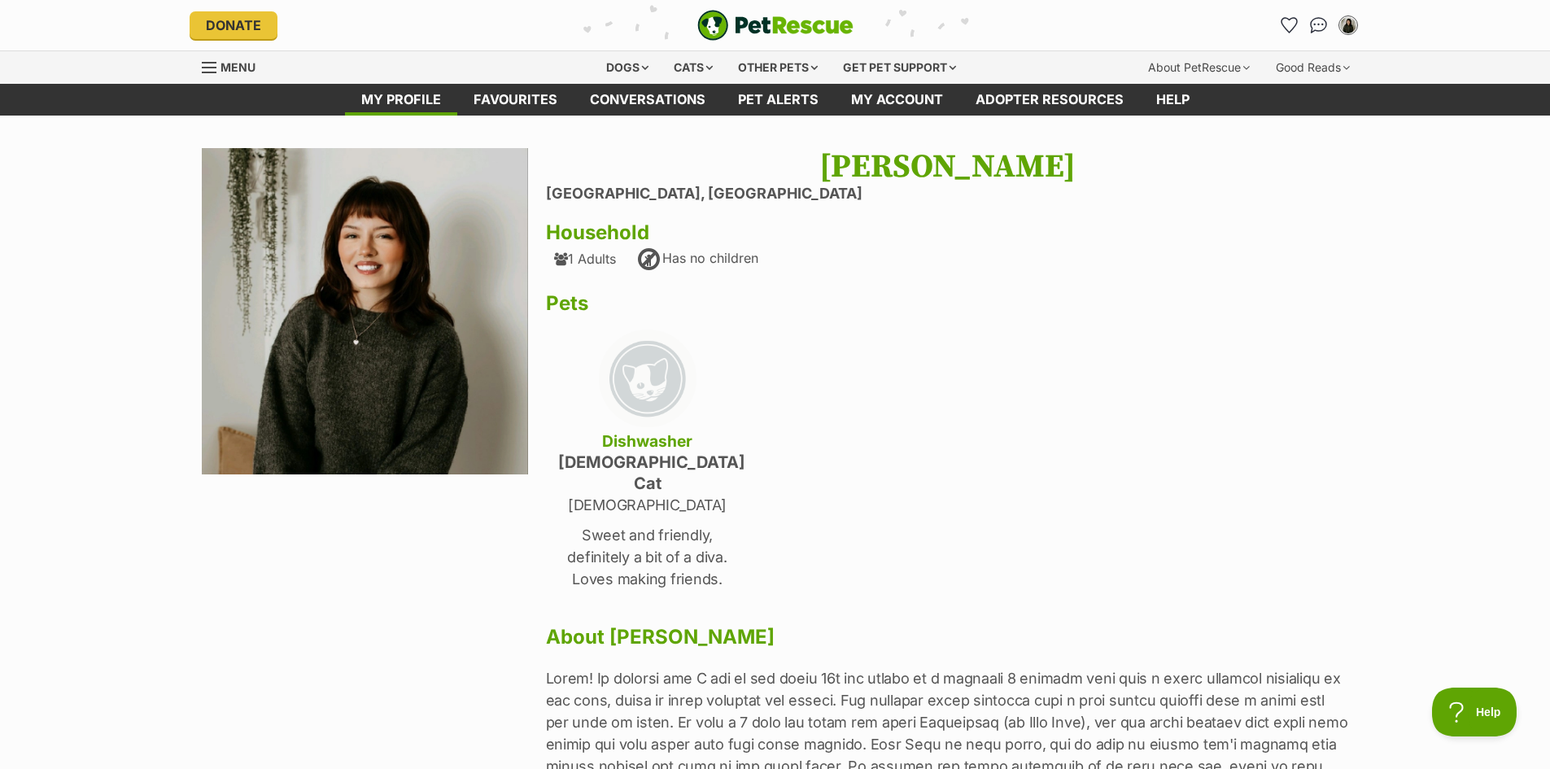
click at [290, 605] on div "Next Prev 1" at bounding box center [374, 582] width 344 height 868
click at [1190, 437] on div "Cloe Taylor Heidelberg, Victoria Household 1 Adults Has no children Pets Dishwa…" at bounding box center [947, 582] width 803 height 868
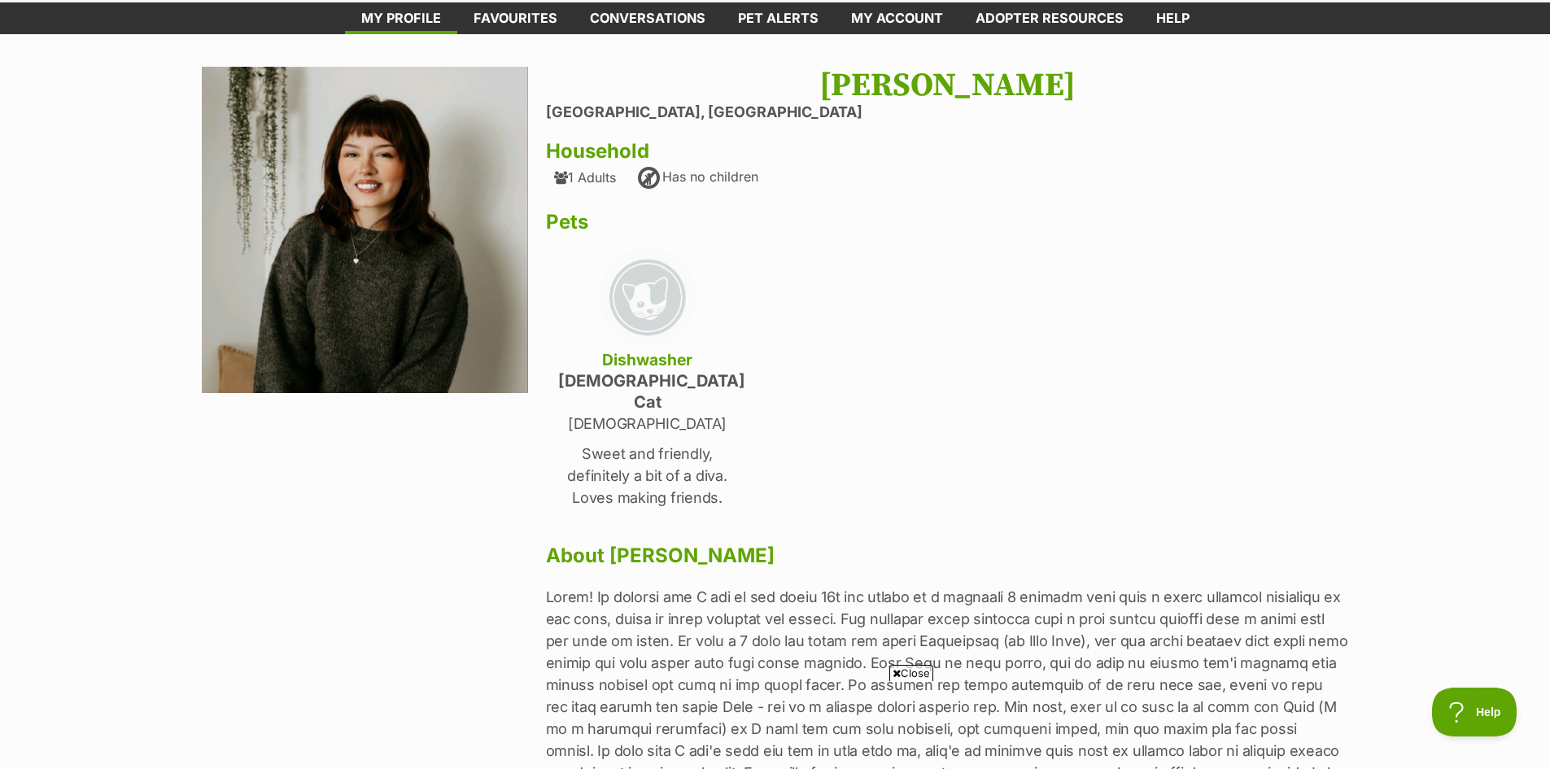
click at [910, 666] on span "Close" at bounding box center [911, 673] width 44 height 16
click at [286, 580] on div "Next Prev 1" at bounding box center [374, 501] width 344 height 868
click at [1025, 362] on div "Cloe Taylor Heidelberg, Victoria Household 1 Adults Has no children Pets Dishwa…" at bounding box center [947, 501] width 803 height 868
drag, startPoint x: 1456, startPoint y: 505, endPoint x: 1168, endPoint y: 424, distance: 299.3
click at [1455, 505] on main "Next Prev 1 Cloe Taylor Heidelberg, Victoria Household 1 Adults Has no children…" at bounding box center [775, 533] width 1550 height 998
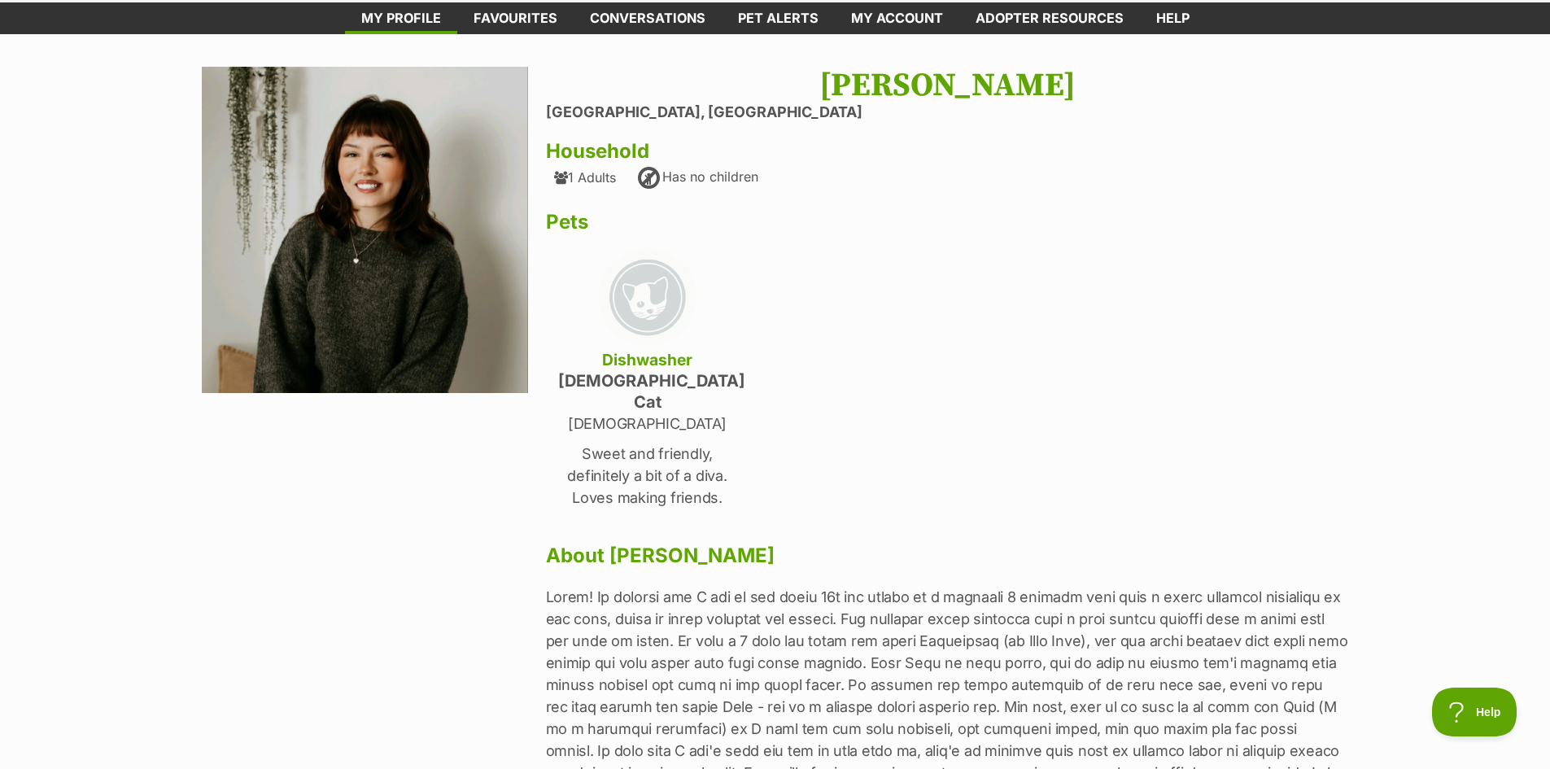
drag, startPoint x: 856, startPoint y: 343, endPoint x: 718, endPoint y: 415, distance: 155.0
click at [855, 343] on div "Cloe Taylor Heidelberg, Victoria Household 1 Adults Has no children Pets Dishwa…" at bounding box center [947, 501] width 803 height 868
click at [308, 548] on div "Next Prev 1" at bounding box center [374, 501] width 344 height 868
click at [1356, 342] on div "Next Prev 1 Cloe Taylor Heidelberg, Victoria Household 1 Adults Has no children…" at bounding box center [775, 533] width 1196 height 933
click at [376, 183] on img at bounding box center [365, 230] width 327 height 327
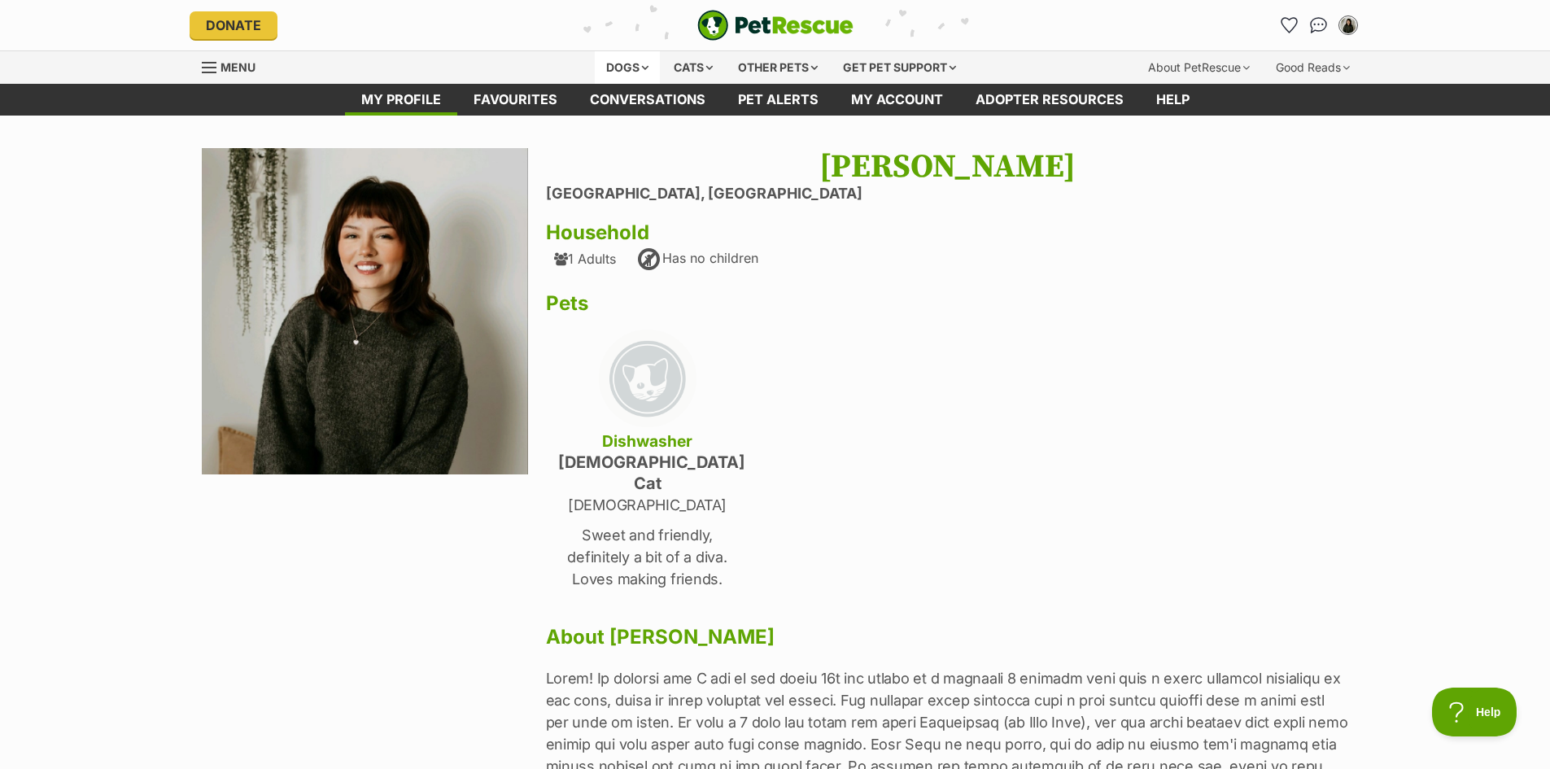
click at [628, 54] on div "Dogs" at bounding box center [627, 67] width 65 height 33
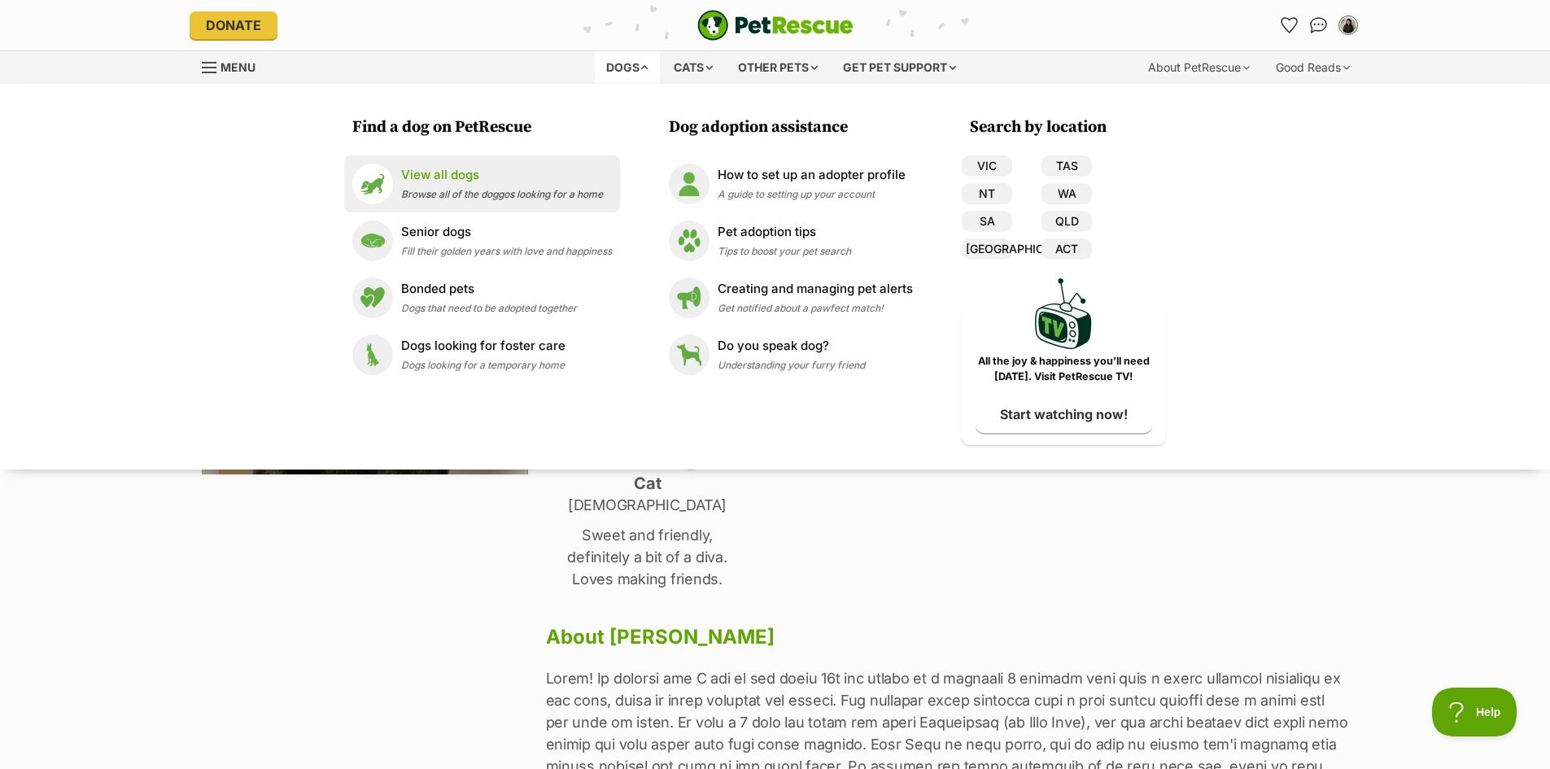
click at [421, 177] on p "View all dogs" at bounding box center [502, 175] width 202 height 19
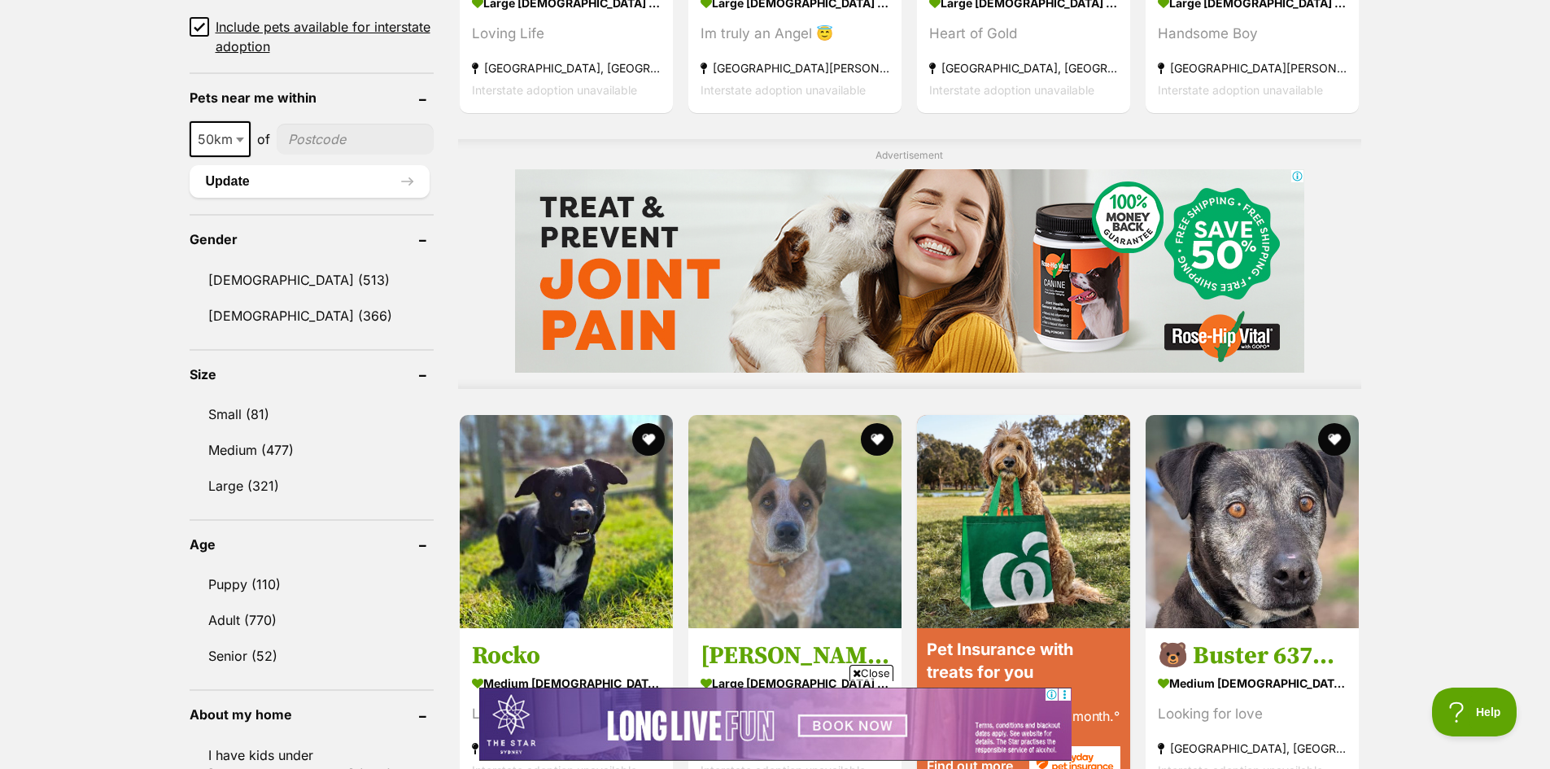
scroll to position [1302, 0]
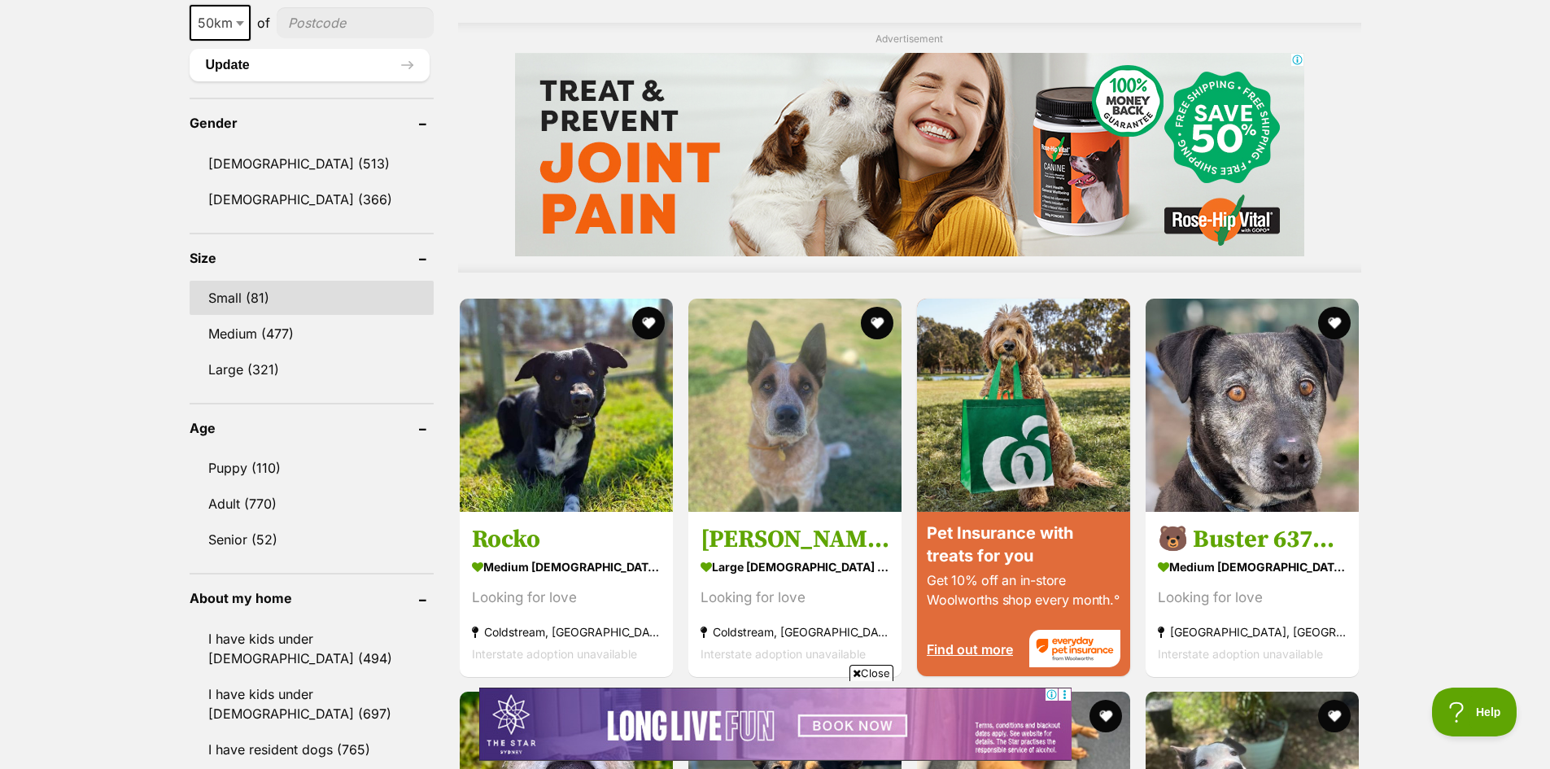
click at [251, 309] on link "Small (81)" at bounding box center [312, 298] width 244 height 34
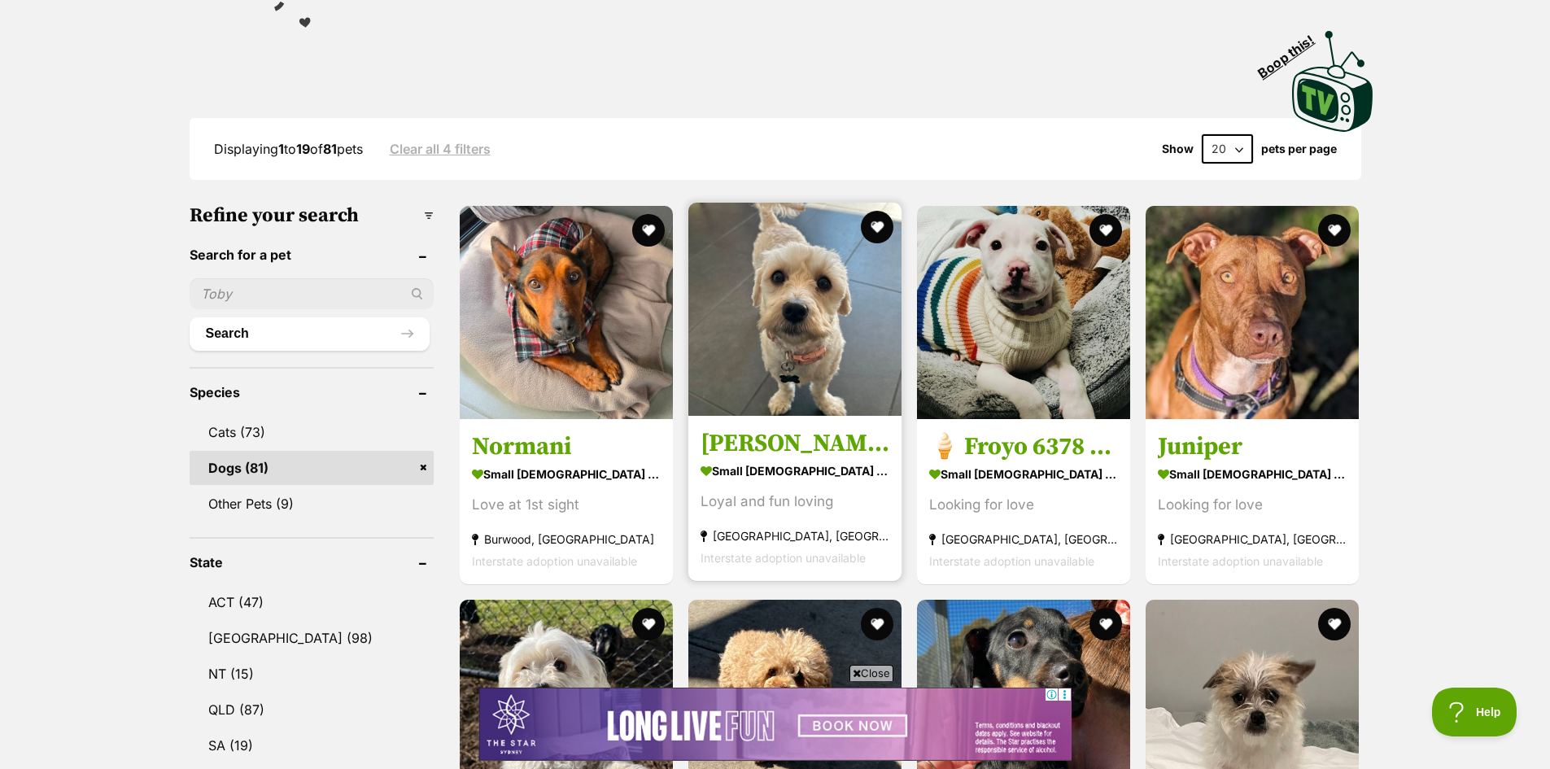
click at [777, 405] on img at bounding box center [794, 309] width 213 height 213
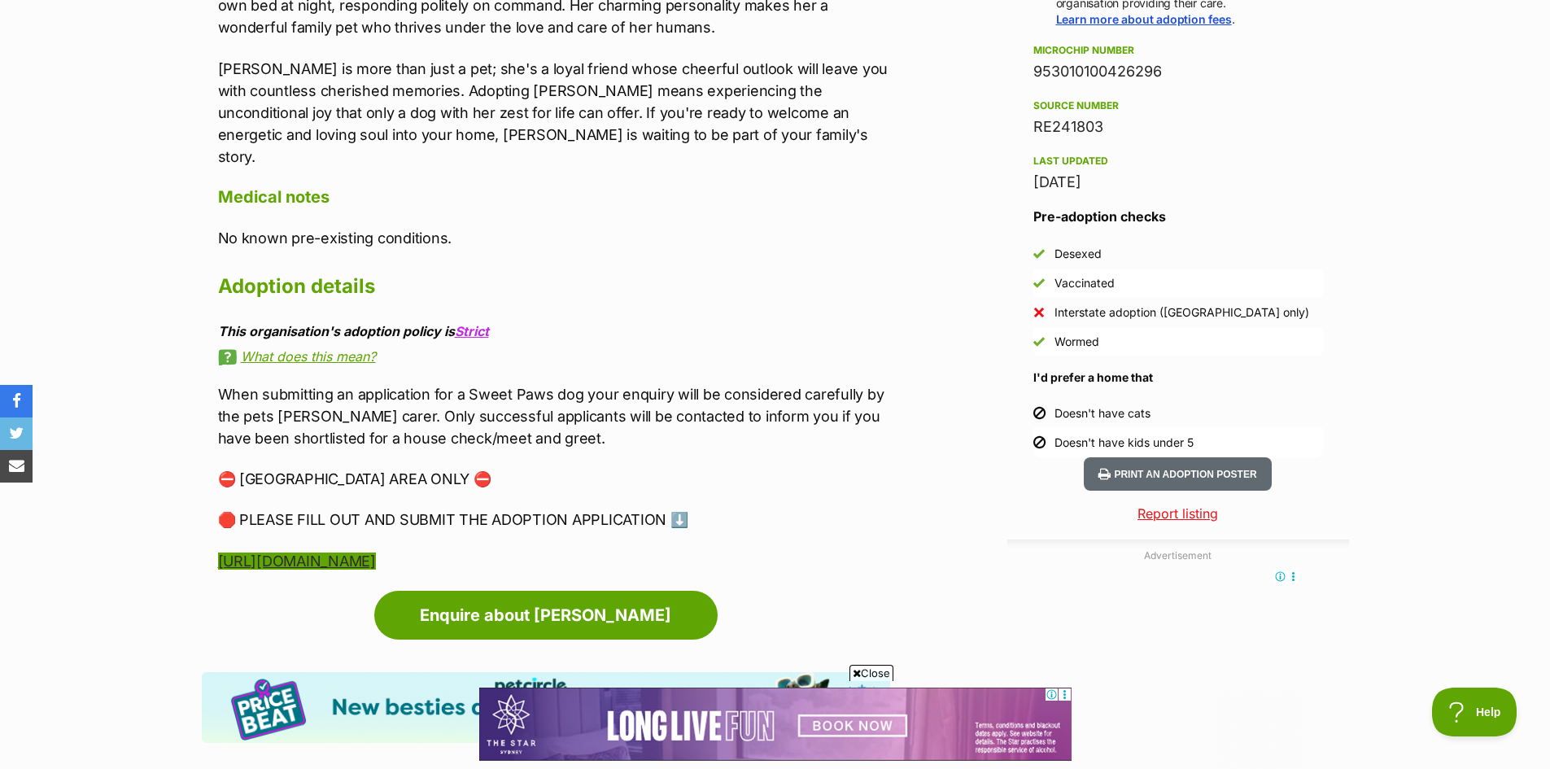
click at [376, 552] on link "https://sweetpawsdogrescue.com.au/adoptions-form/" at bounding box center [297, 560] width 158 height 17
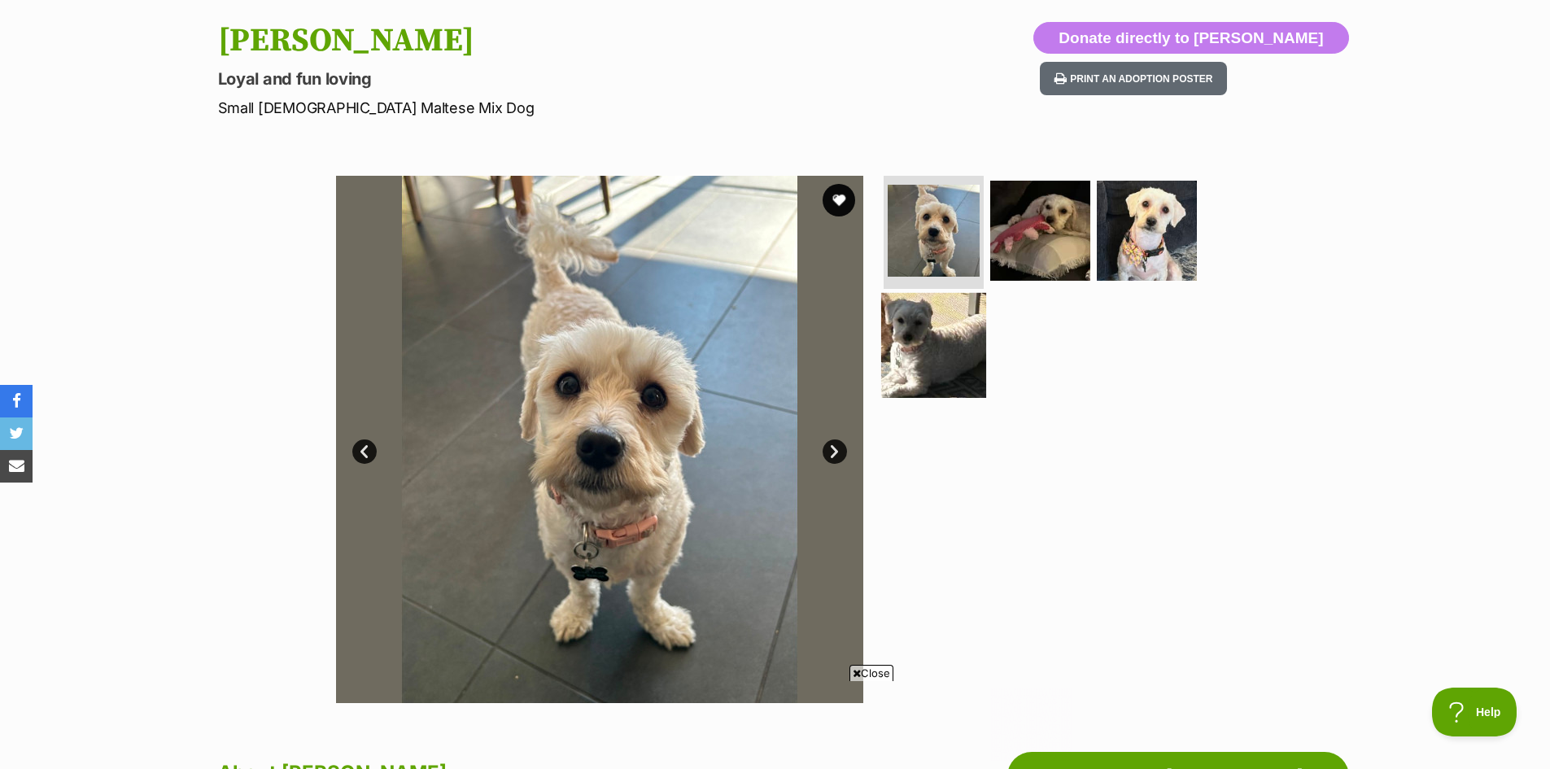
click at [965, 342] on img at bounding box center [933, 345] width 105 height 105
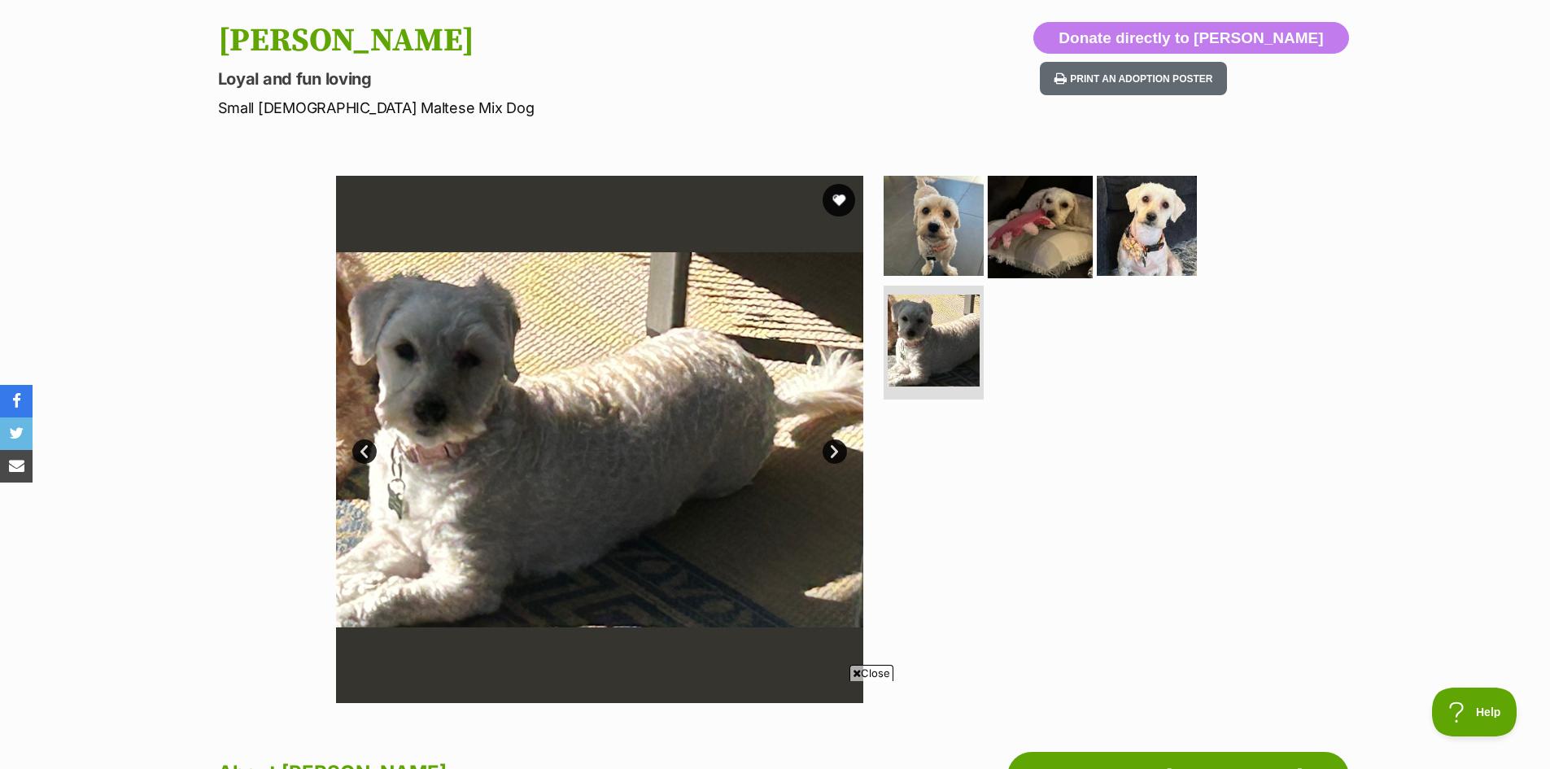
click at [1027, 254] on img at bounding box center [1040, 224] width 105 height 105
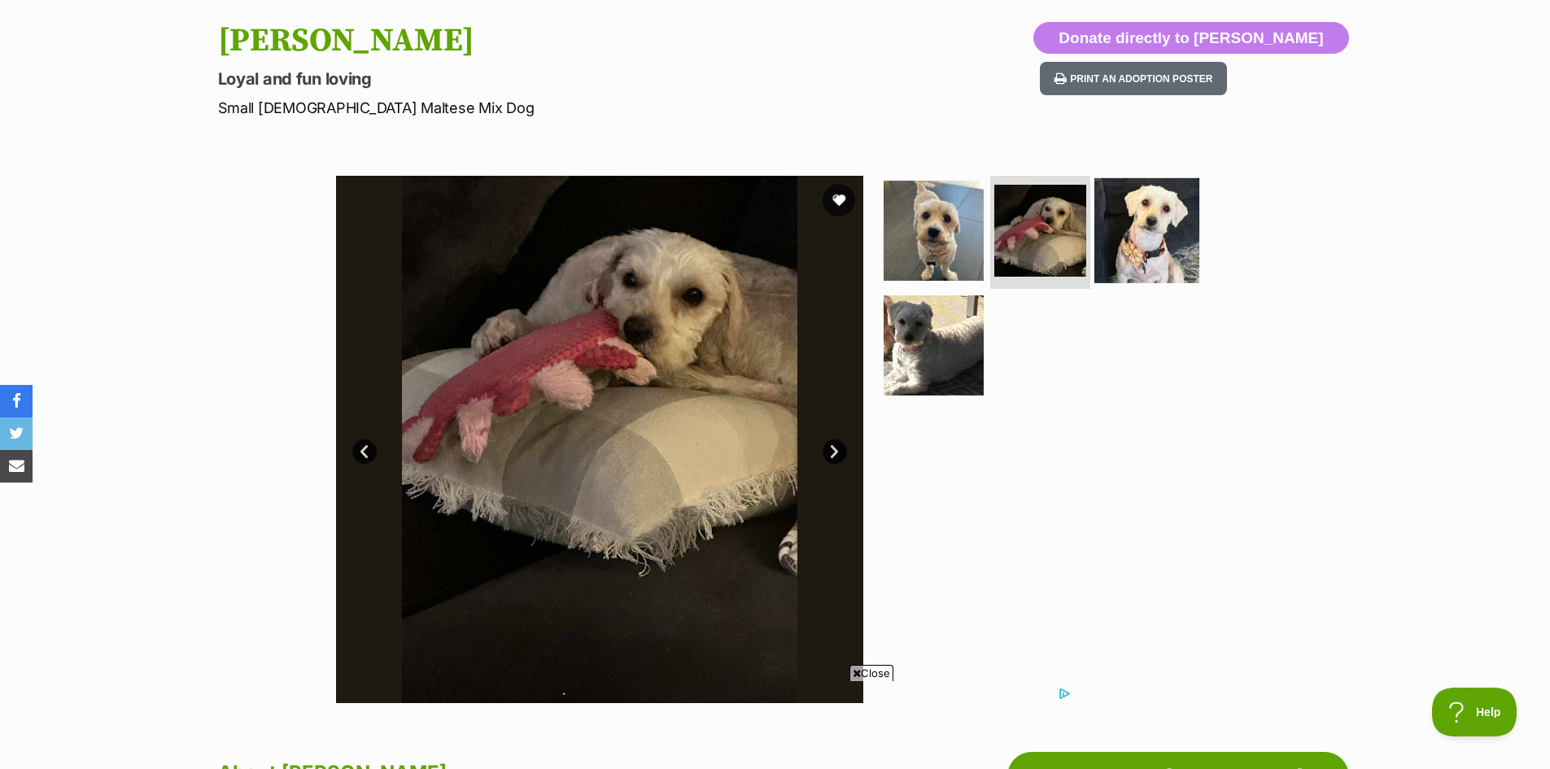
click at [1134, 245] on img at bounding box center [1146, 229] width 105 height 105
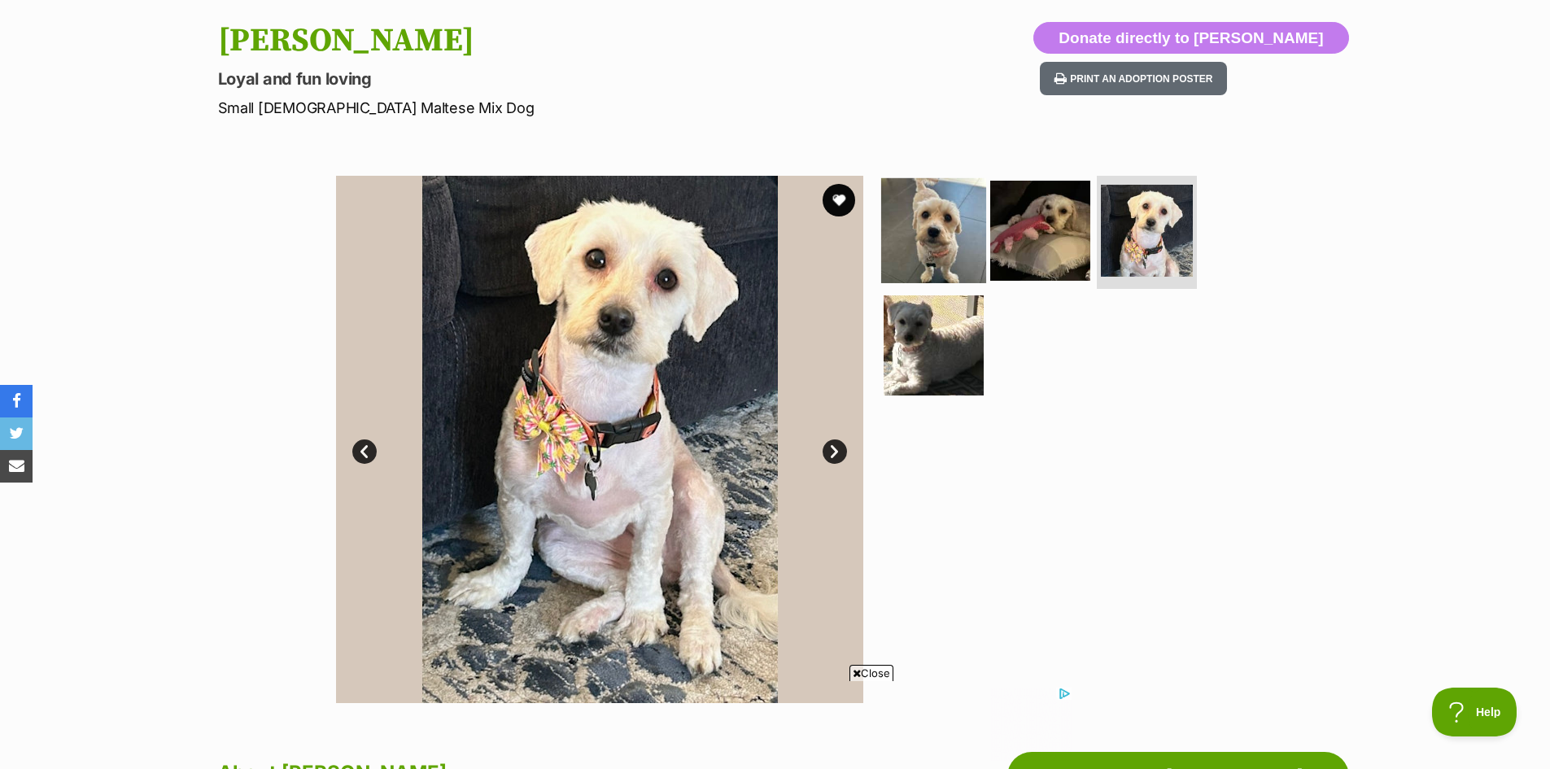
click at [945, 240] on img at bounding box center [933, 229] width 105 height 105
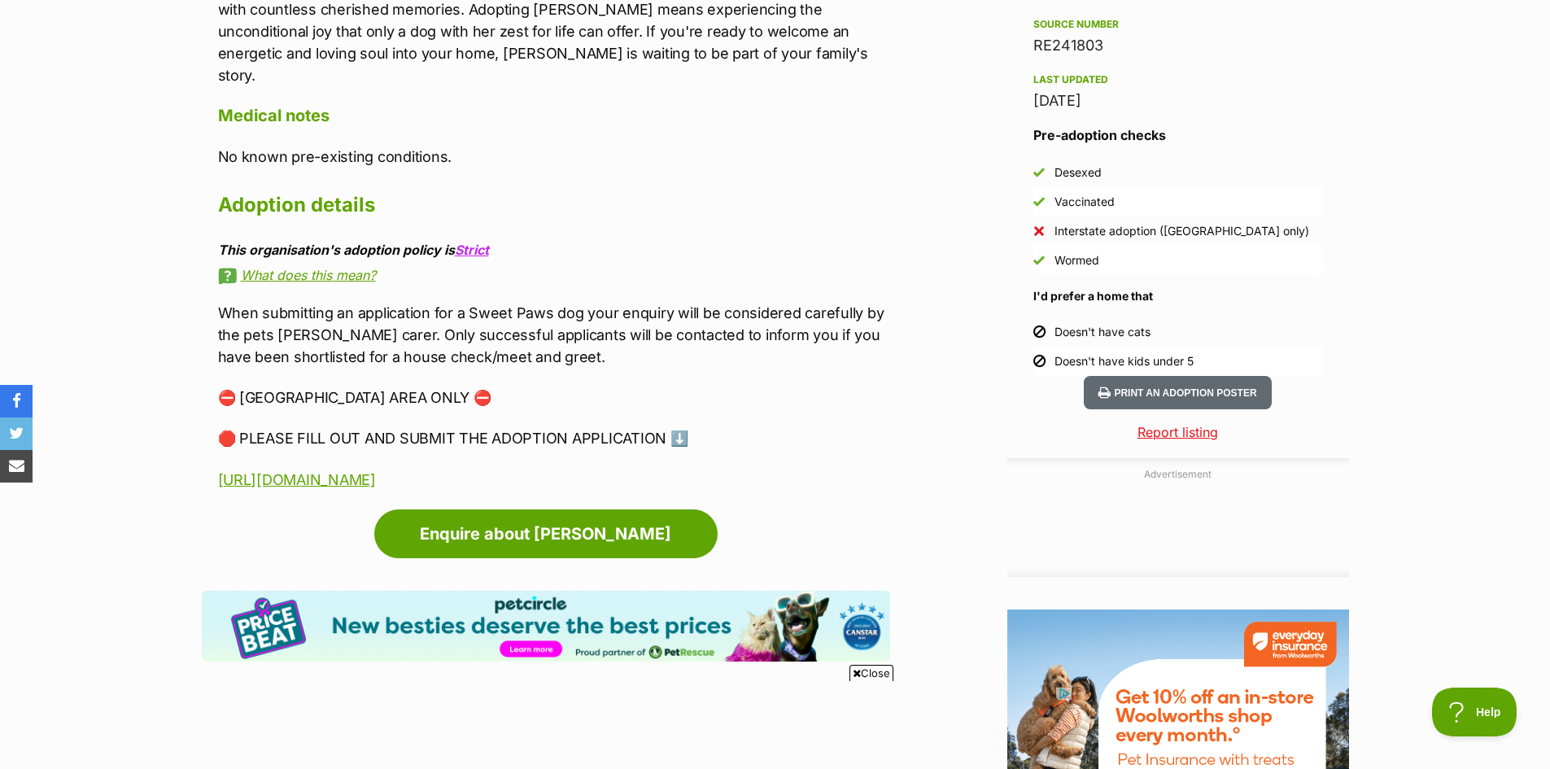
scroll to position [1302, 0]
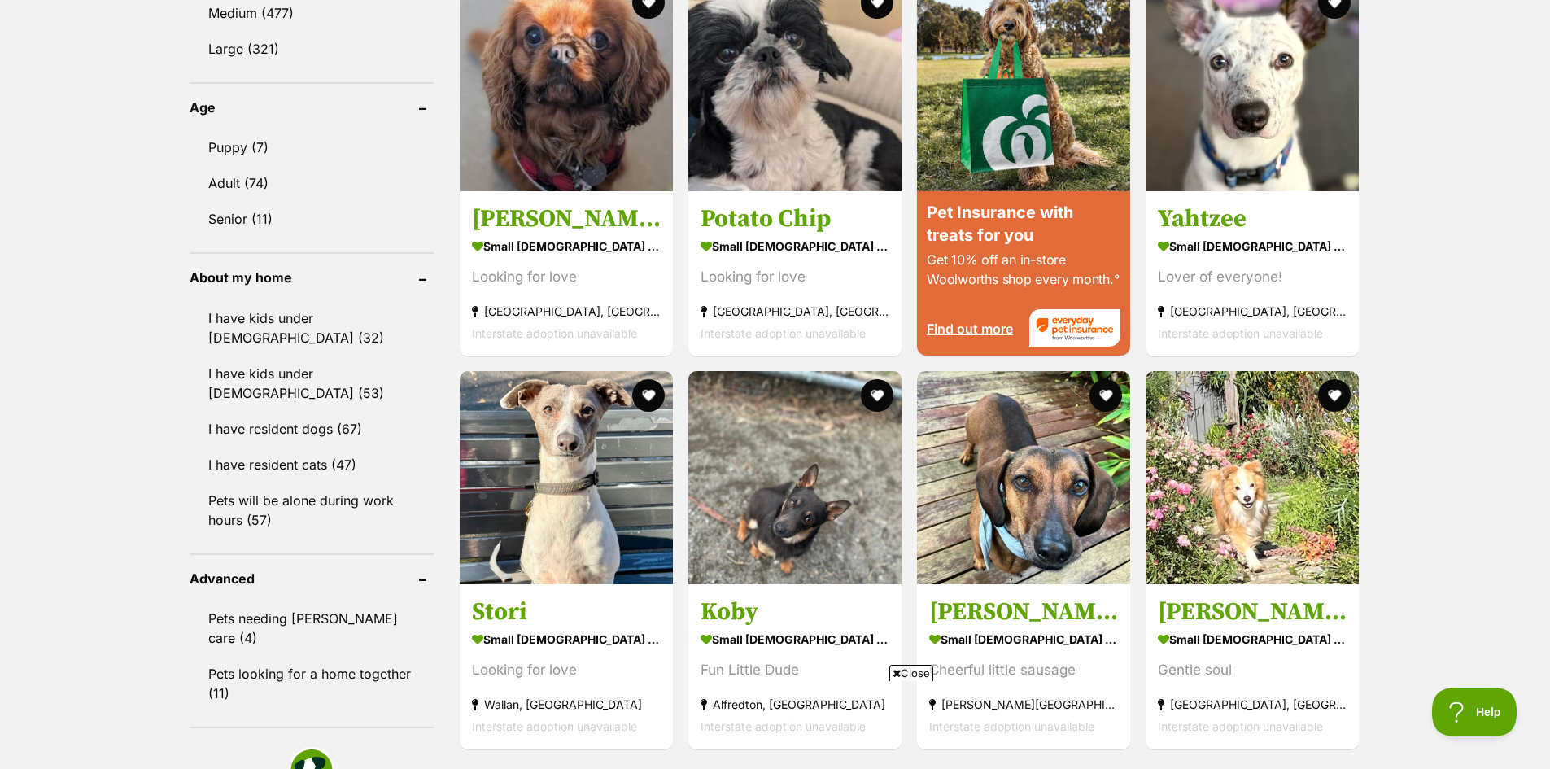
scroll to position [1709, 0]
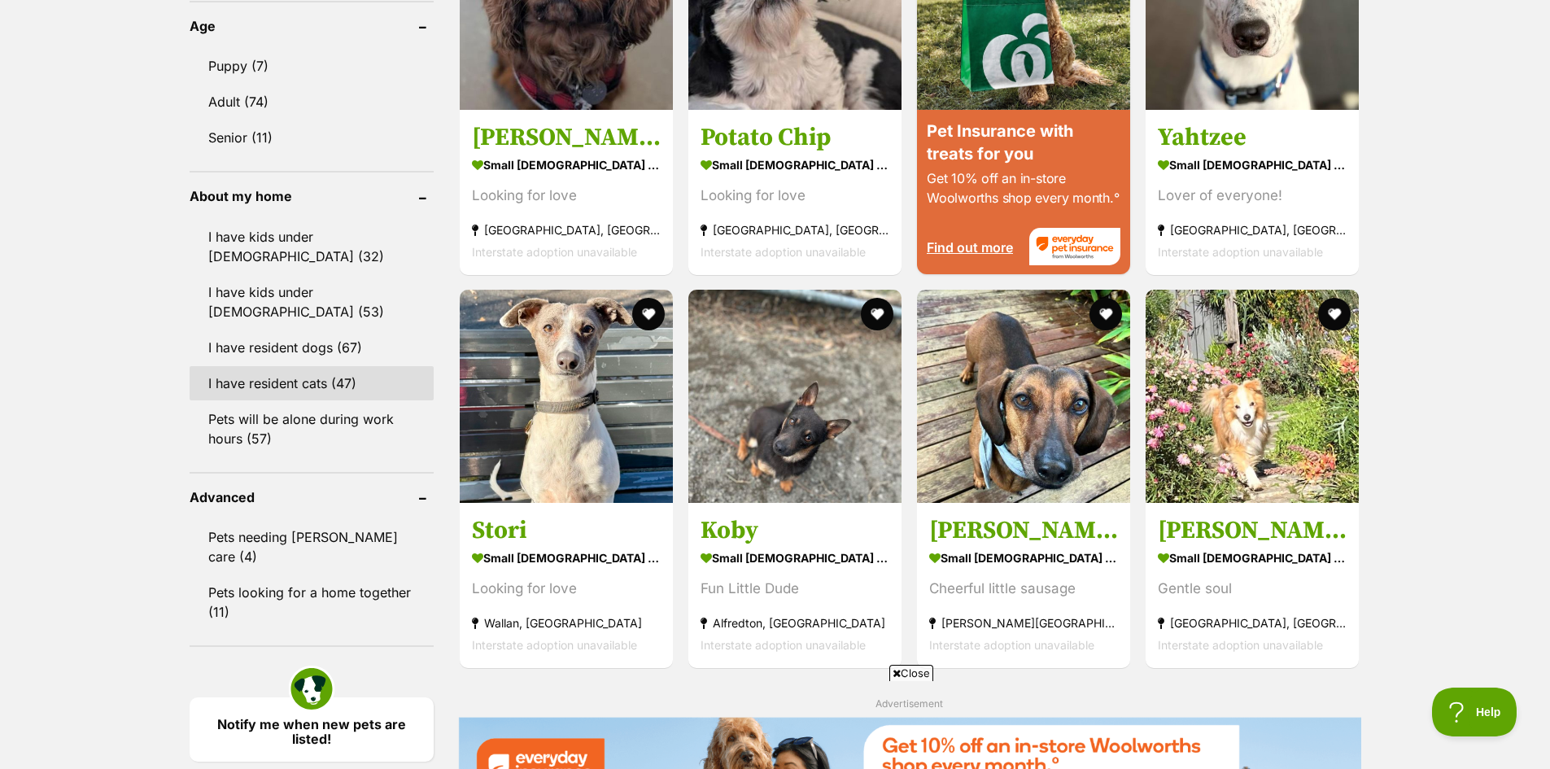
click at [305, 366] on link "I have resident cats (47)" at bounding box center [312, 383] width 244 height 34
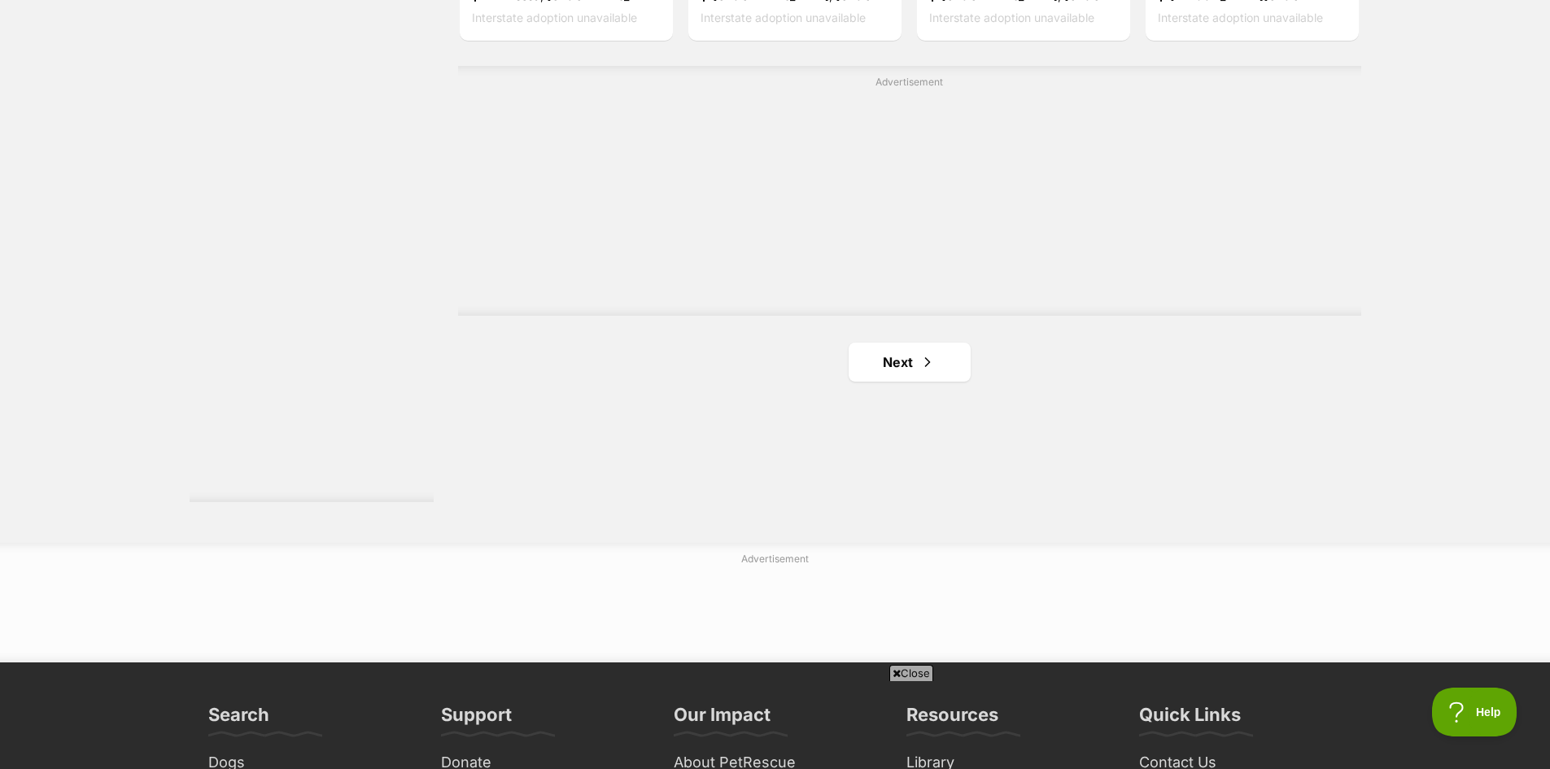
scroll to position [2929, 0]
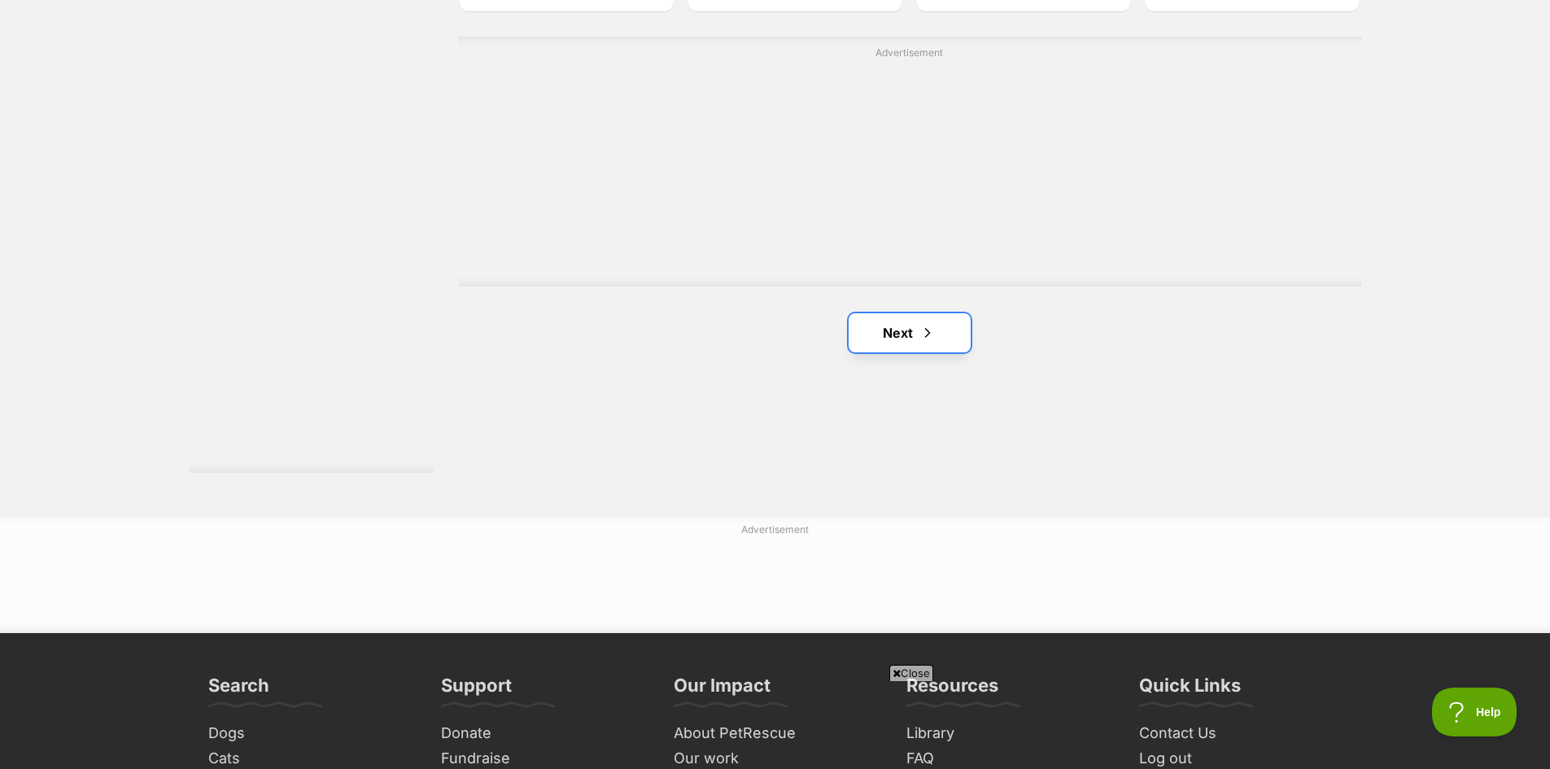
click at [912, 326] on link "Next" at bounding box center [910, 332] width 122 height 39
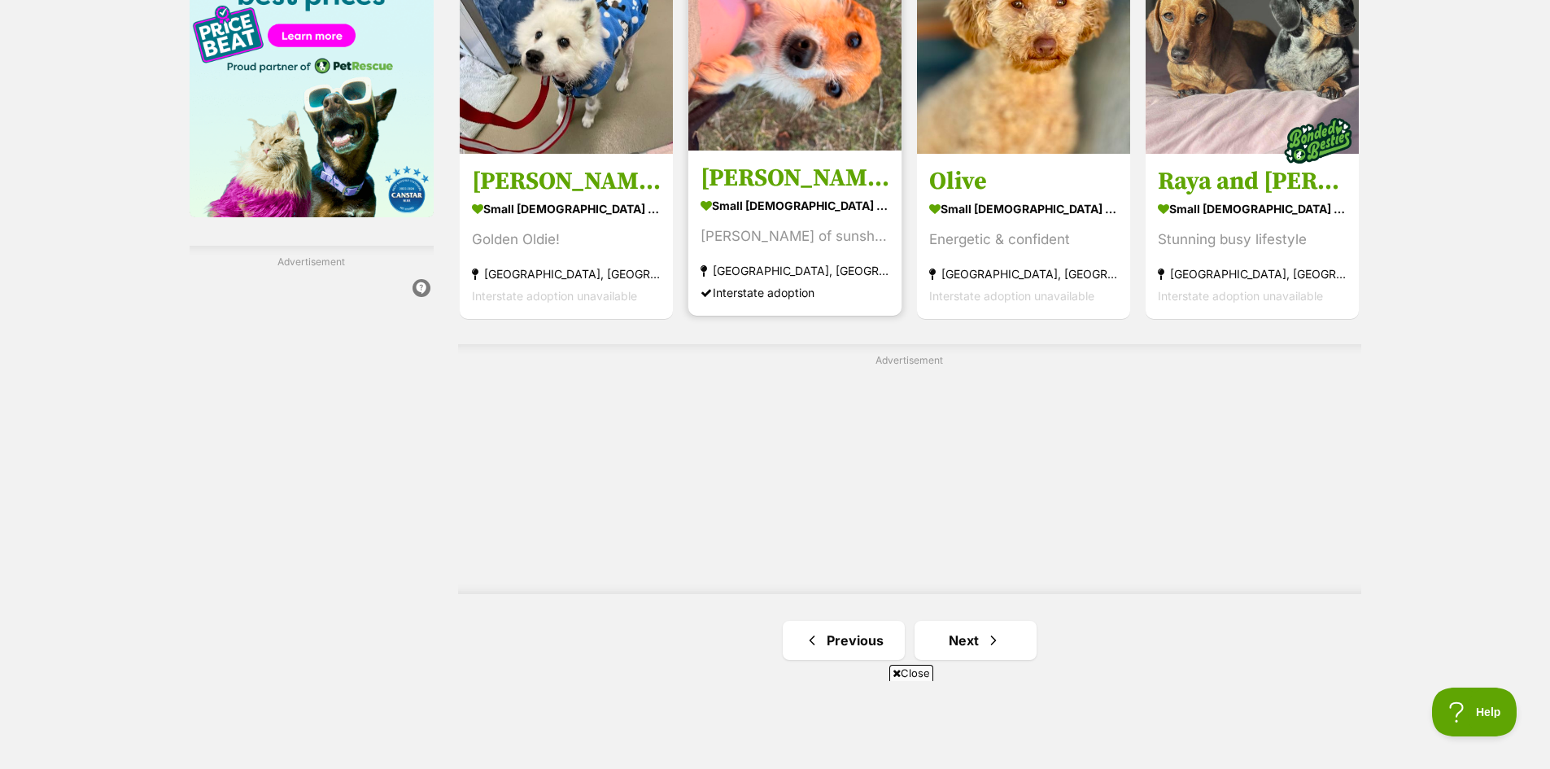
scroll to position [2848, 0]
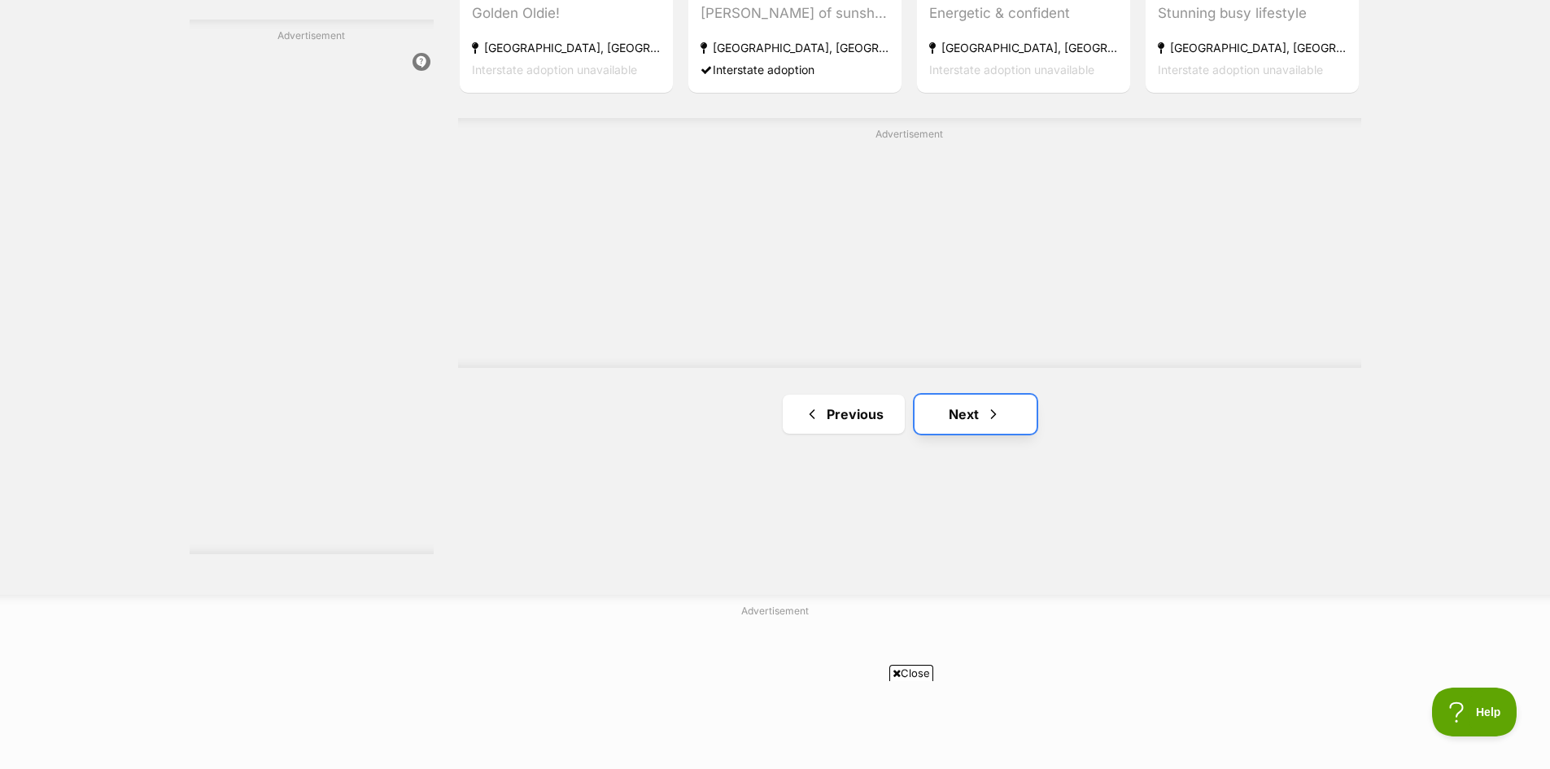
click at [1018, 401] on link "Next" at bounding box center [976, 414] width 122 height 39
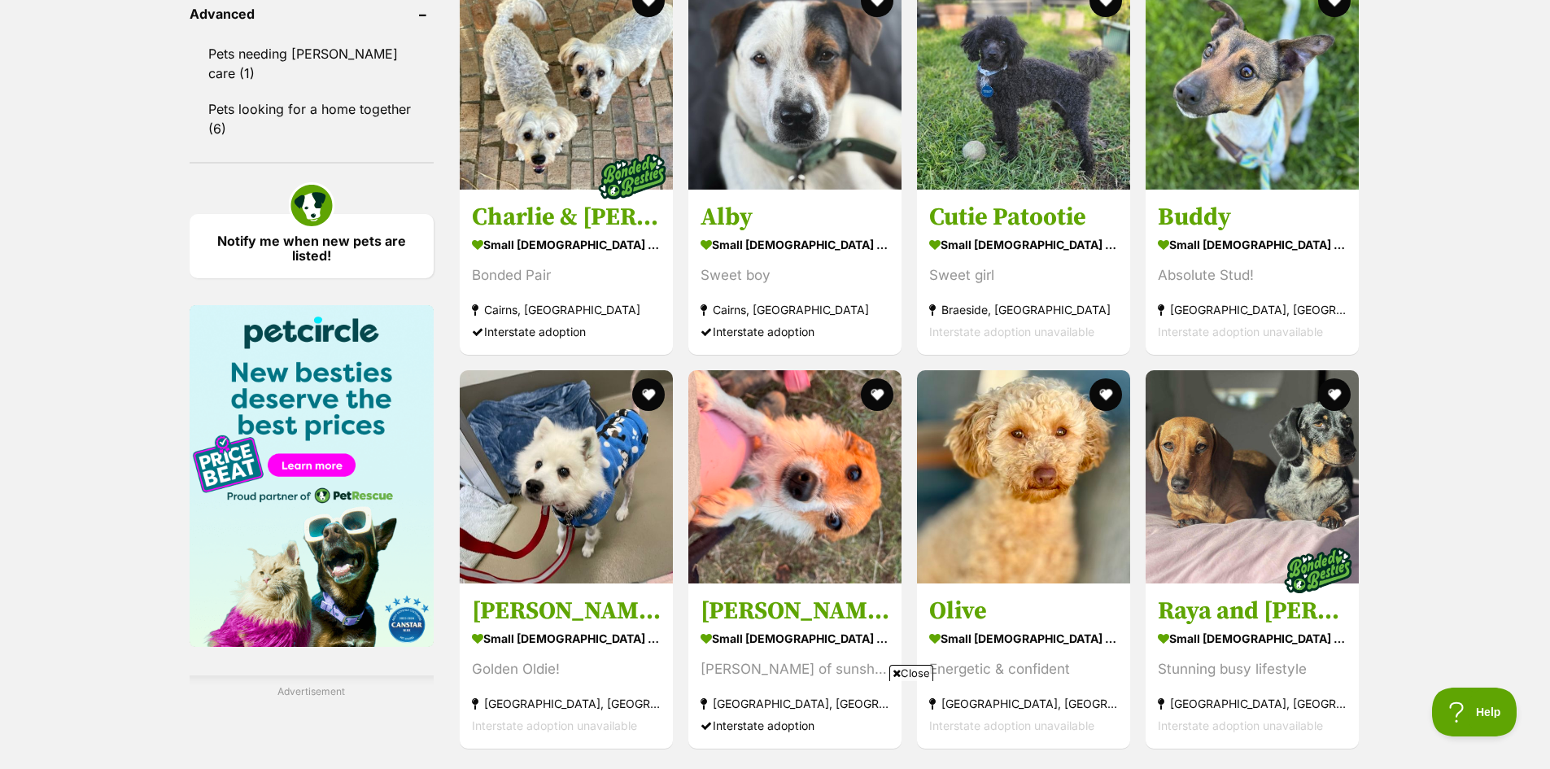
scroll to position [2197, 0]
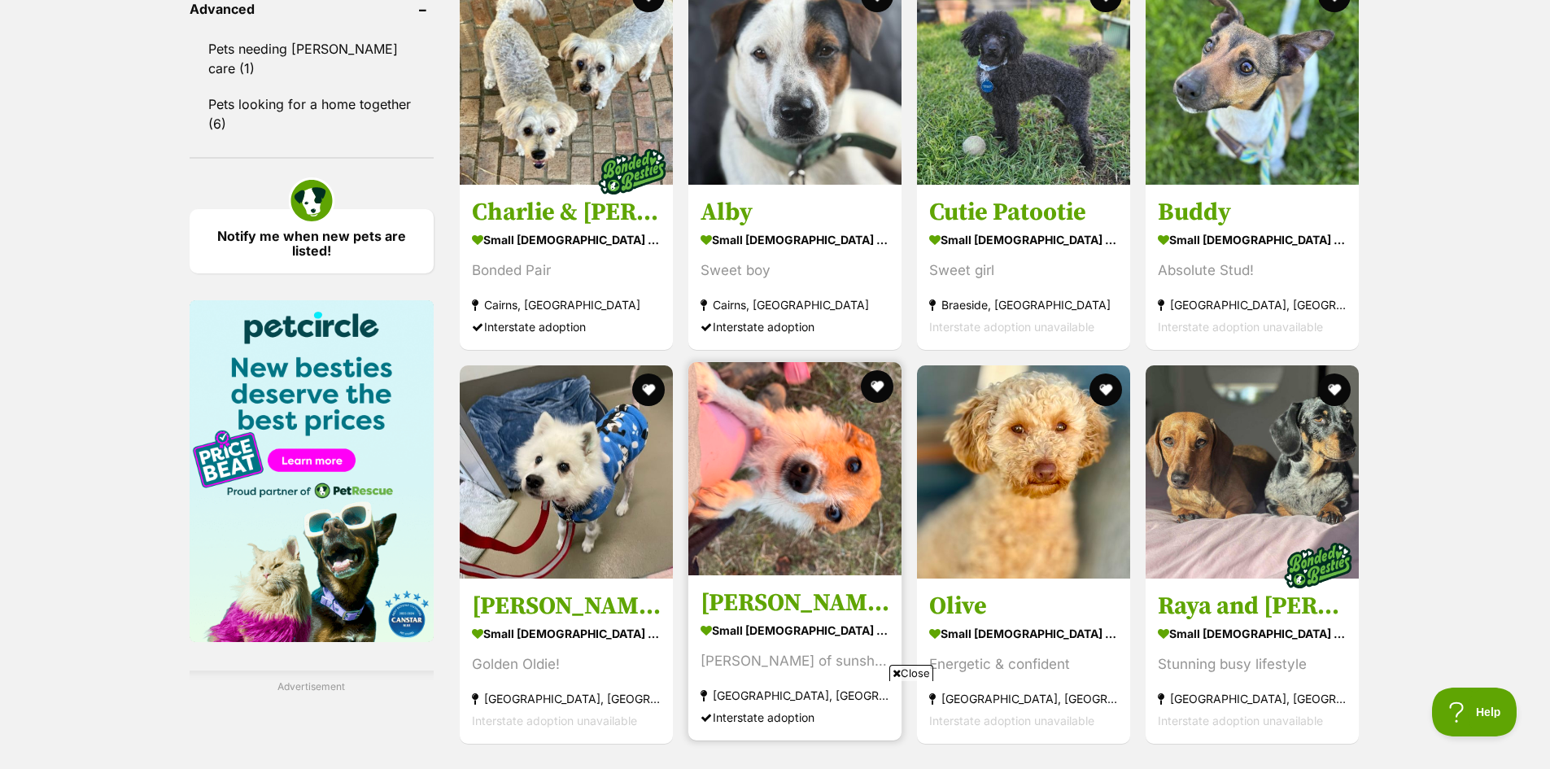
click at [788, 499] on img at bounding box center [794, 468] width 213 height 213
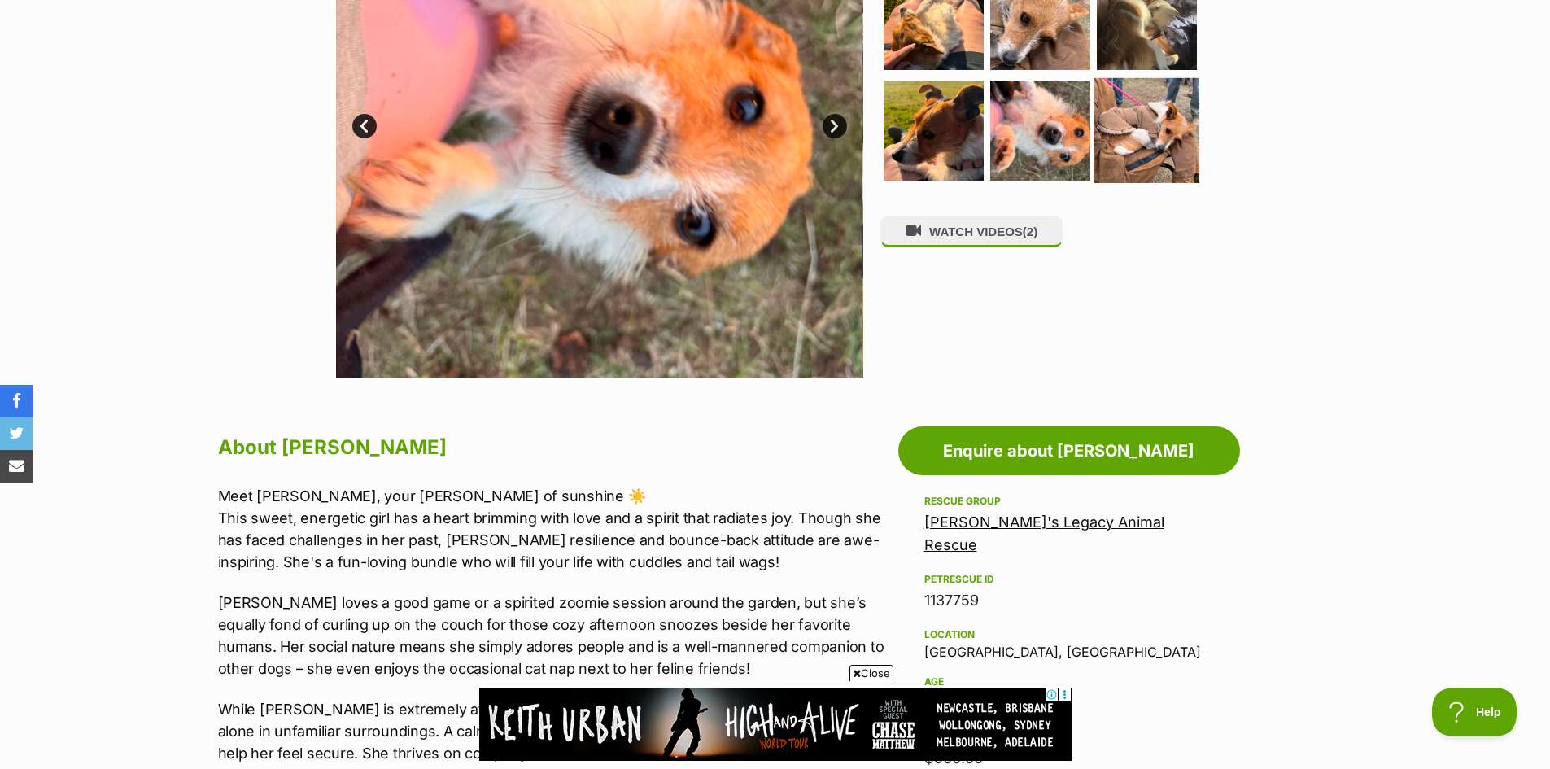
click at [1159, 141] on img at bounding box center [1146, 130] width 105 height 105
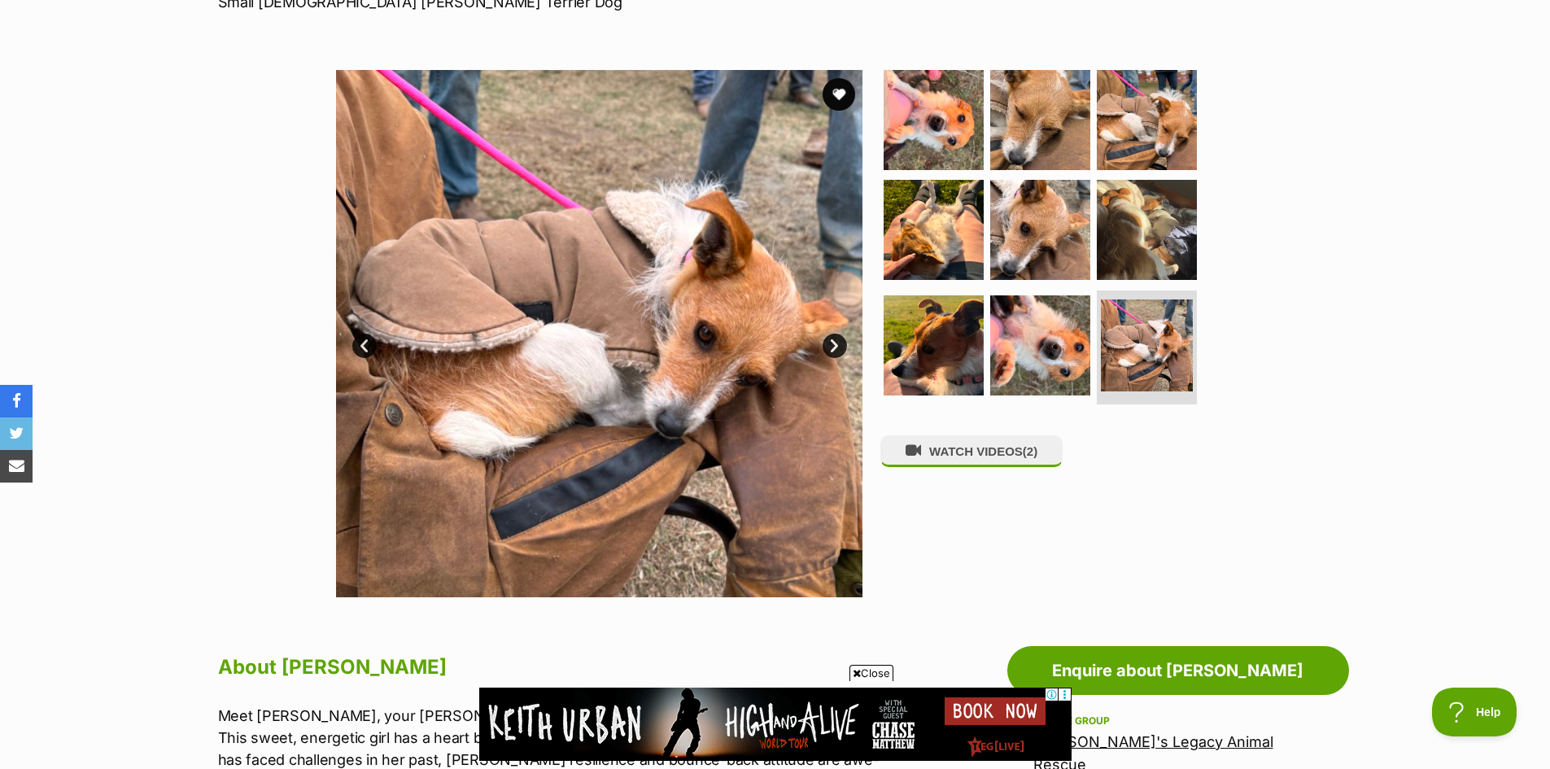
scroll to position [244, 0]
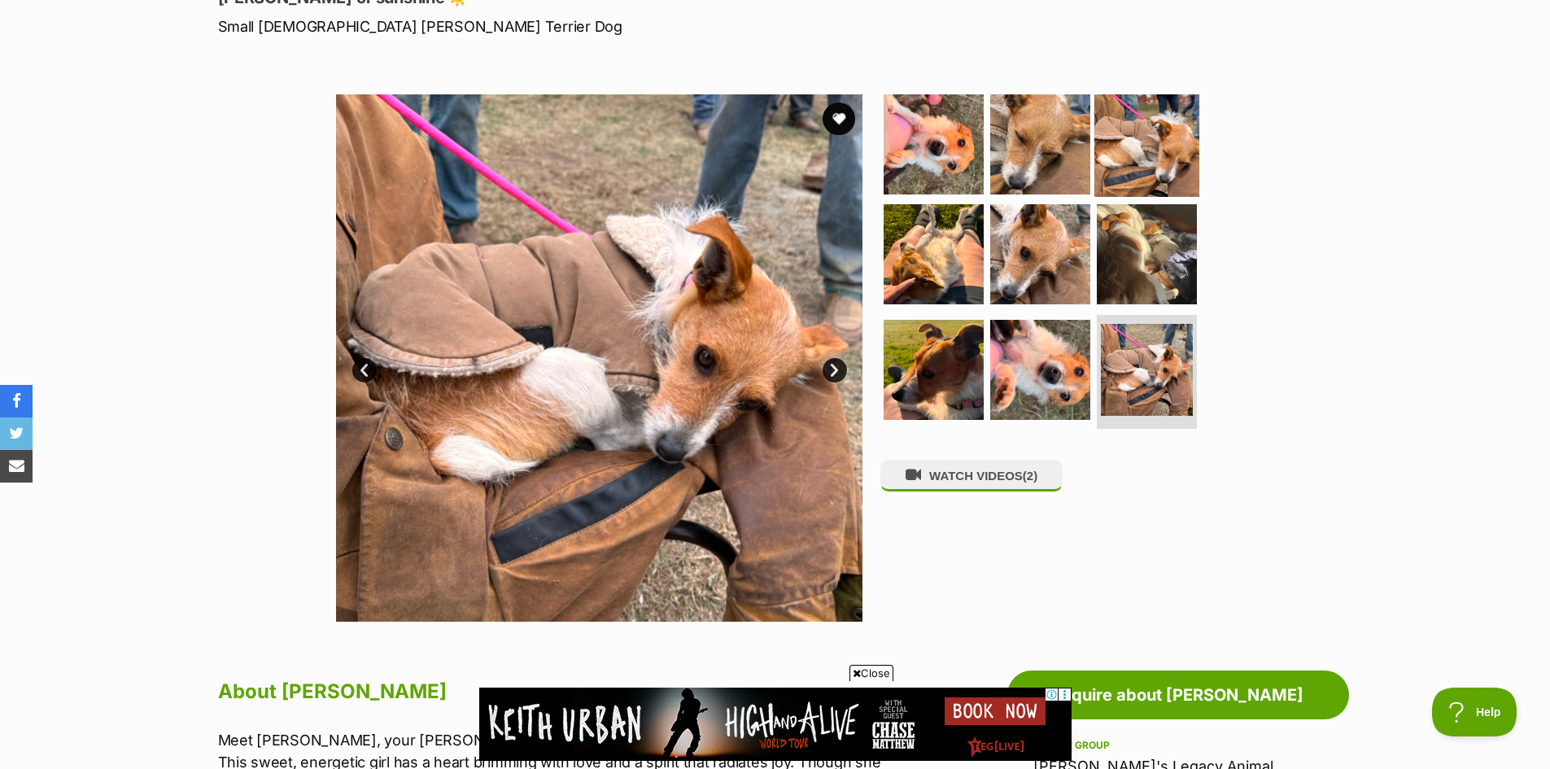
click at [1127, 154] on img at bounding box center [1146, 143] width 105 height 105
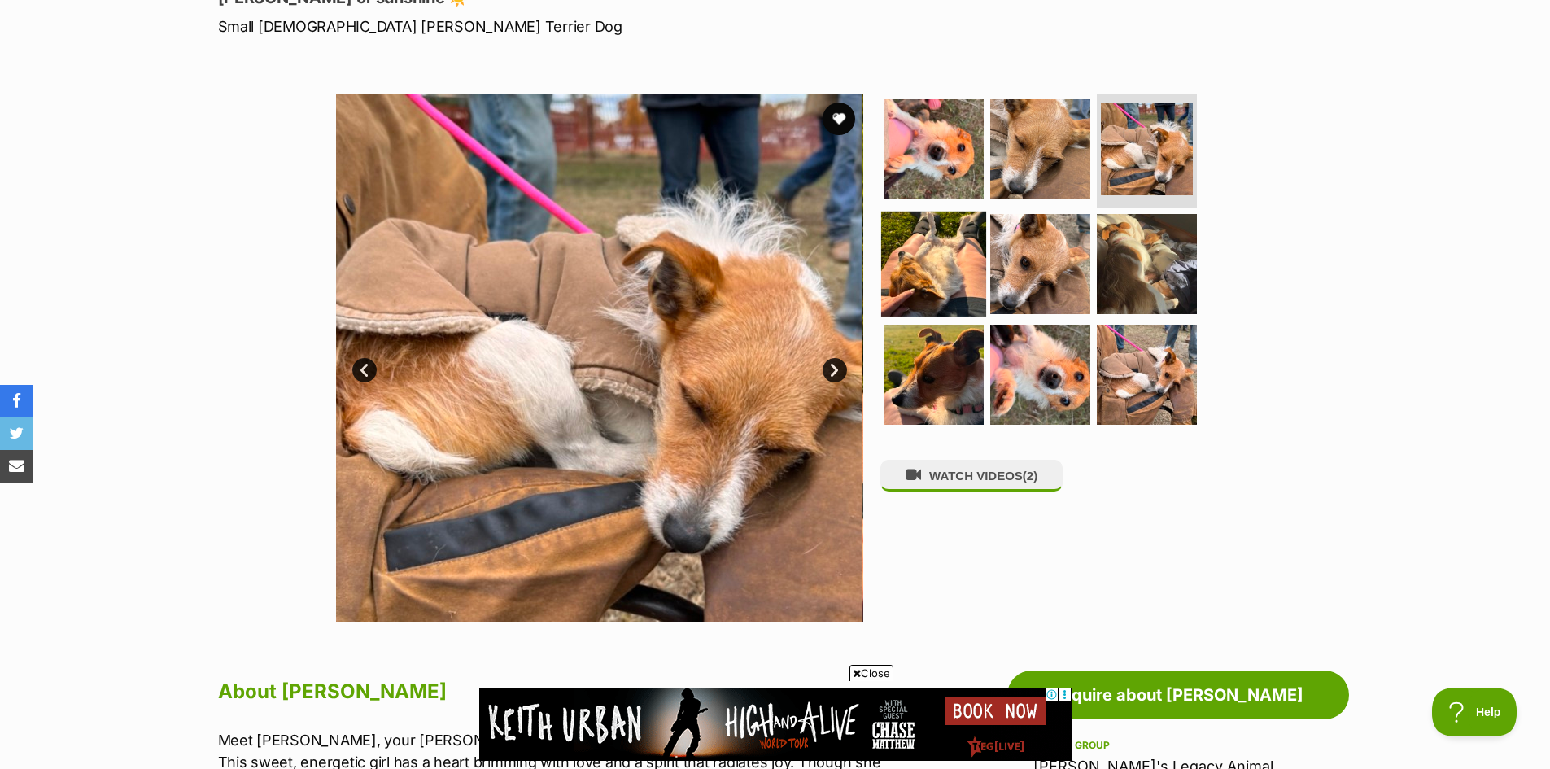
click at [945, 251] on img at bounding box center [933, 264] width 105 height 105
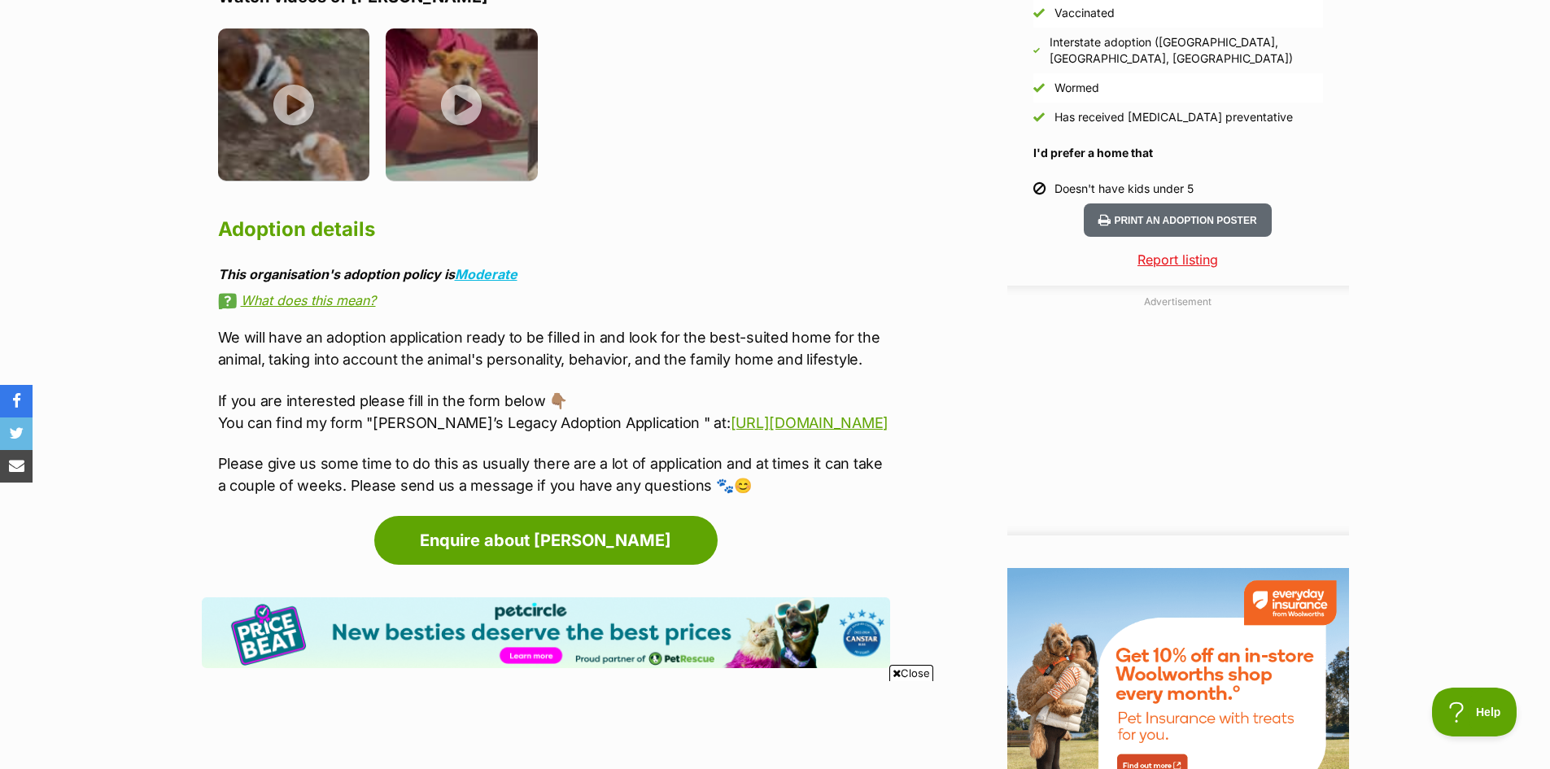
scroll to position [0, 0]
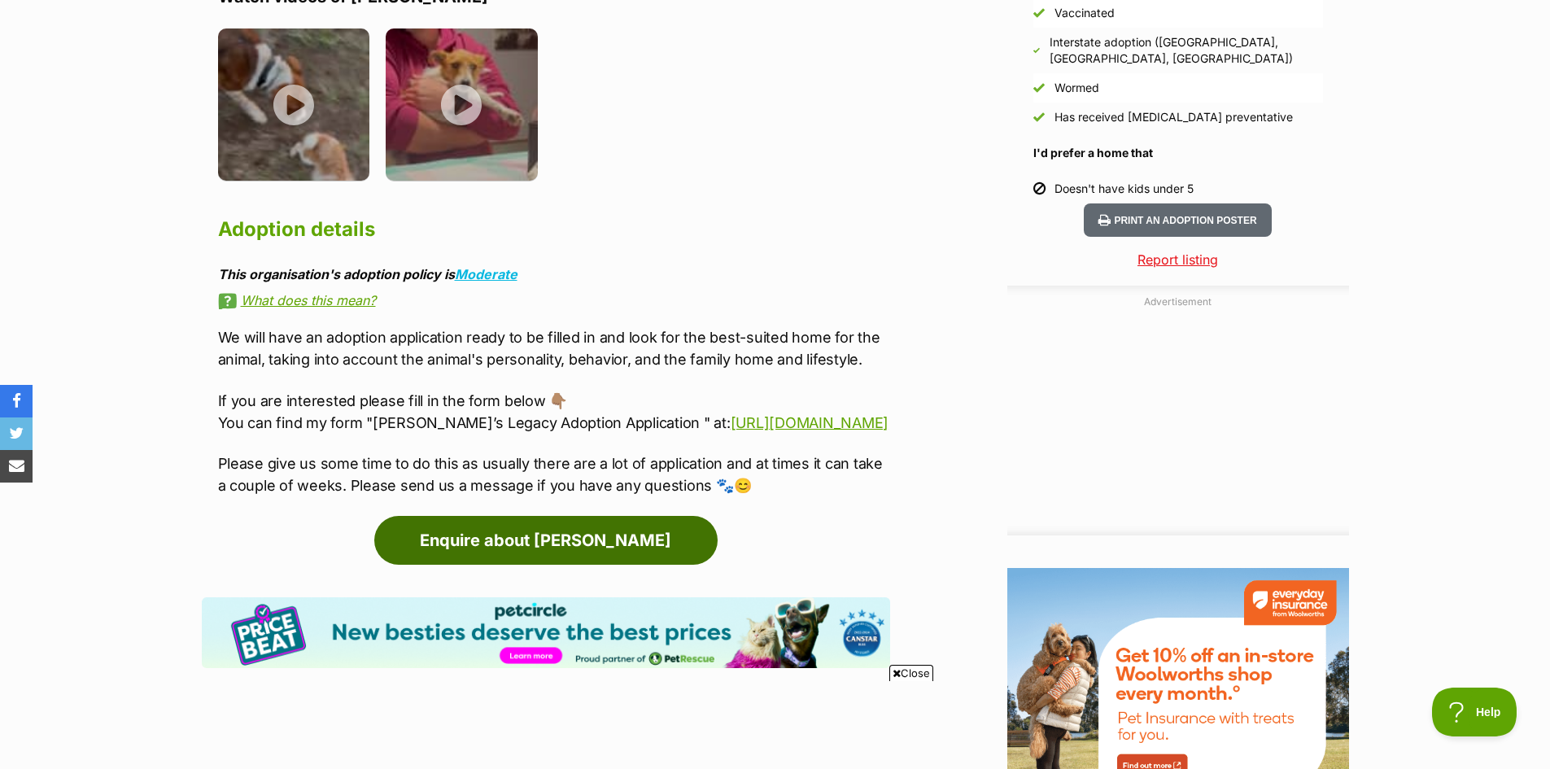
click at [647, 552] on link "Enquire about [PERSON_NAME]" at bounding box center [545, 540] width 343 height 49
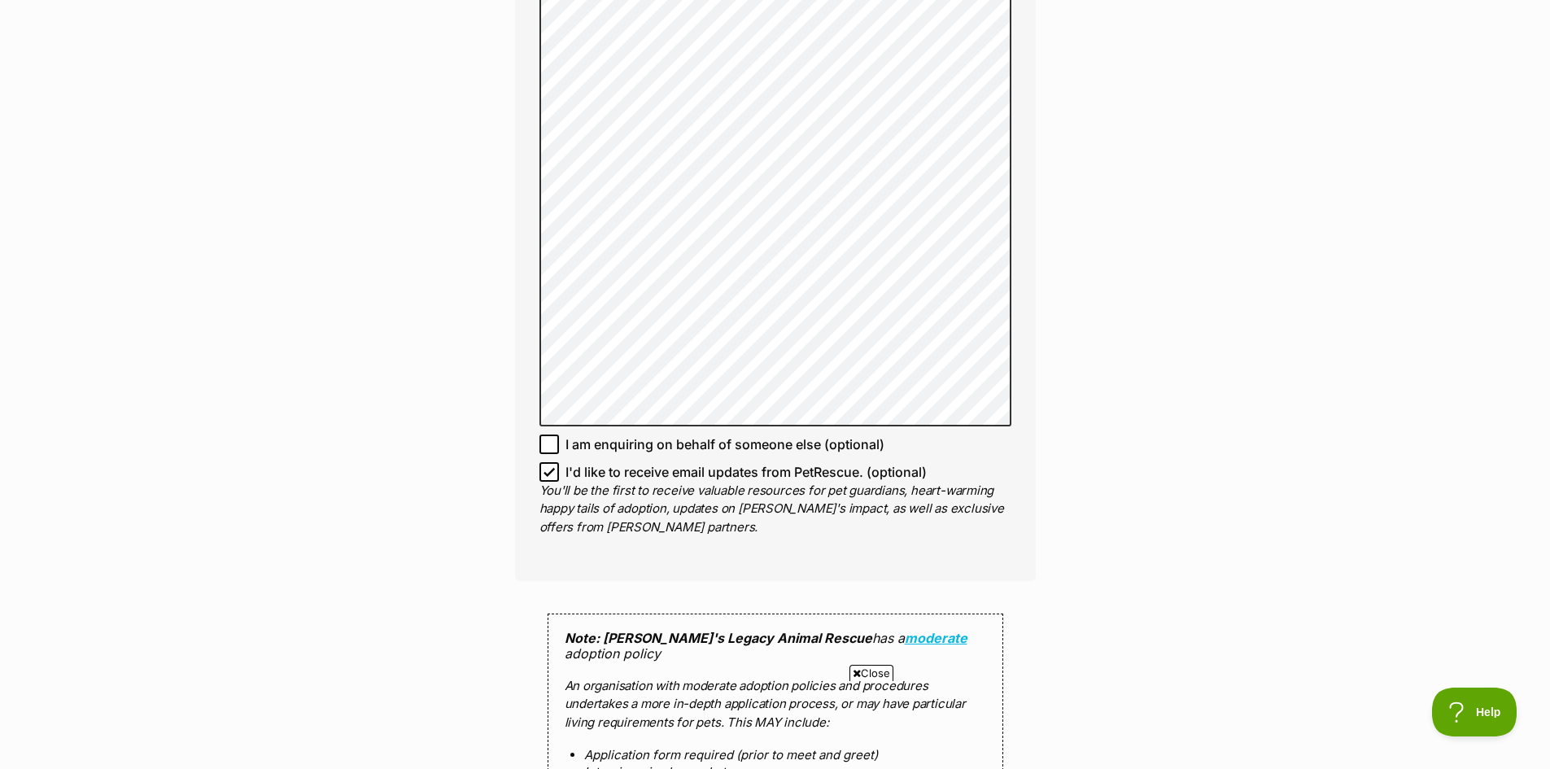
scroll to position [1302, 0]
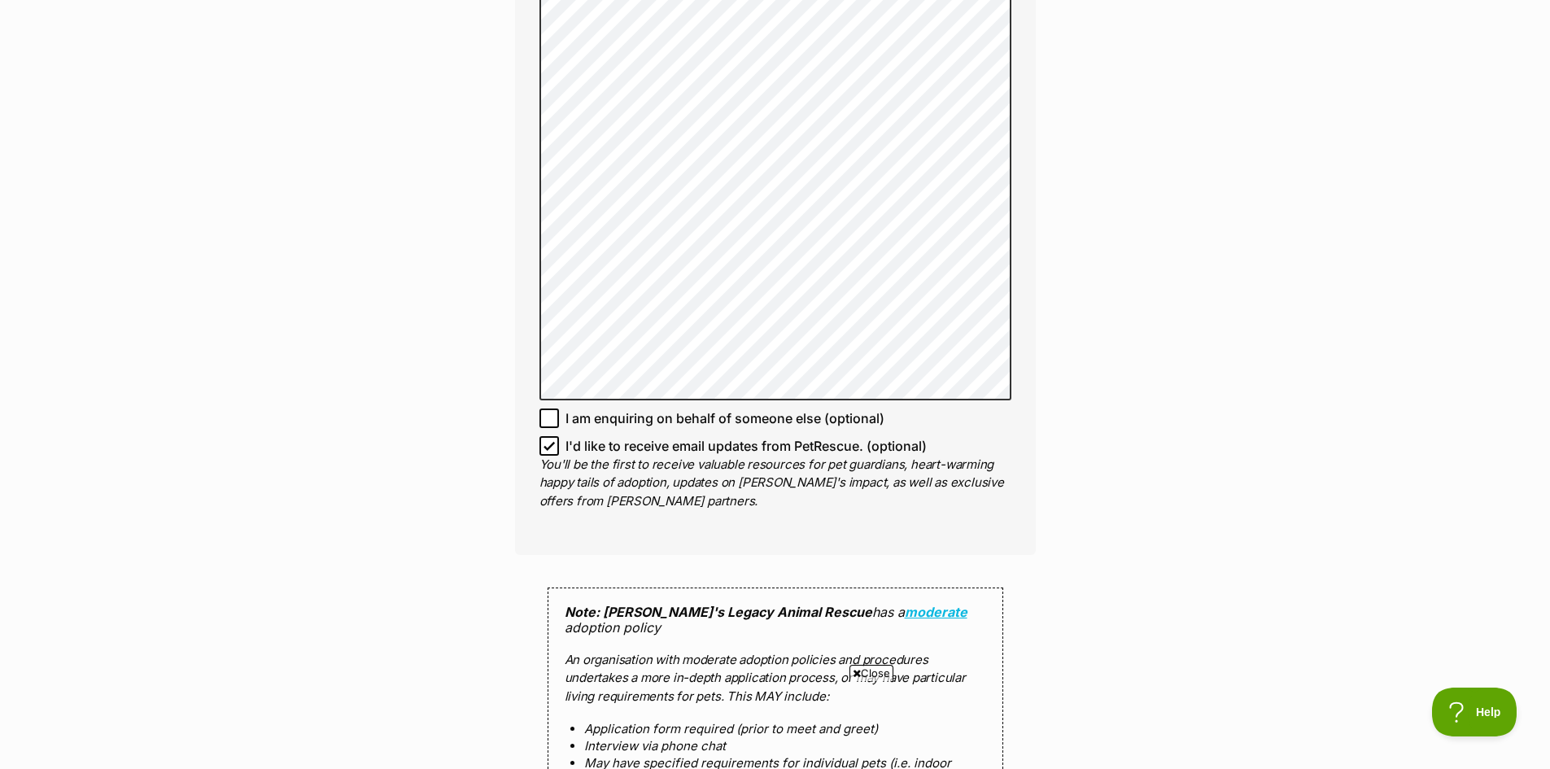
click at [549, 440] on icon at bounding box center [549, 445] width 11 height 11
click at [549, 436] on input "I'd like to receive email updates from PetRescue. (optional)" at bounding box center [549, 446] width 20 height 20
checkbox input "false"
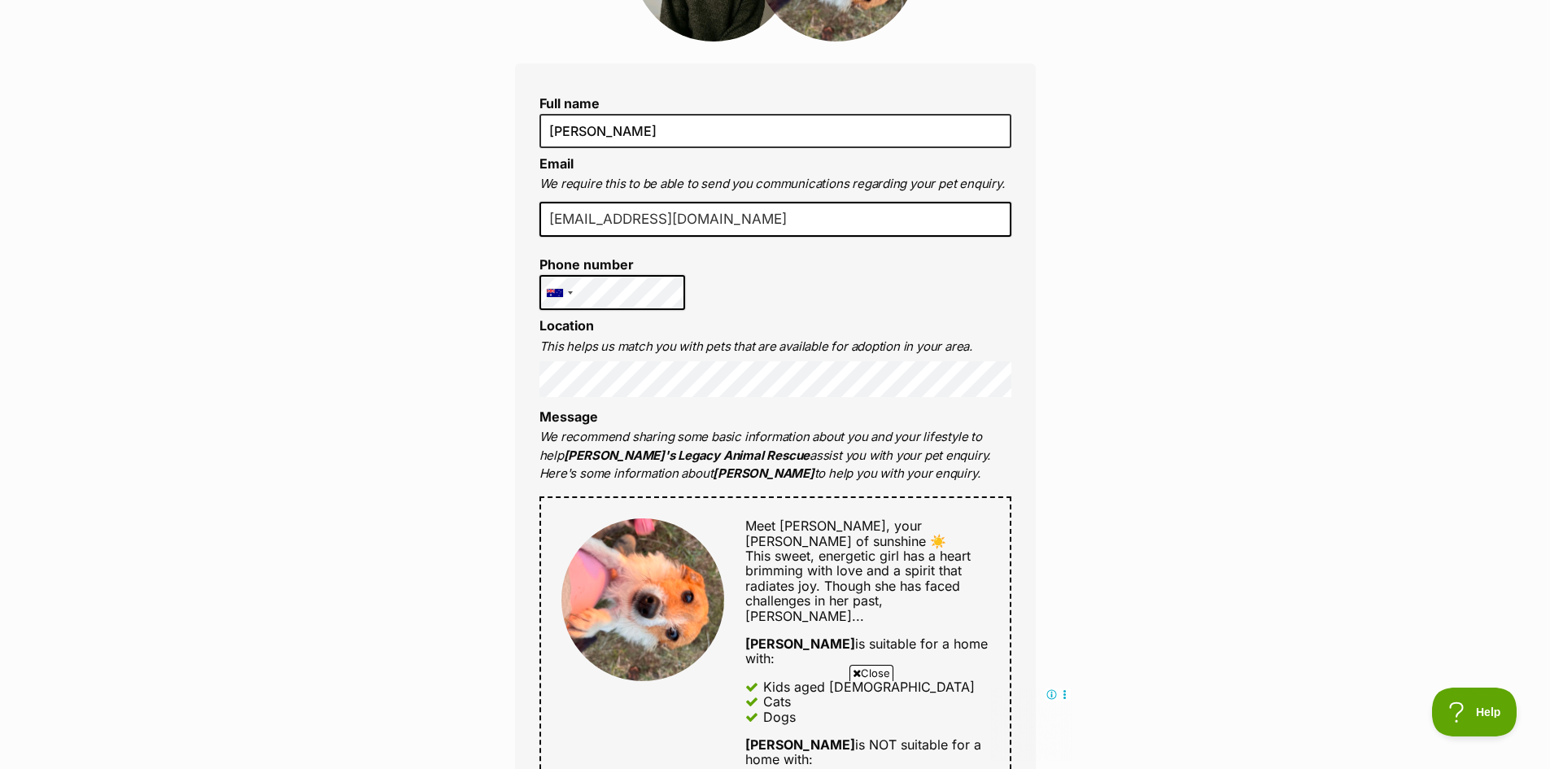
scroll to position [407, 0]
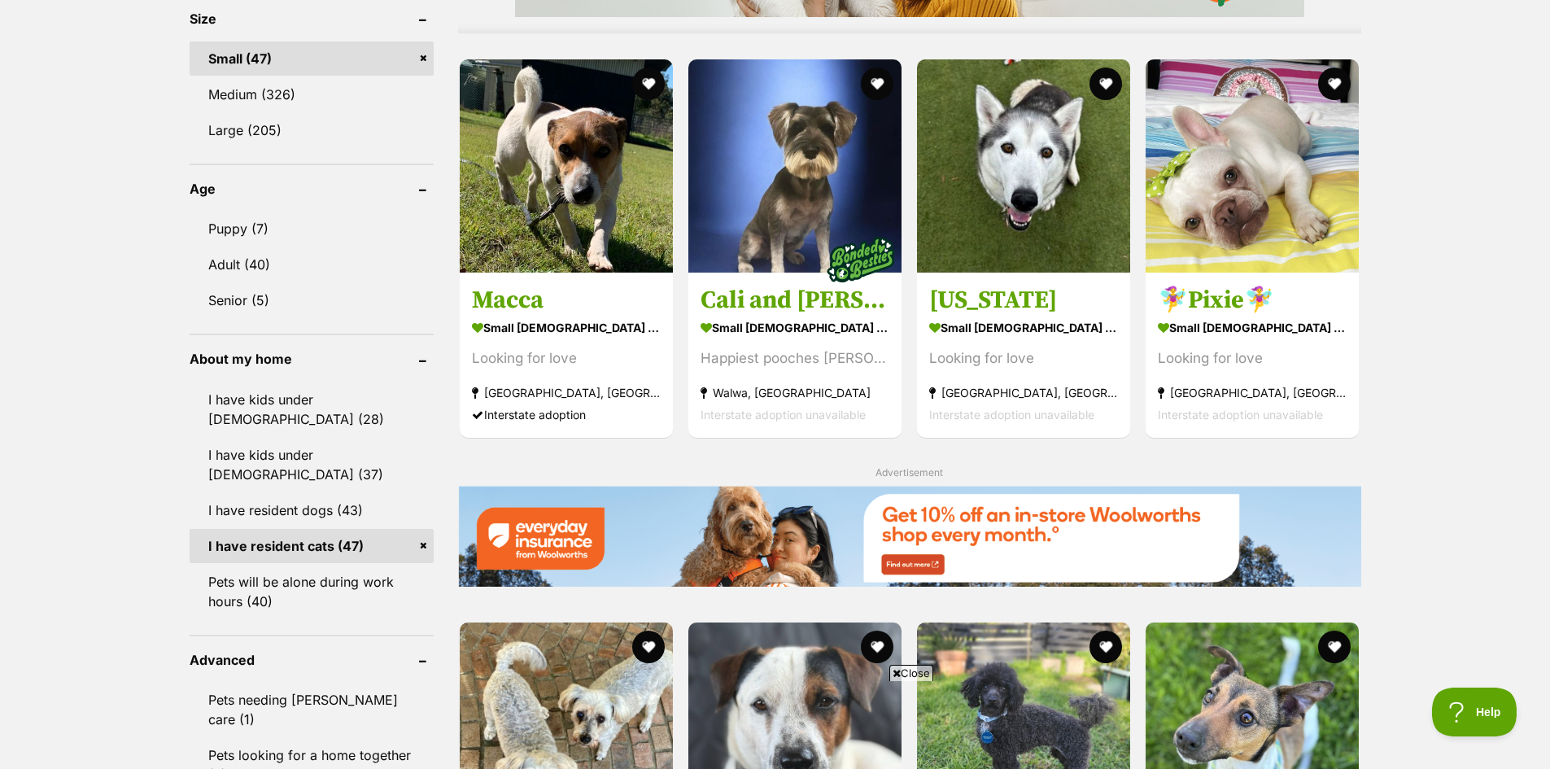
scroll to position [1383, 0]
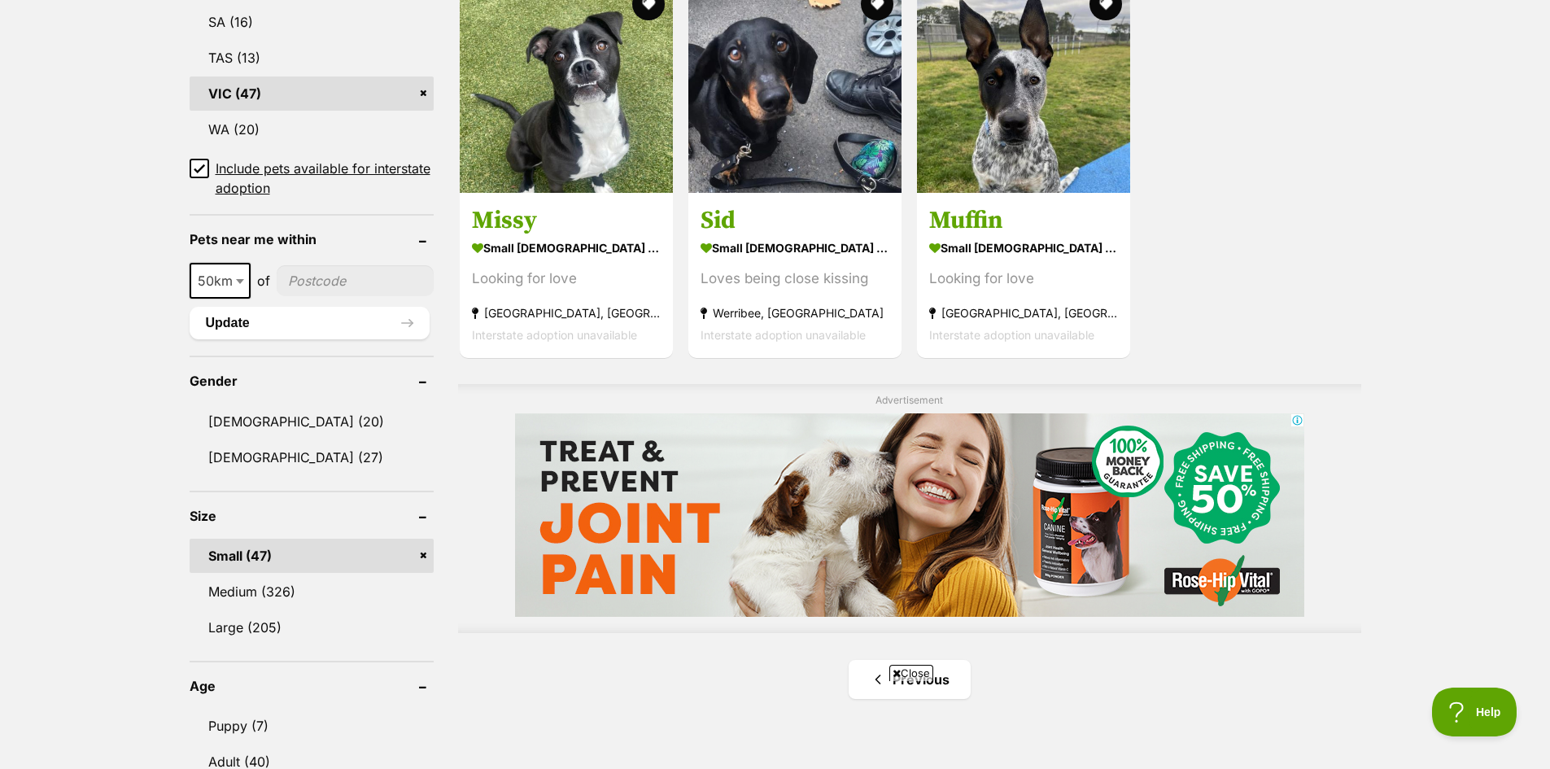
scroll to position [1293, 0]
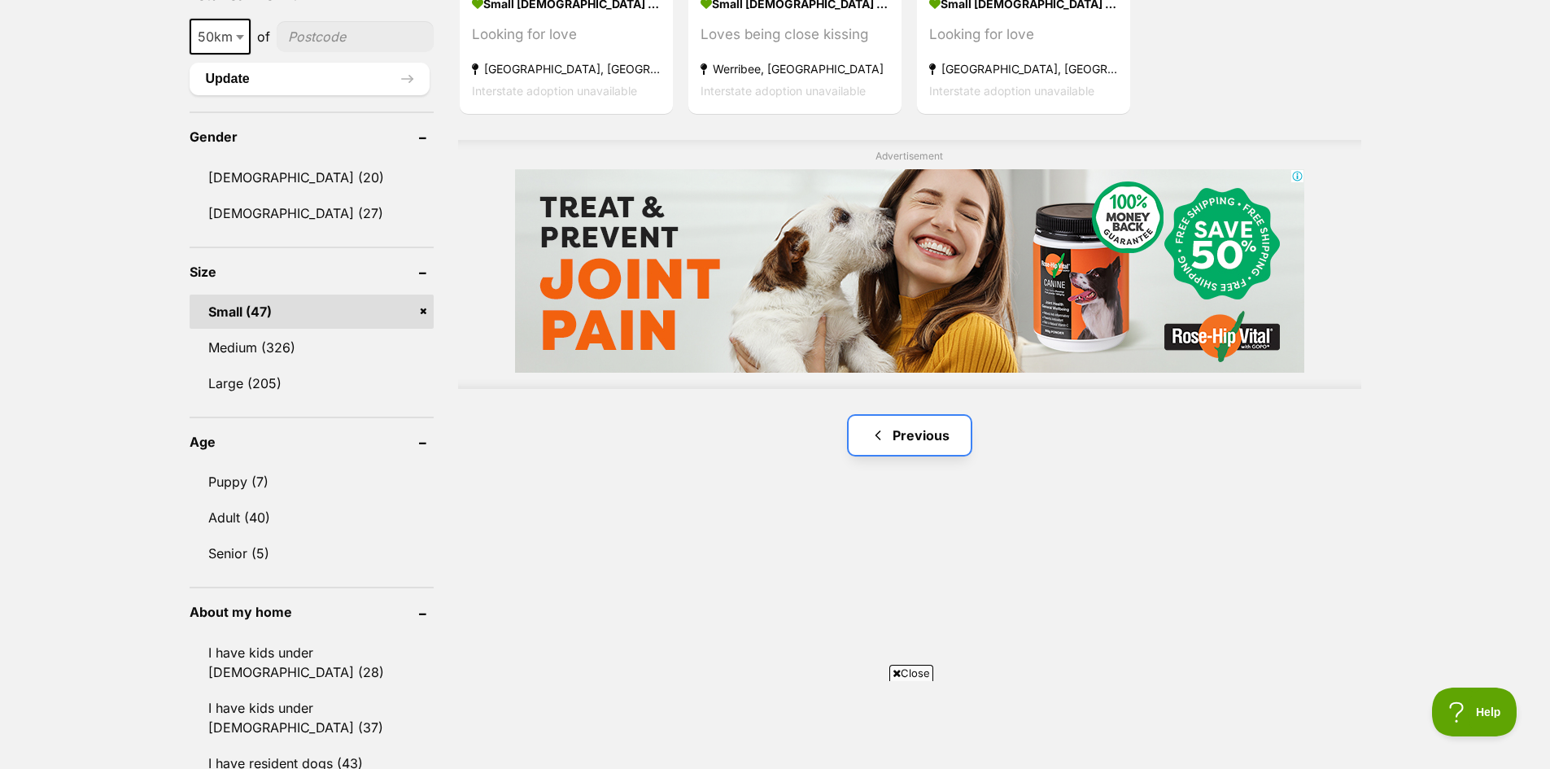
click at [880, 427] on span "Previous page" at bounding box center [878, 436] width 16 height 20
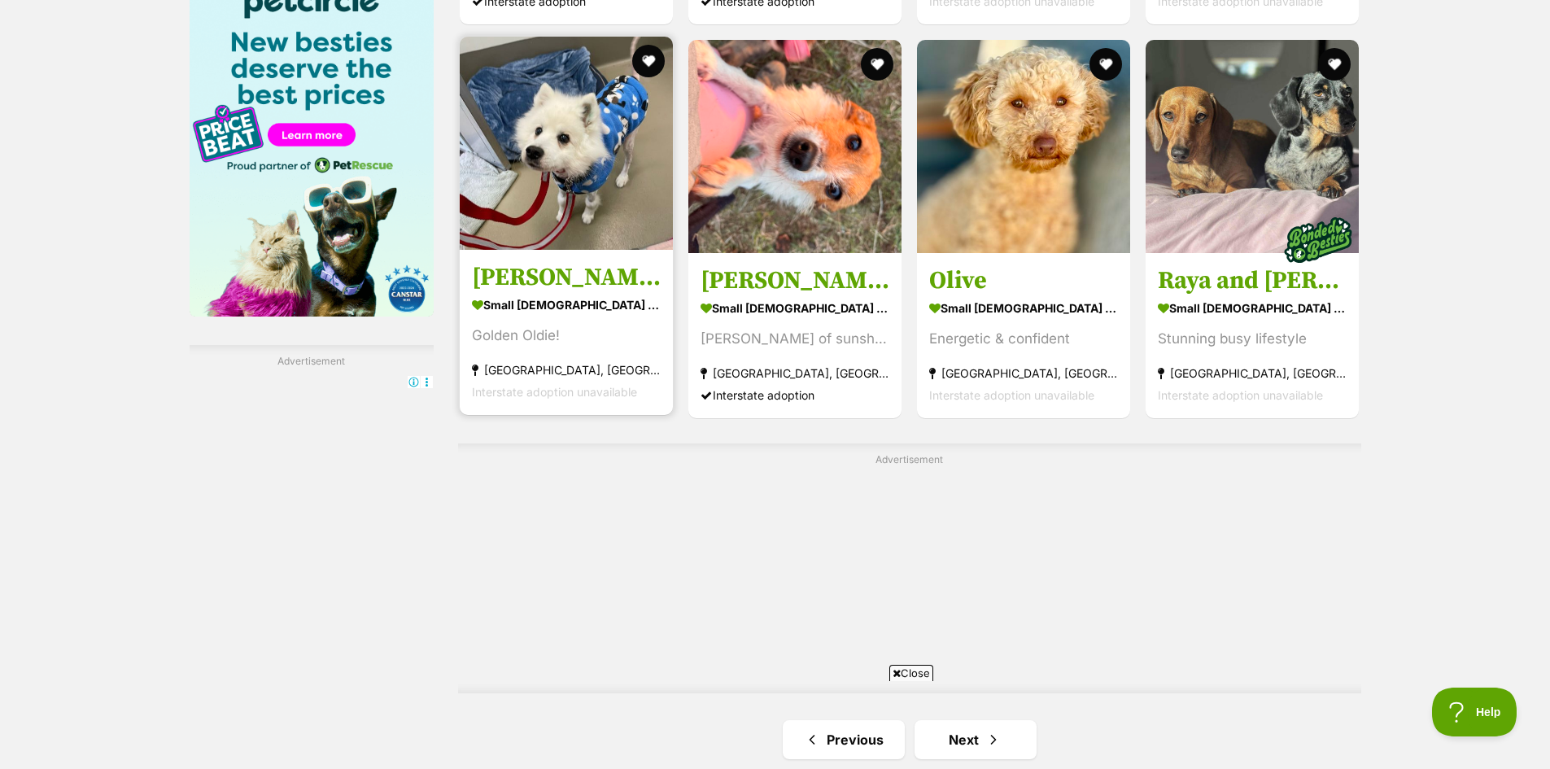
scroll to position [2929, 0]
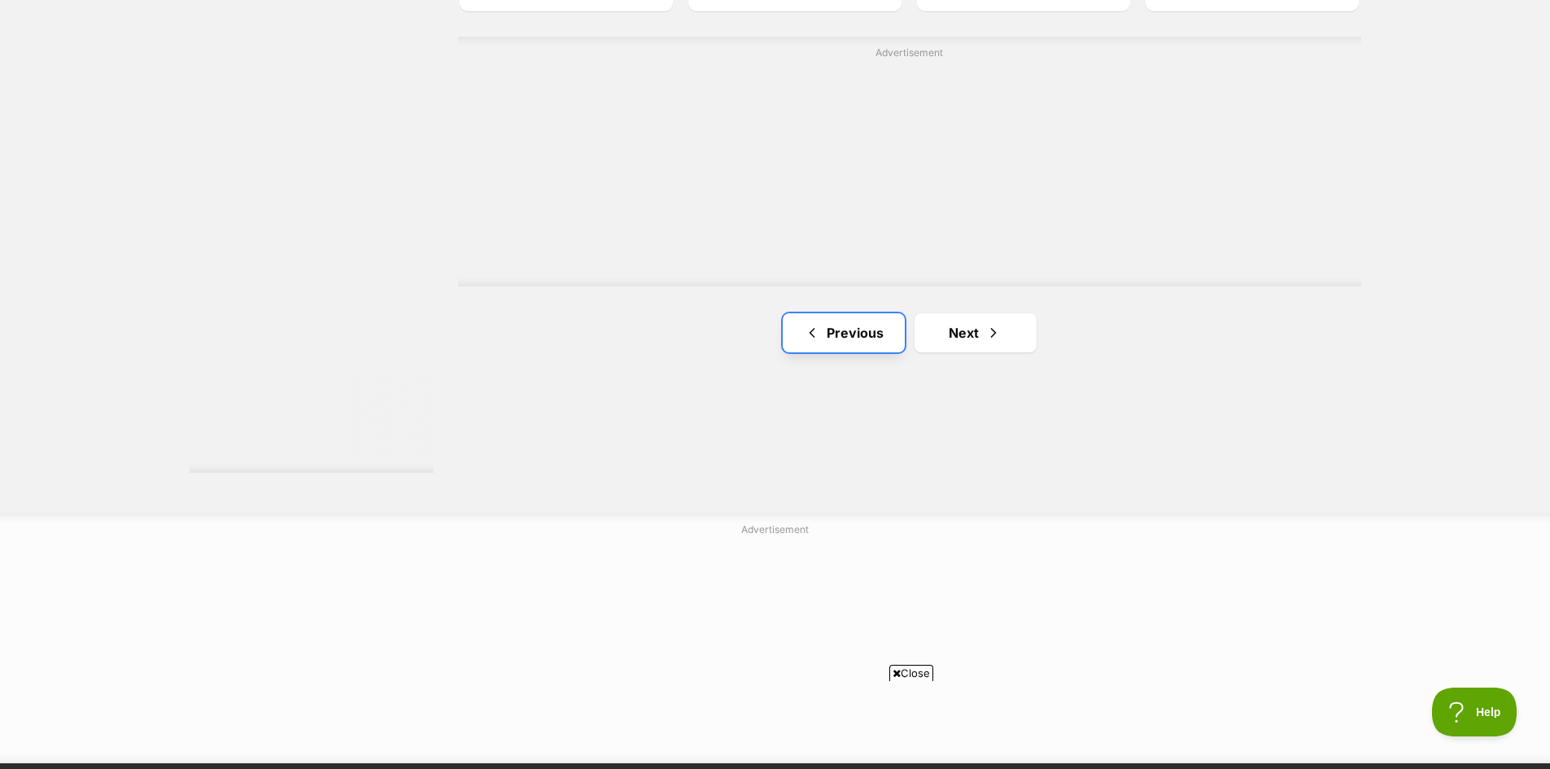
click at [815, 341] on span "Previous page" at bounding box center [812, 333] width 16 height 20
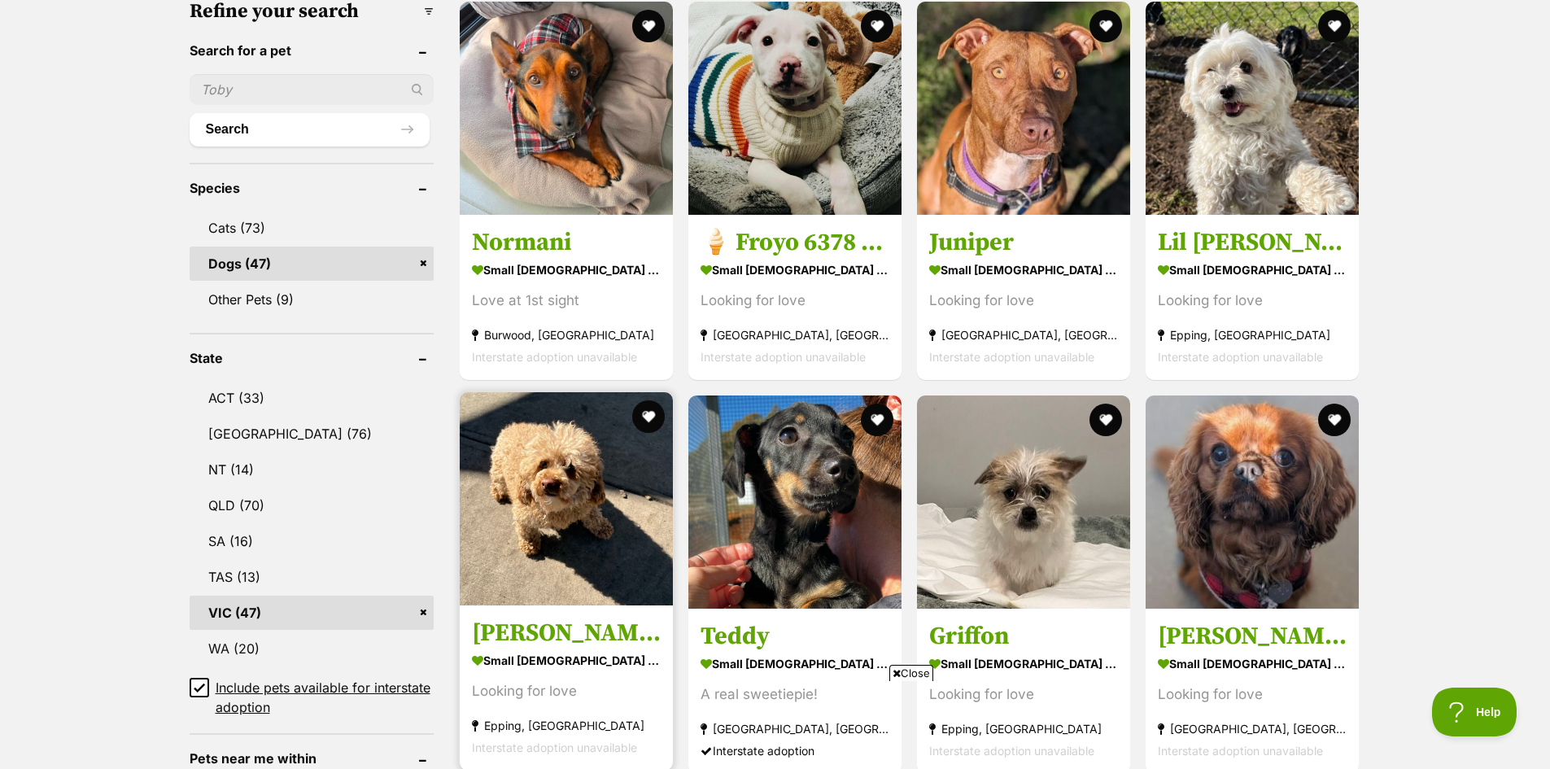
scroll to position [651, 0]
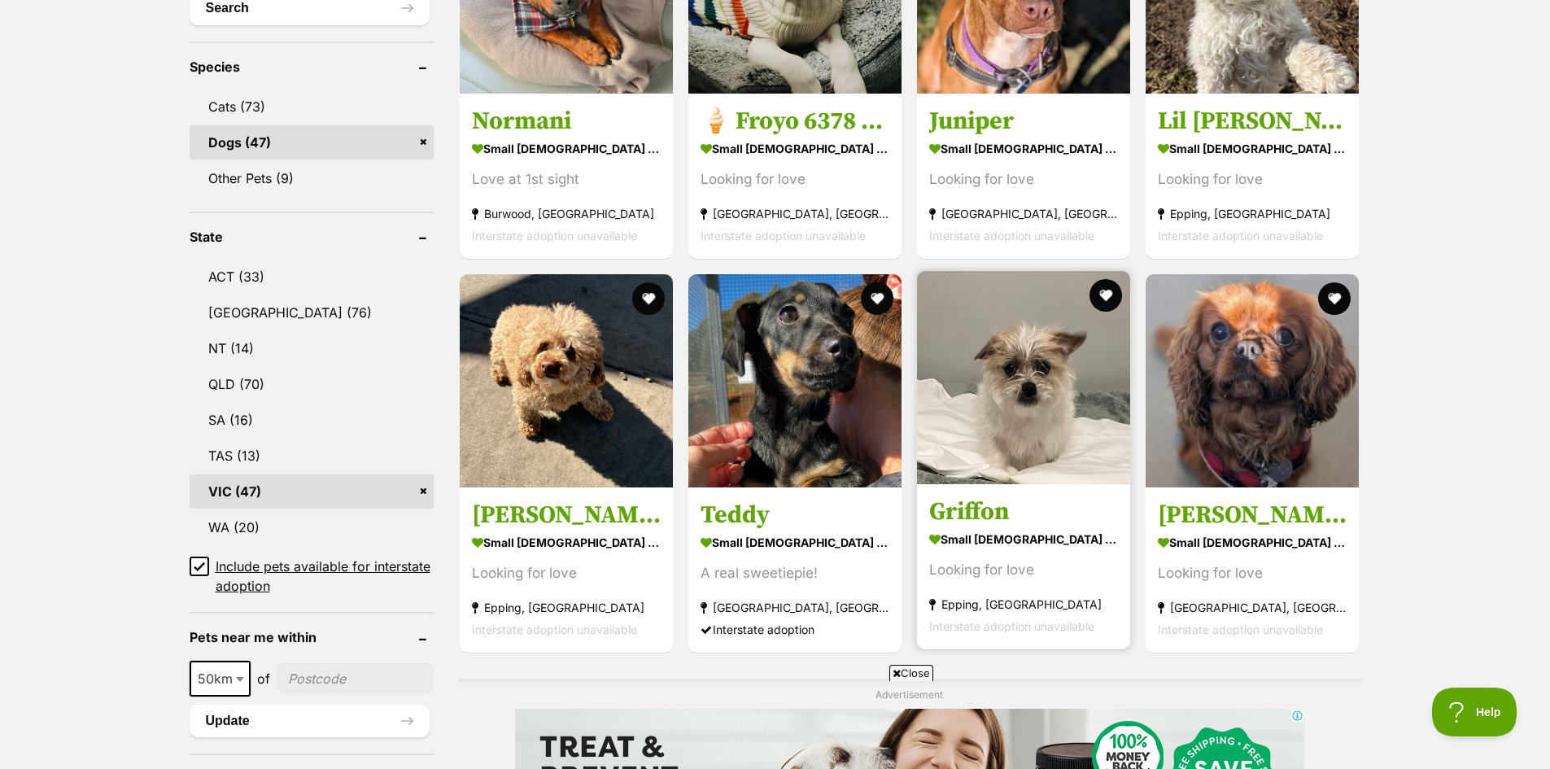
click at [1068, 487] on article "Griffon small male Dog Looking for love Epping, VIC Interstate adoption unavail…" at bounding box center [1023, 460] width 216 height 382
click at [1033, 478] on img at bounding box center [1023, 377] width 213 height 213
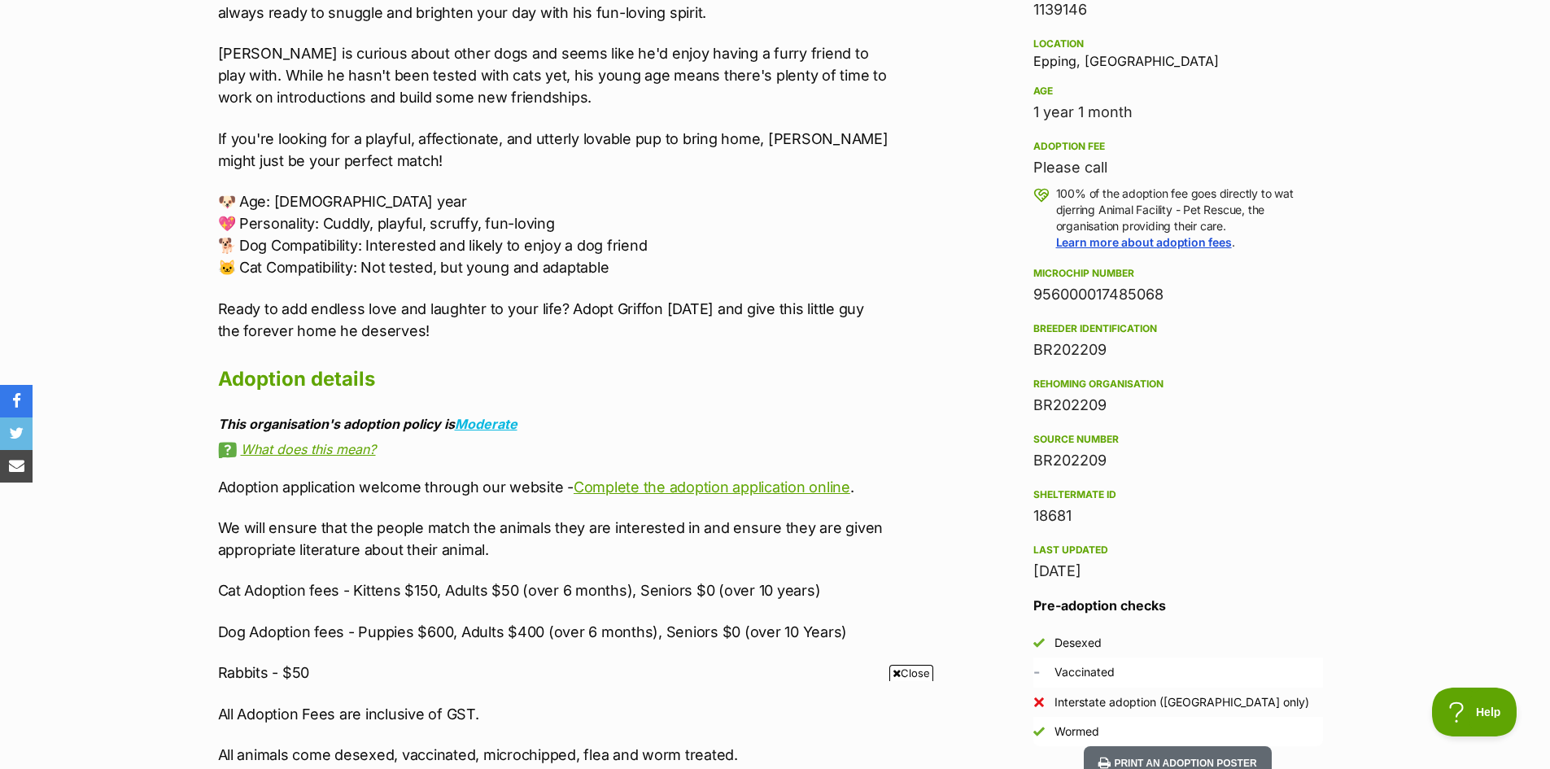
scroll to position [1058, 0]
click at [663, 482] on link "Complete the adoption application online" at bounding box center [712, 485] width 277 height 17
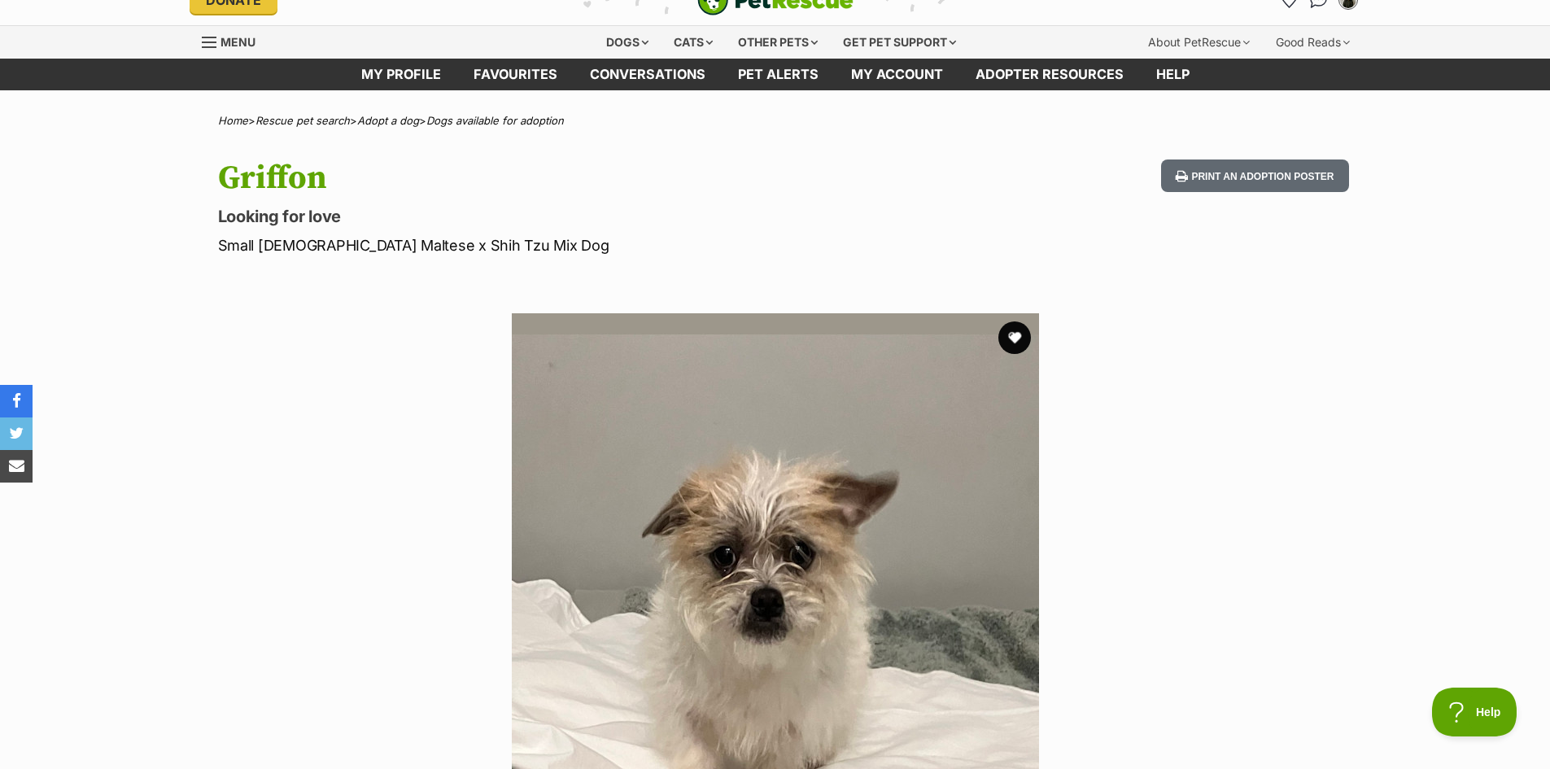
scroll to position [0, 0]
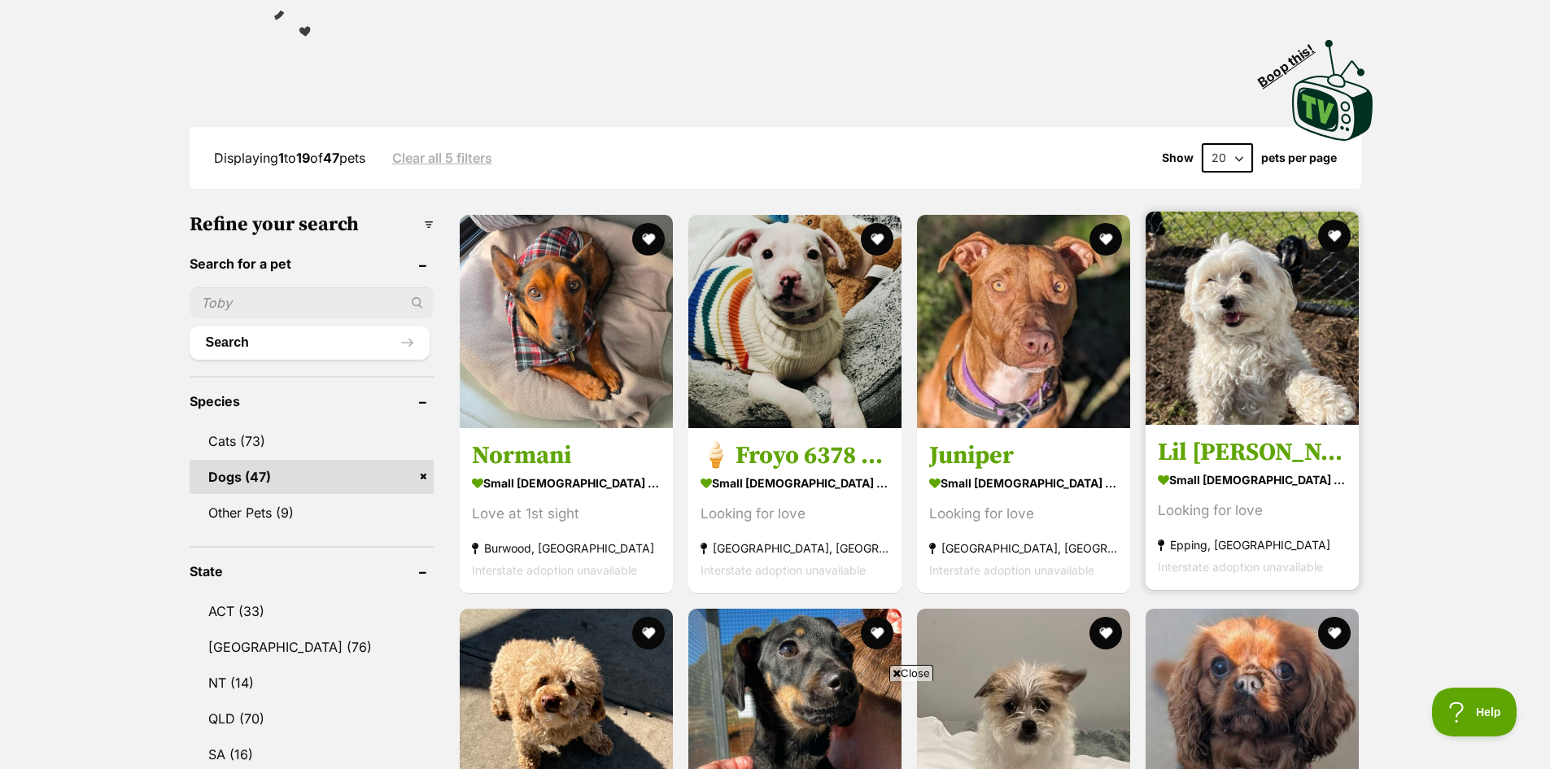
click at [1260, 422] on link at bounding box center [1252, 421] width 213 height 16
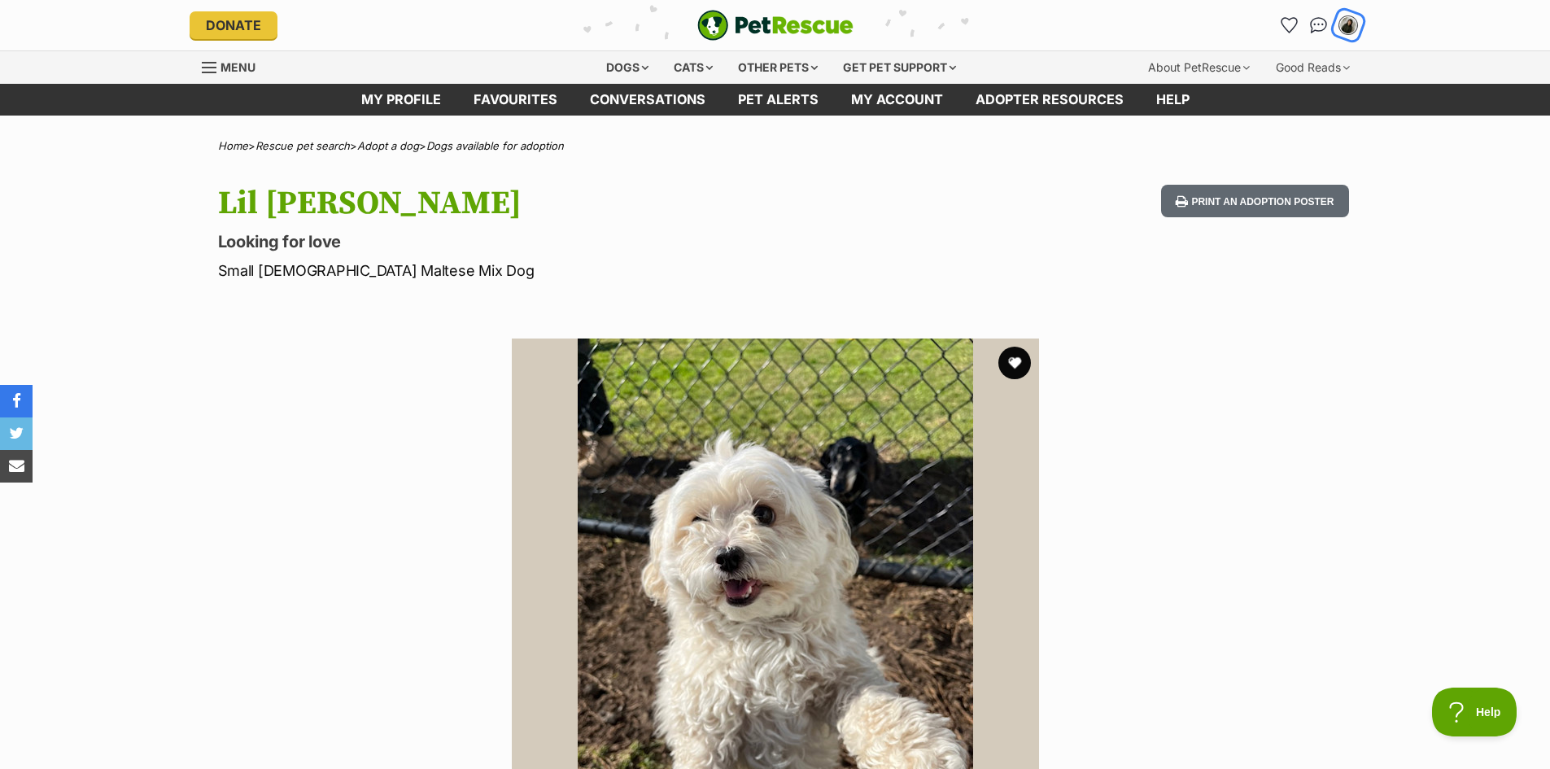
click at [1351, 20] on img "My account" at bounding box center [1348, 25] width 21 height 21
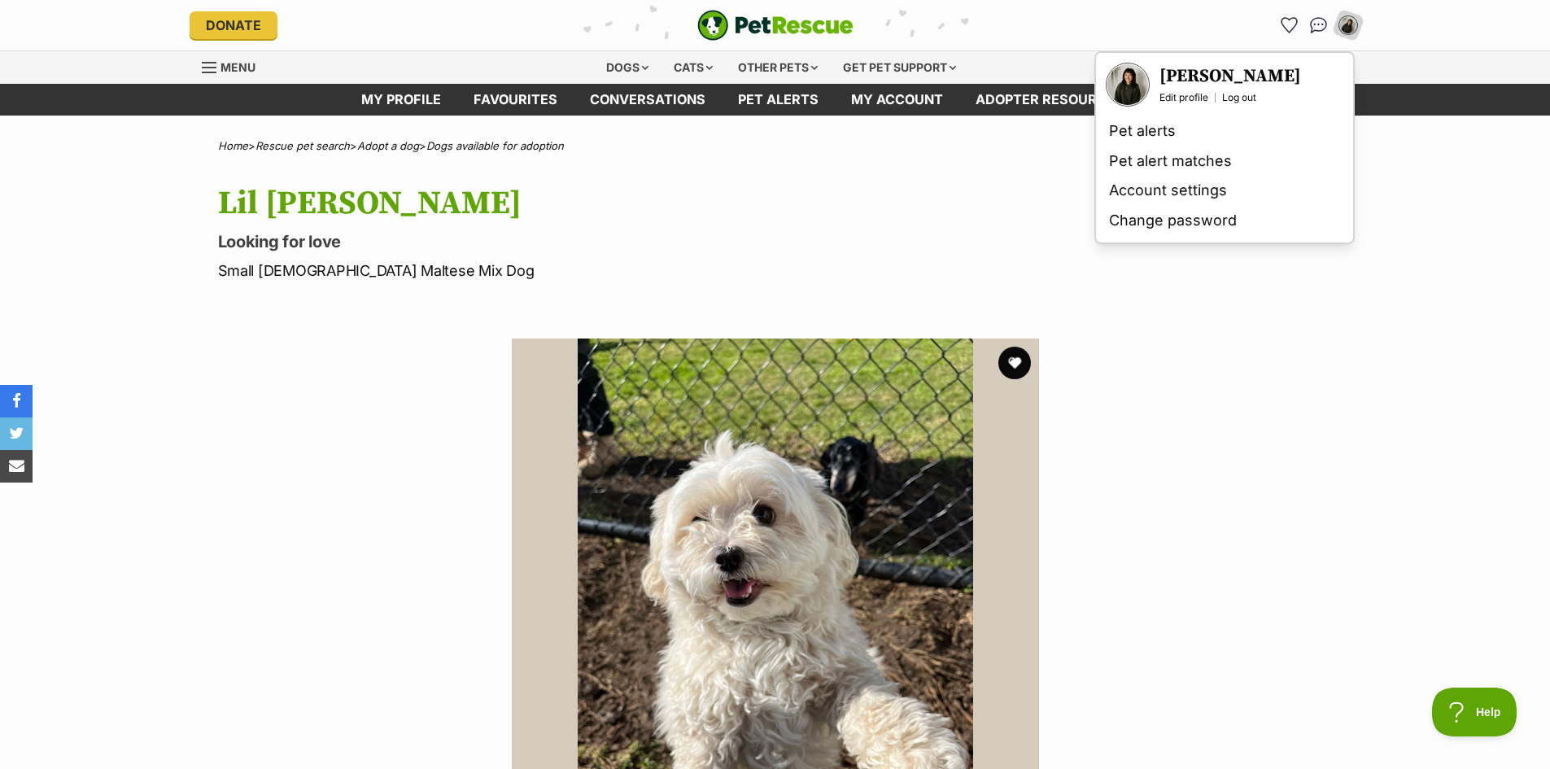
click at [1216, 80] on h3 "[PERSON_NAME]" at bounding box center [1230, 76] width 142 height 23
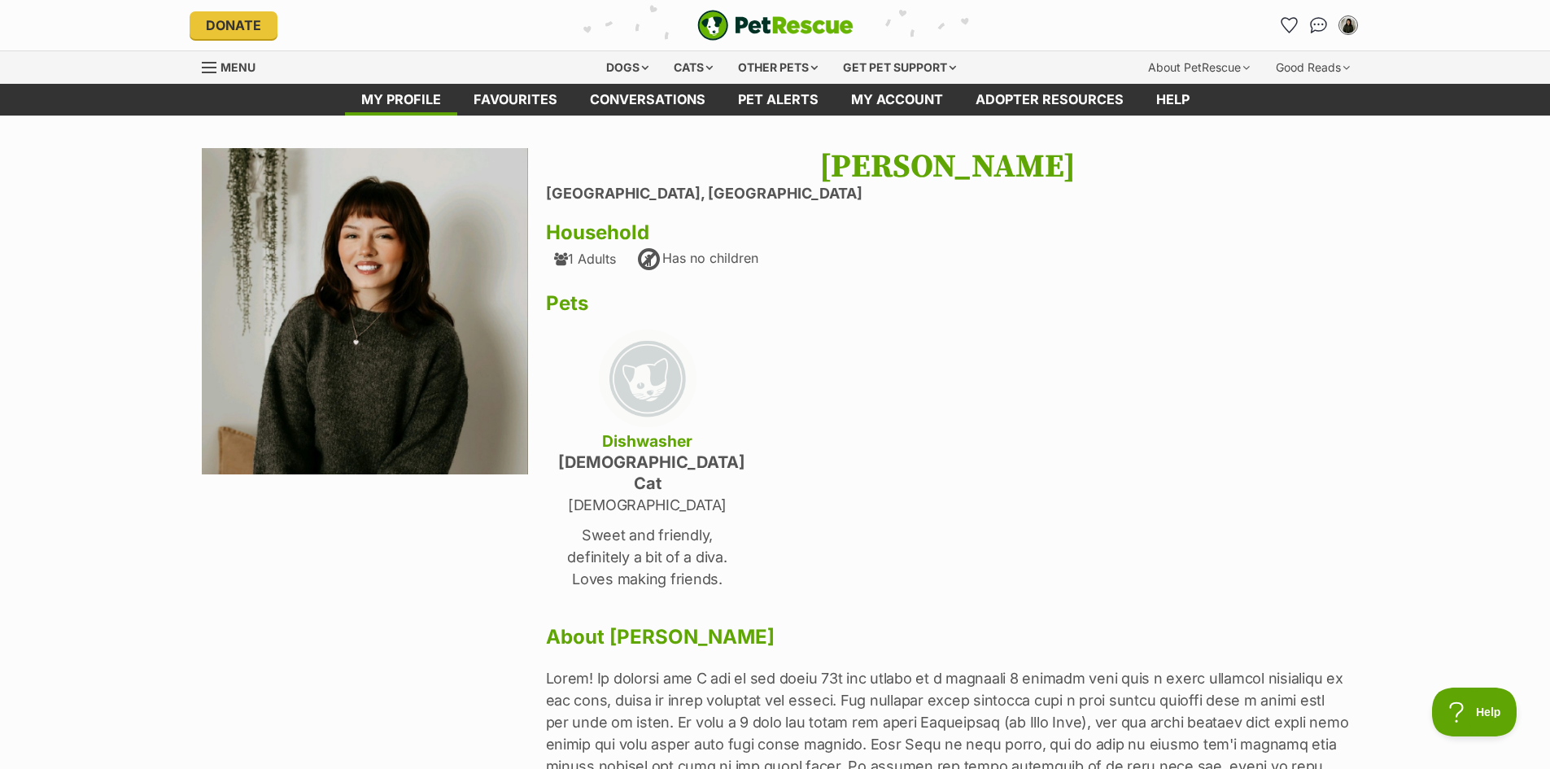
click at [361, 259] on img at bounding box center [365, 311] width 327 height 327
click at [417, 289] on img at bounding box center [365, 311] width 327 height 327
click at [378, 264] on img at bounding box center [365, 311] width 327 height 327
click at [1321, 418] on div "[PERSON_NAME] [GEOGRAPHIC_DATA][PERSON_NAME][GEOGRAPHIC_DATA] Household 1 Adult…" at bounding box center [947, 582] width 803 height 868
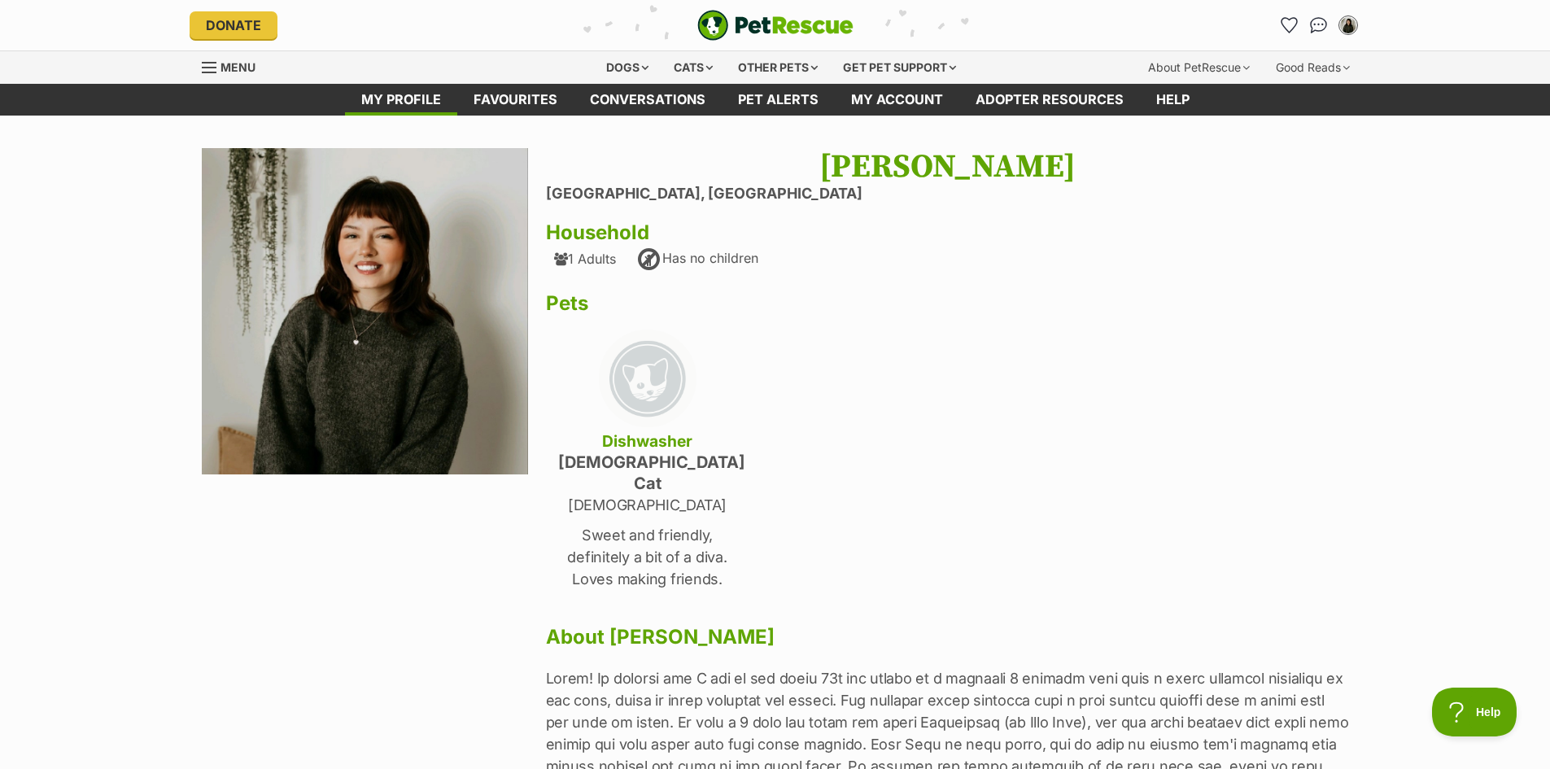
click at [486, 271] on img at bounding box center [365, 311] width 327 height 327
